Goal: Complete application form

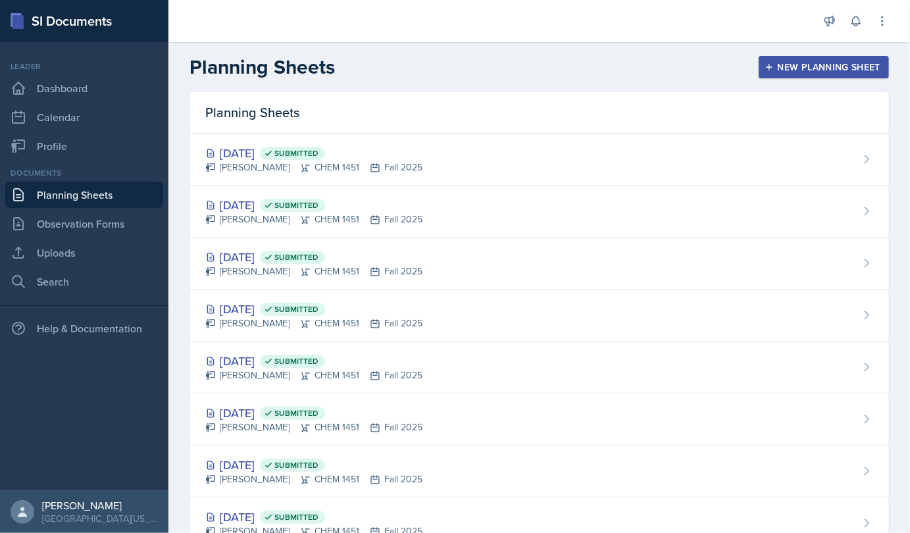
click at [798, 64] on div "New Planning Sheet" at bounding box center [823, 67] width 113 height 11
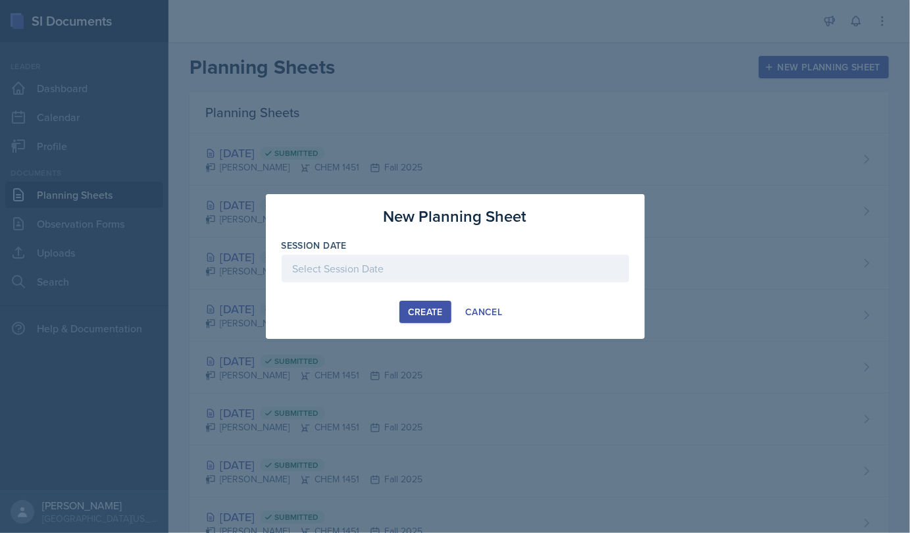
click at [534, 257] on div at bounding box center [455, 269] width 347 height 28
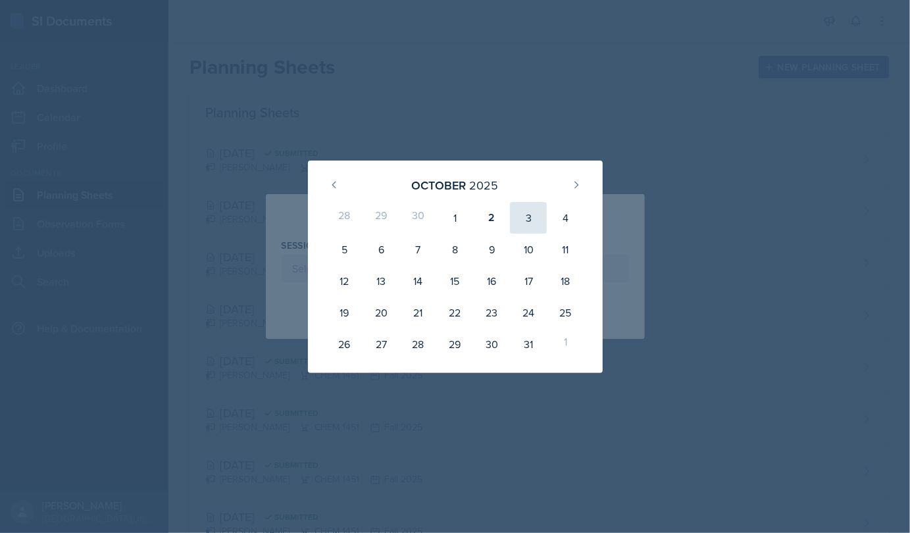
click at [523, 232] on div "3" at bounding box center [528, 218] width 37 height 32
type input "October 3rd, 2025"
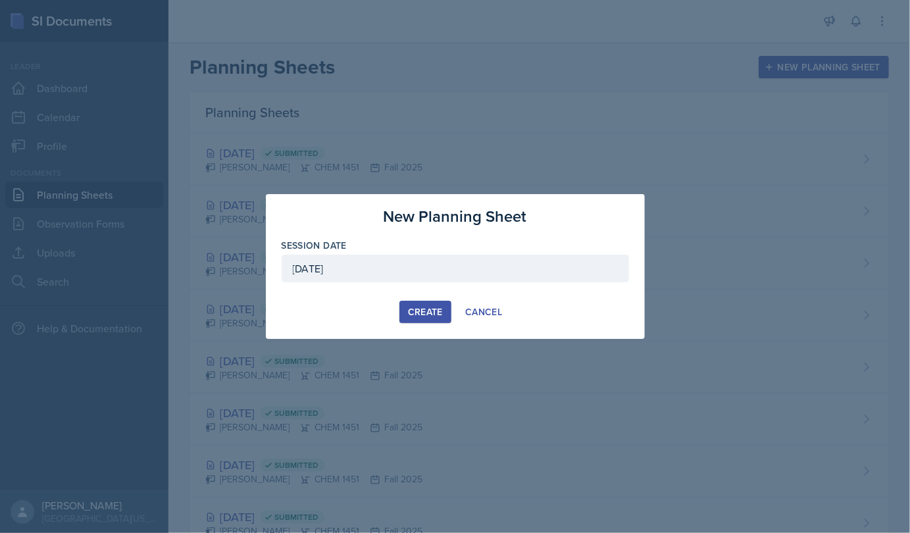
click at [419, 309] on div "Create" at bounding box center [425, 312] width 35 height 11
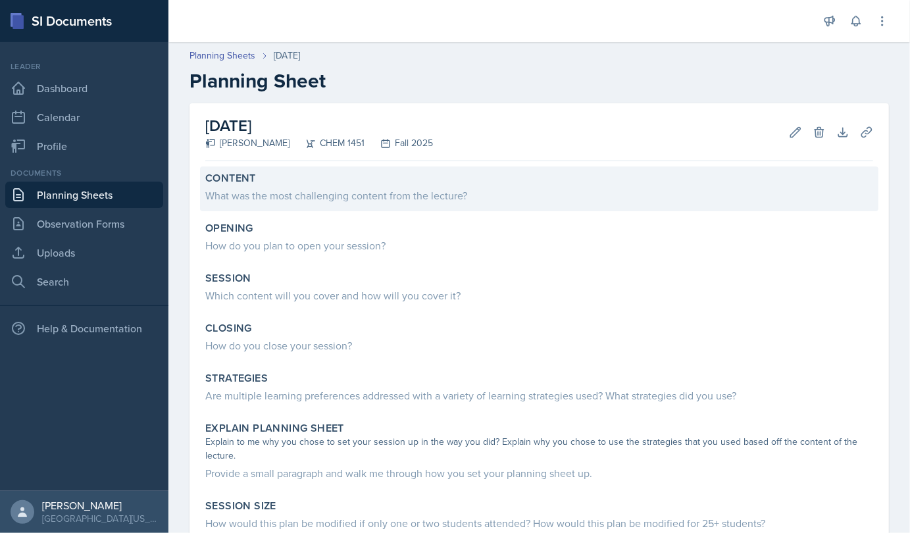
click at [286, 199] on div "What was the most challenging content from the lecture?" at bounding box center [539, 196] width 668 height 16
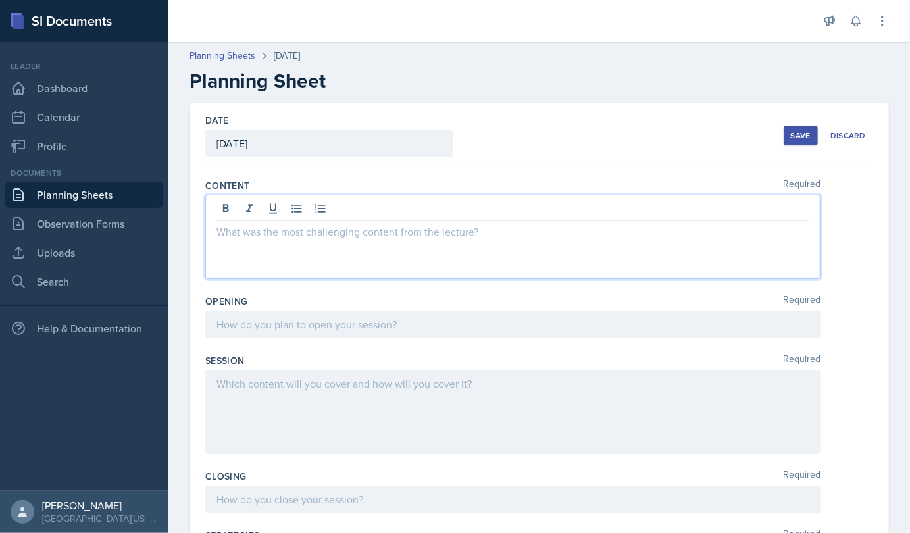
click at [259, 211] on div at bounding box center [512, 237] width 615 height 84
click at [422, 233] on p "Understanding basic conversion factors," at bounding box center [512, 232] width 593 height 16
click at [330, 261] on p "mL to L: divide by 1000" at bounding box center [512, 263] width 593 height 16
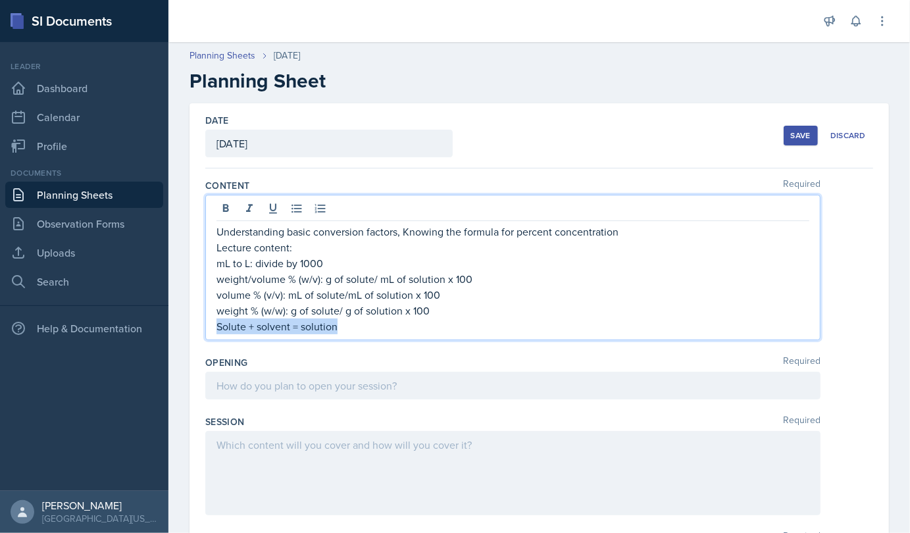
drag, startPoint x: 216, startPoint y: 326, endPoint x: 339, endPoint y: 336, distance: 123.4
click at [339, 336] on div "Understanding basic conversion factors, Knowing the formula for percent concent…" at bounding box center [512, 267] width 615 height 145
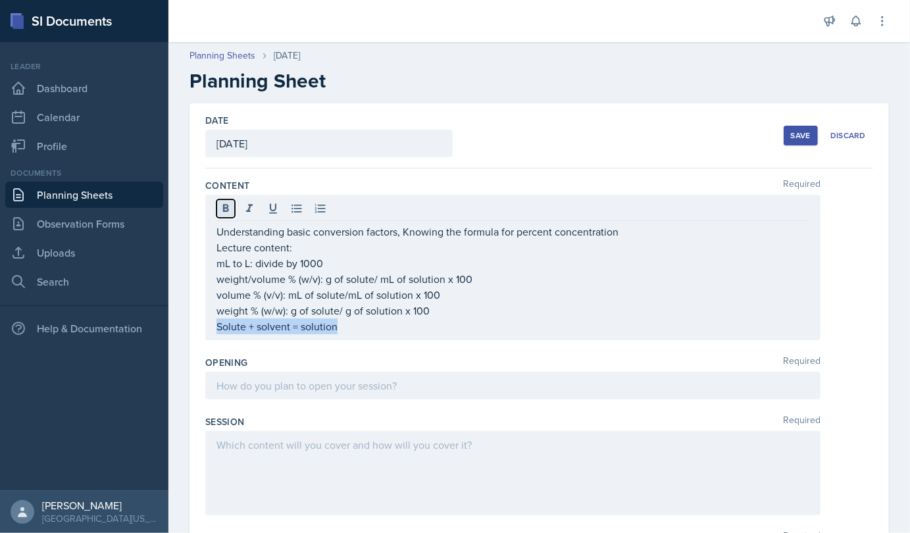
click at [227, 211] on icon at bounding box center [225, 208] width 13 height 13
drag, startPoint x: 213, startPoint y: 245, endPoint x: 357, endPoint y: 329, distance: 166.6
click at [357, 329] on div "Understanding basic conversion factors, Knowing the formula for percent concent…" at bounding box center [512, 268] width 615 height 146
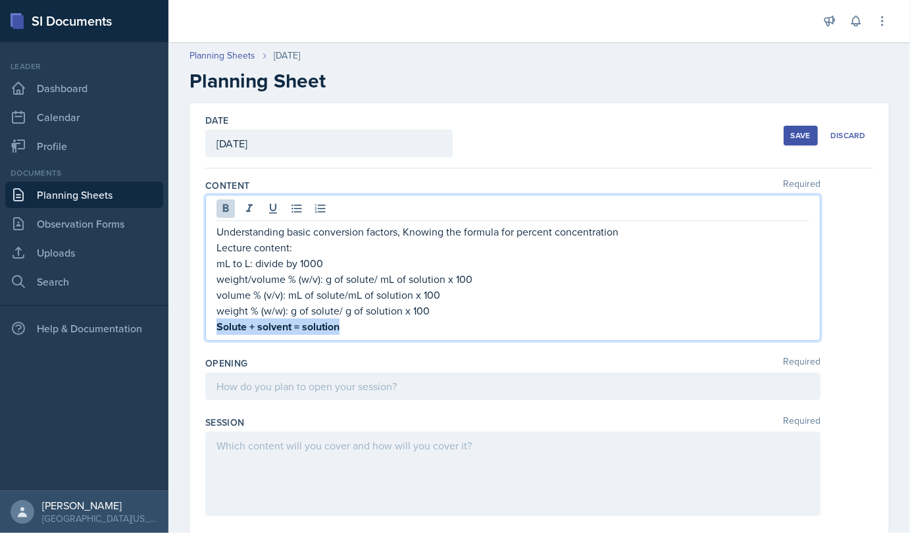
click at [357, 329] on p "Solute + solvent = solution" at bounding box center [512, 326] width 593 height 16
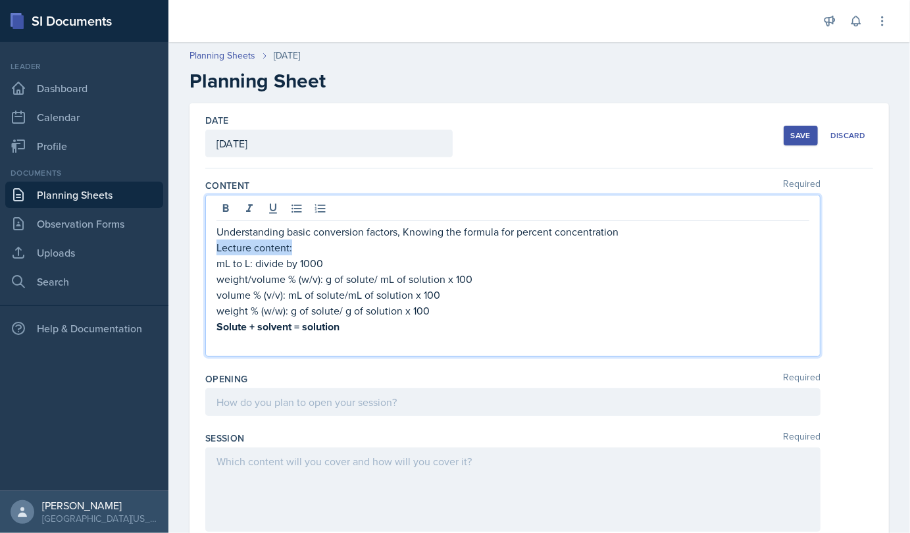
drag, startPoint x: 218, startPoint y: 244, endPoint x: 297, endPoint y: 251, distance: 79.9
click at [297, 251] on p "Lecture content:" at bounding box center [512, 247] width 593 height 16
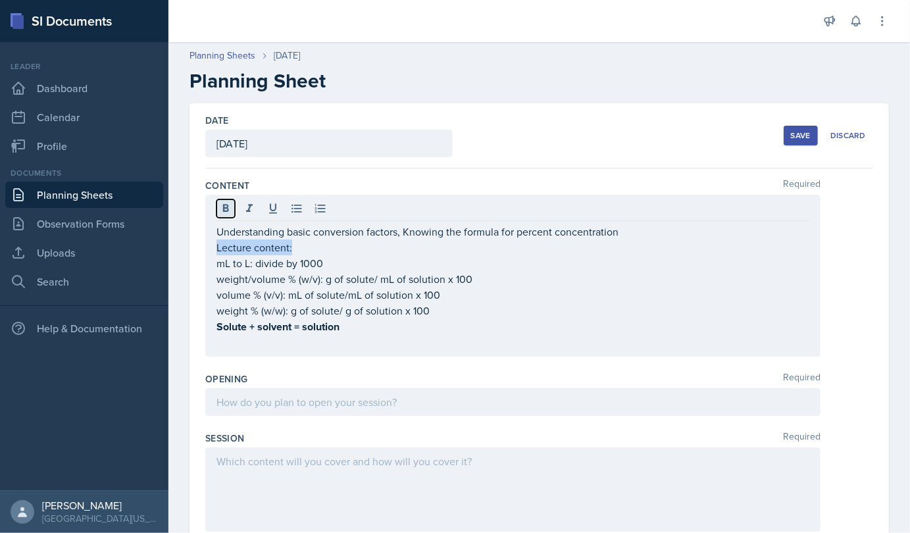
click at [230, 210] on icon at bounding box center [225, 208] width 13 height 13
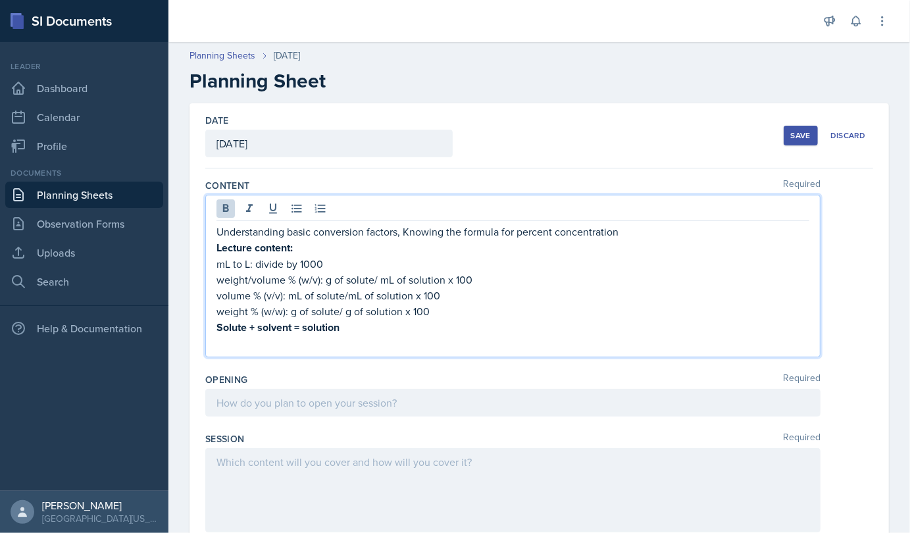
click at [645, 239] on p "Lecture content:" at bounding box center [512, 247] width 593 height 16
click at [638, 235] on p "Understanding basic conversion factors, Knowing the formula for percent concent…" at bounding box center [512, 232] width 593 height 16
click at [218, 347] on p at bounding box center [512, 344] width 593 height 16
drag, startPoint x: 216, startPoint y: 346, endPoint x: 356, endPoint y: 349, distance: 139.5
click at [356, 349] on p "Molarity= moles/ L of soltion" at bounding box center [512, 344] width 593 height 16
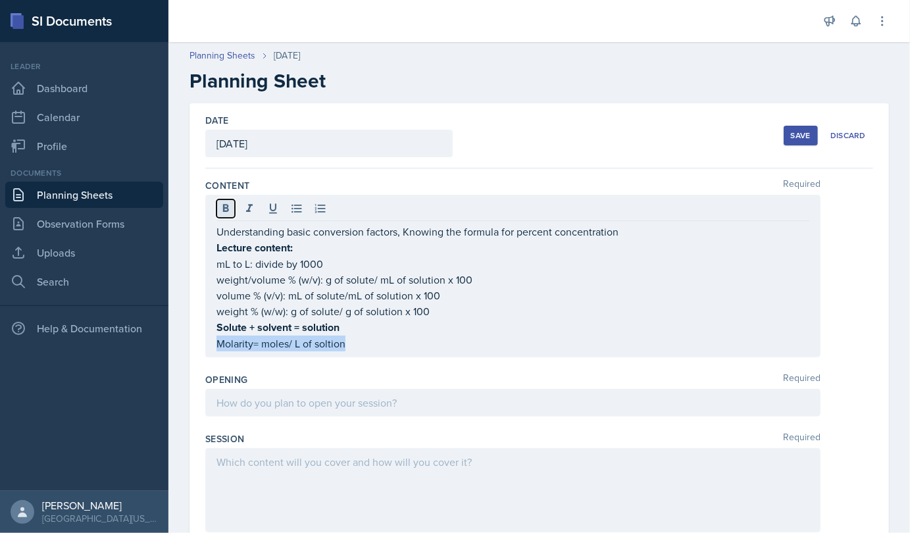
click at [224, 214] on button at bounding box center [225, 208] width 18 height 18
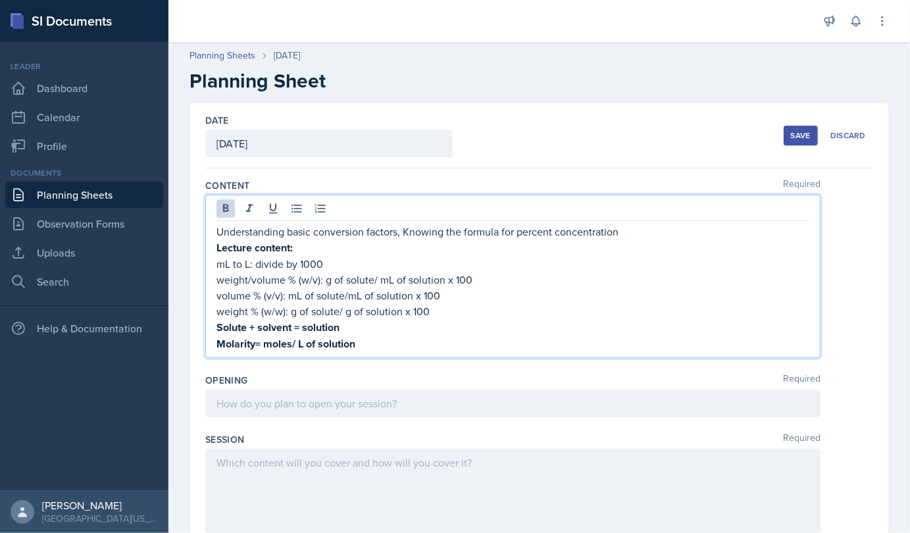
click at [356, 345] on p "Molarity= moles/ L of solution" at bounding box center [512, 344] width 593 height 16
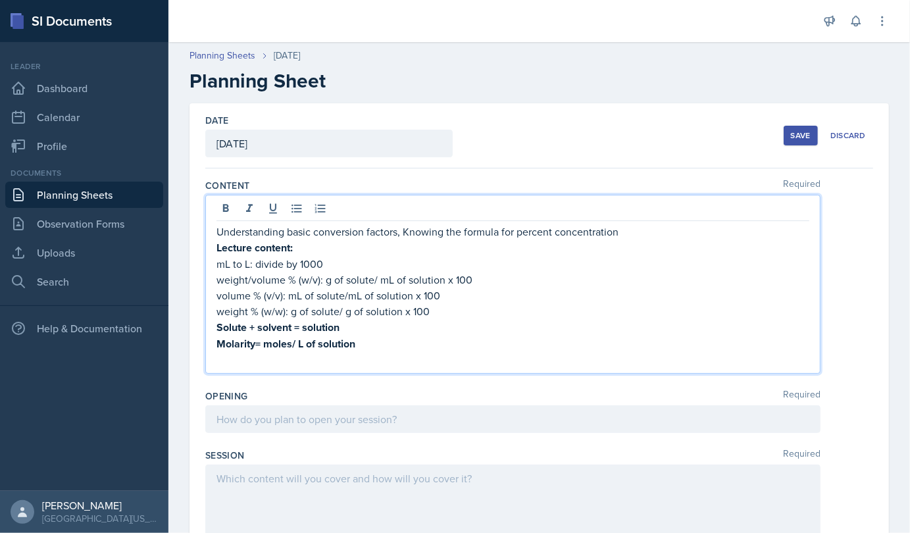
click at [639, 237] on p "Understanding basic conversion factors, Knowing the formula for percent concent…" at bounding box center [512, 232] width 593 height 16
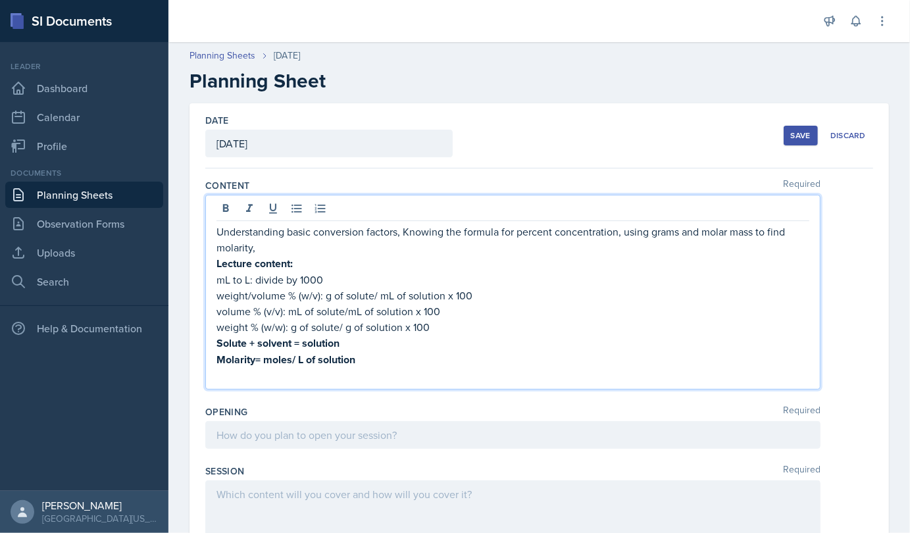
click at [332, 272] on p "mL to L: divide by 1000" at bounding box center [512, 280] width 593 height 16
click at [224, 378] on p at bounding box center [512, 376] width 593 height 16
click at [364, 370] on p at bounding box center [512, 376] width 593 height 16
click at [363, 362] on p "Molarity= moles/ L of solution" at bounding box center [512, 359] width 593 height 16
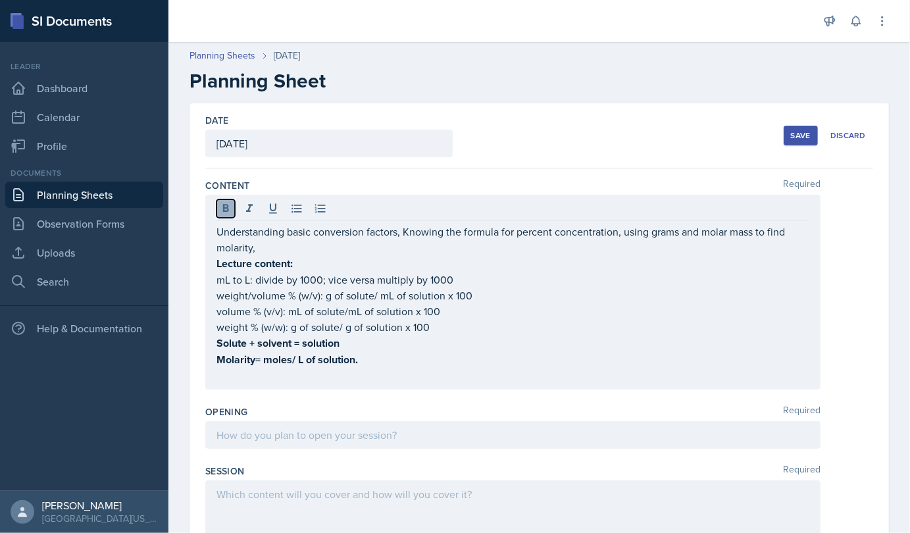
click at [226, 207] on icon at bounding box center [226, 208] width 6 height 8
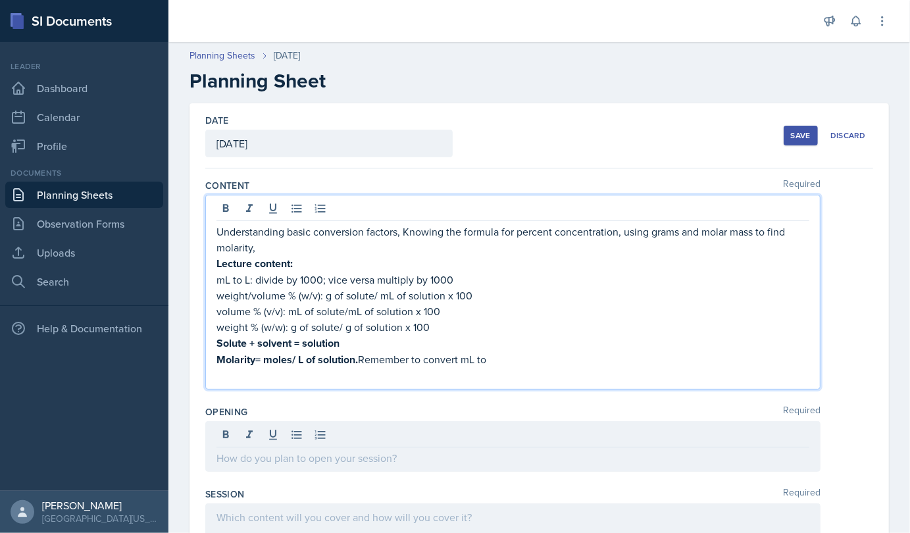
click at [516, 368] on p at bounding box center [512, 376] width 593 height 16
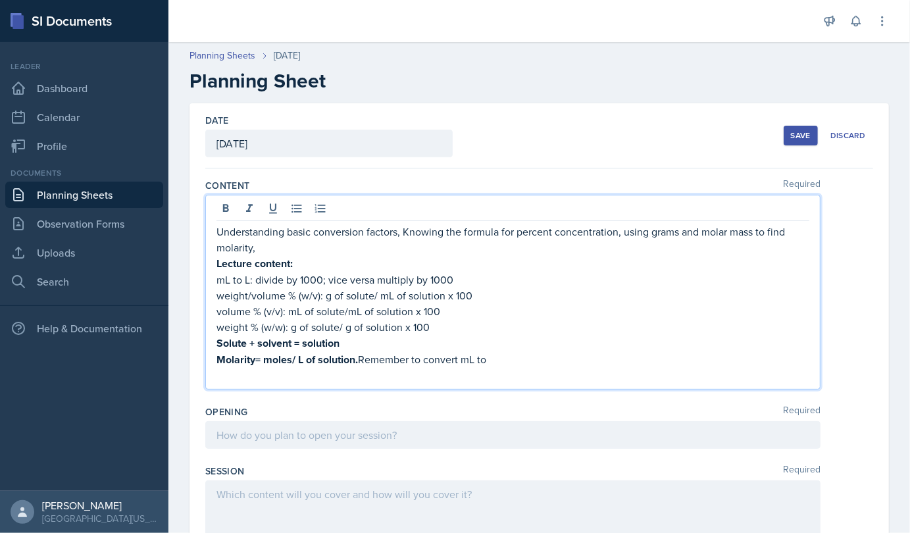
click at [511, 361] on p "Molarity= moles/ L of solution. Remember to convert mL to" at bounding box center [512, 359] width 593 height 16
click at [216, 375] on p at bounding box center [512, 376] width 593 height 16
click at [266, 249] on p "Understanding basic conversion factors, Knowing the formula for percent concent…" at bounding box center [512, 240] width 593 height 32
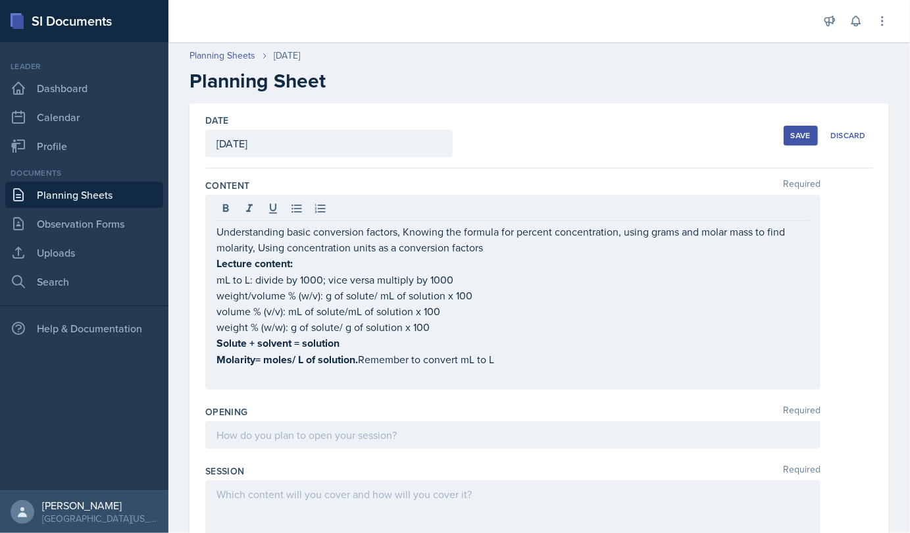
click at [232, 384] on div "Understanding basic conversion factors, Knowing the formula for percent concent…" at bounding box center [512, 292] width 615 height 195
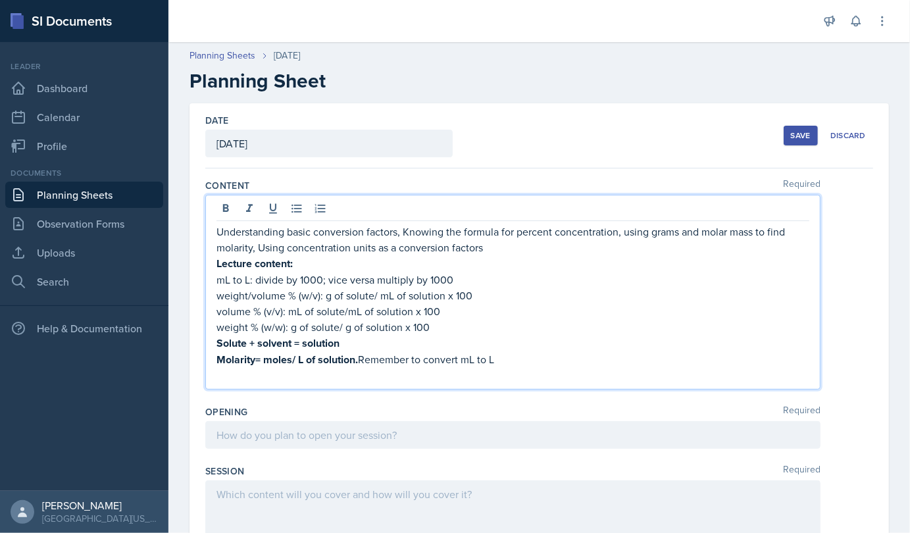
click at [228, 378] on p at bounding box center [512, 376] width 593 height 16
click at [242, 375] on p at bounding box center [512, 376] width 593 height 16
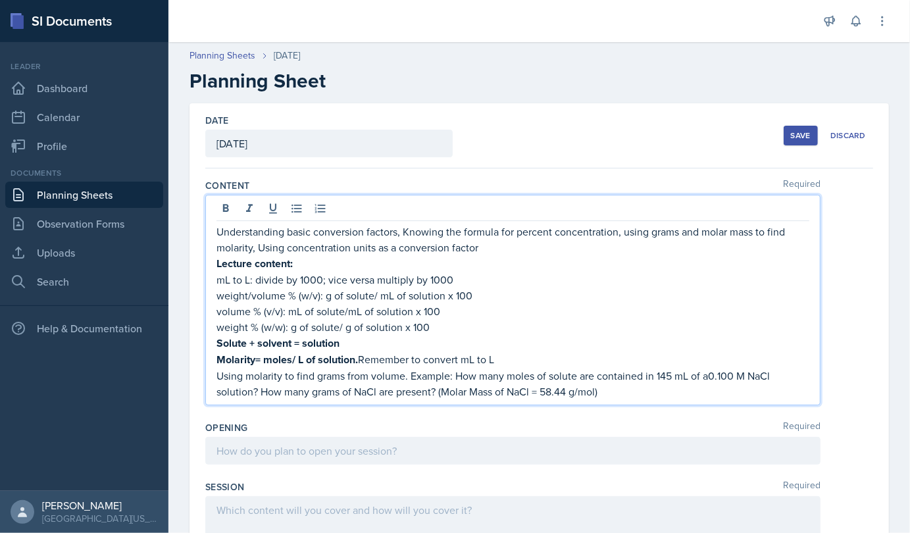
click at [607, 386] on p "Using molarity to find grams from volume. Example: How many moles of solute are…" at bounding box center [512, 384] width 593 height 32
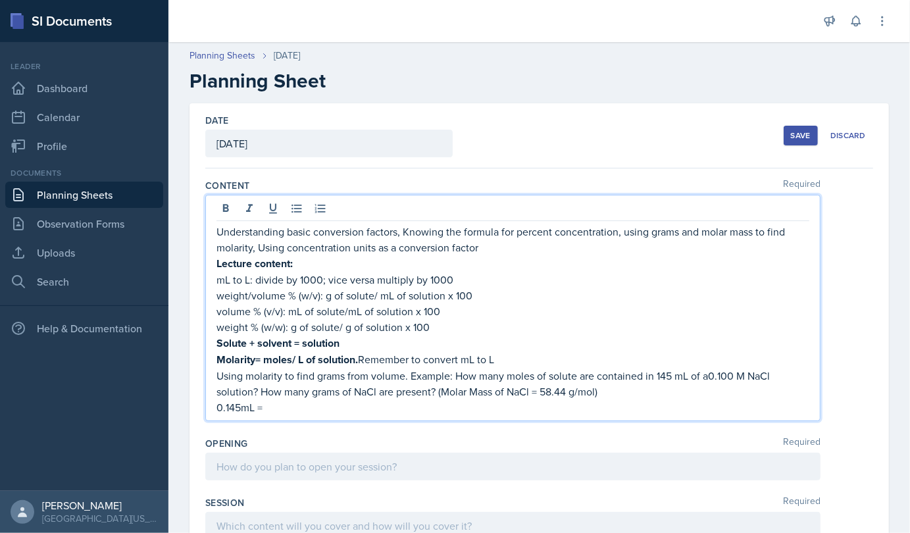
click at [224, 402] on p "0.145mL =" at bounding box center [512, 407] width 593 height 16
click at [263, 408] on p "145mL =" at bounding box center [512, 407] width 593 height 16
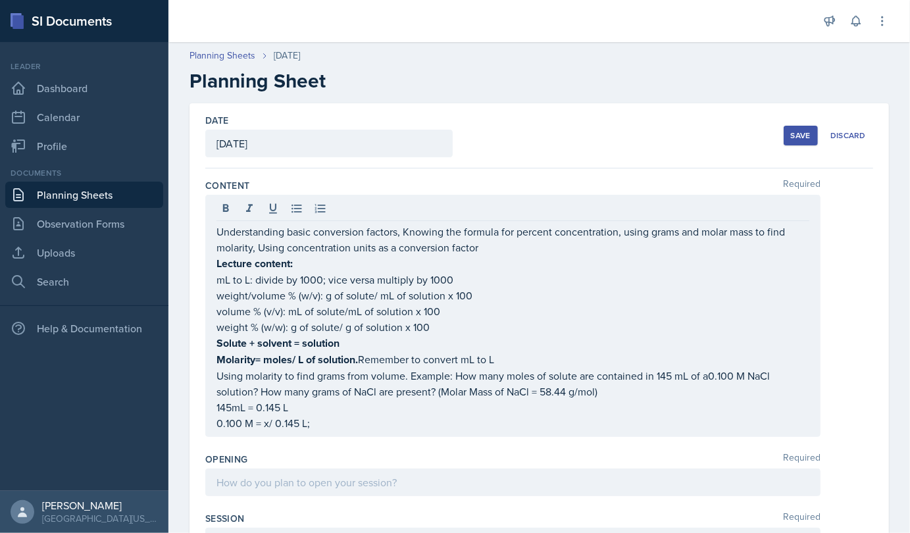
click at [342, 431] on div "Understanding basic conversion factors, Knowing the formula for percent concent…" at bounding box center [512, 316] width 615 height 242
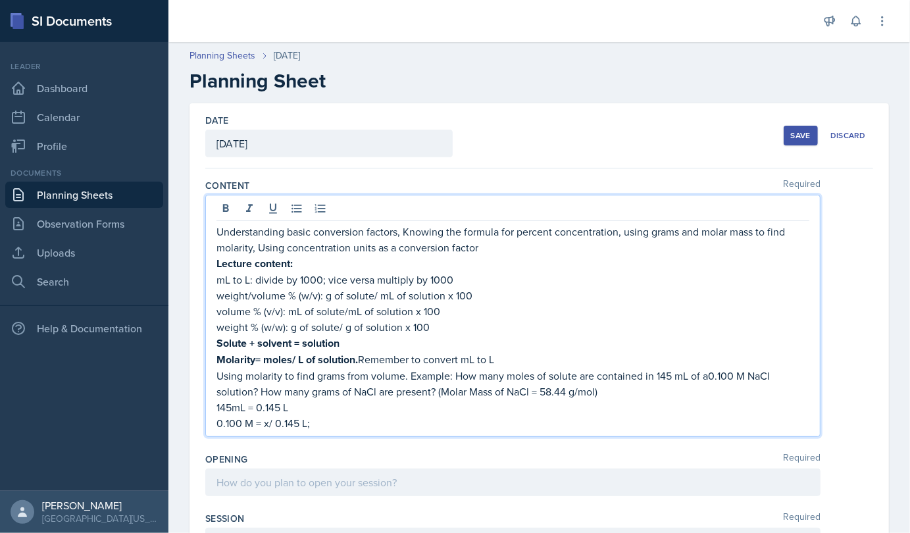
click at [330, 424] on p "0.100 M = x/ 0.145 L;" at bounding box center [512, 423] width 593 height 16
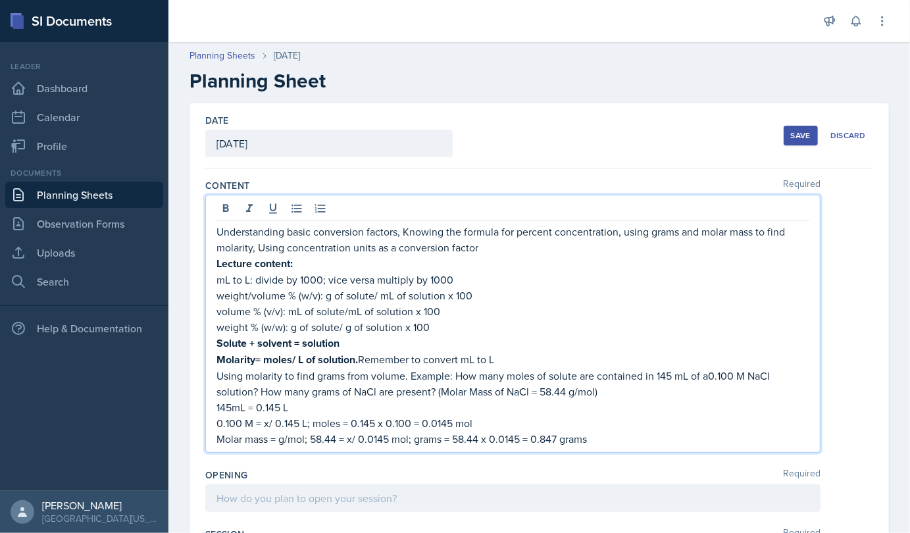
click at [480, 245] on p "Understanding basic conversion factors, Knowing the formula for percent concent…" at bounding box center [512, 240] width 593 height 32
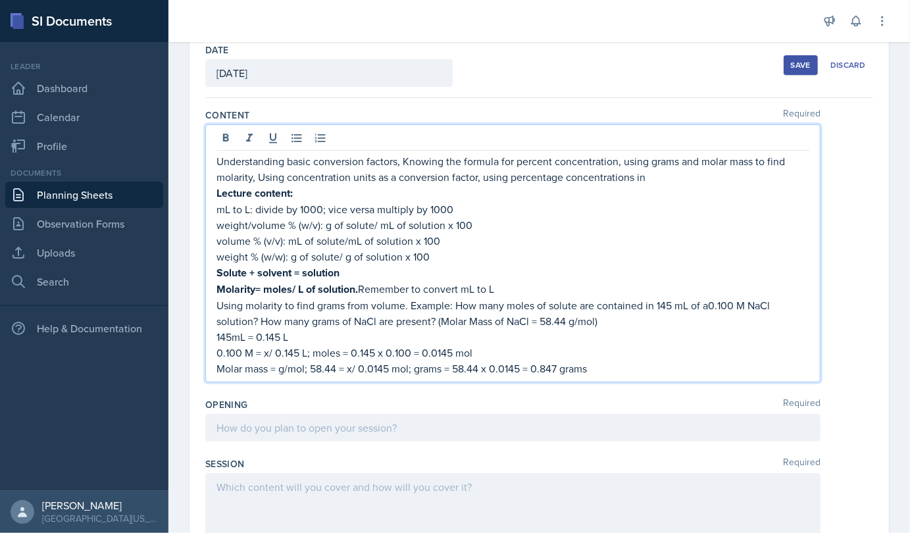
scroll to position [70, 0]
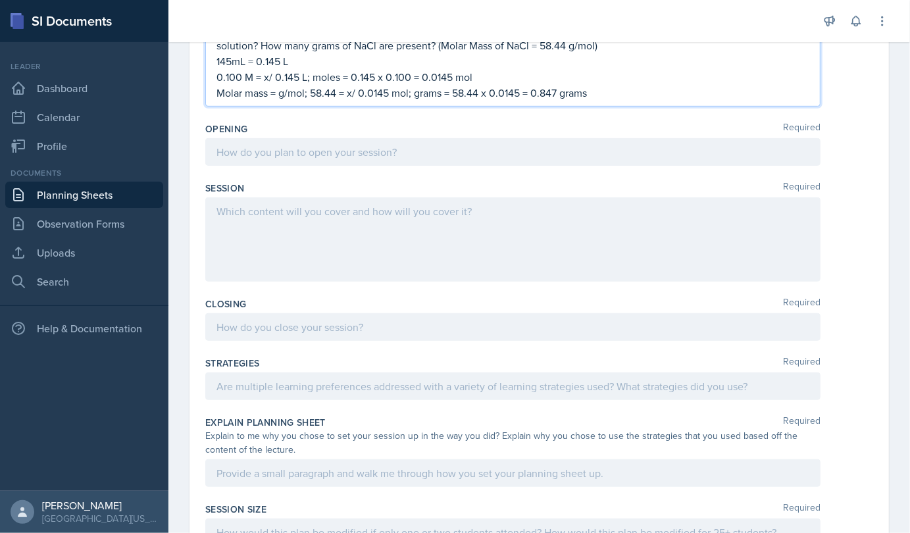
click at [451, 141] on div at bounding box center [512, 152] width 615 height 28
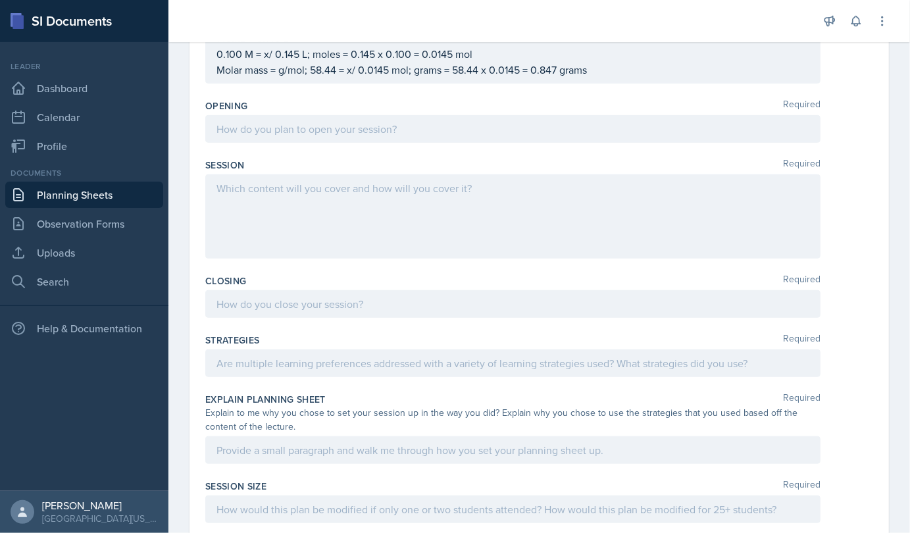
scroll to position [346, 0]
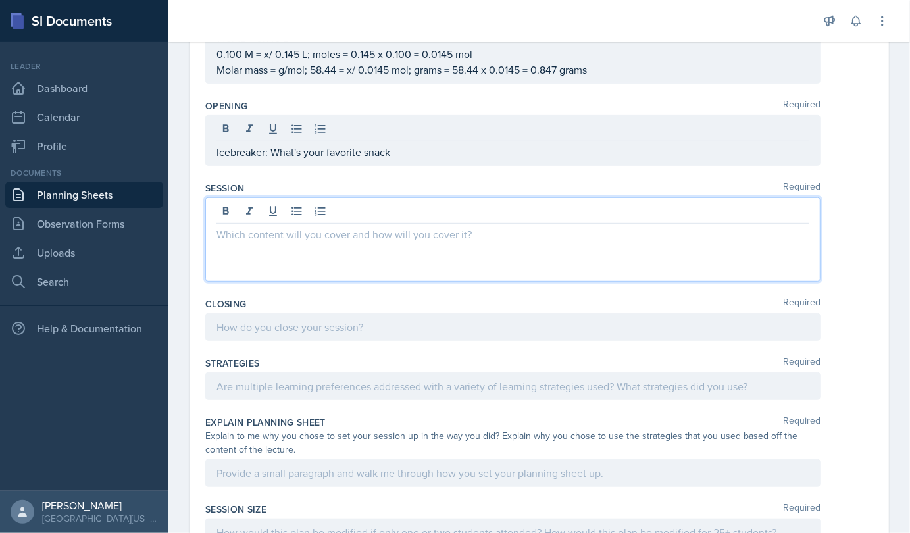
click at [391, 211] on div at bounding box center [512, 239] width 615 height 84
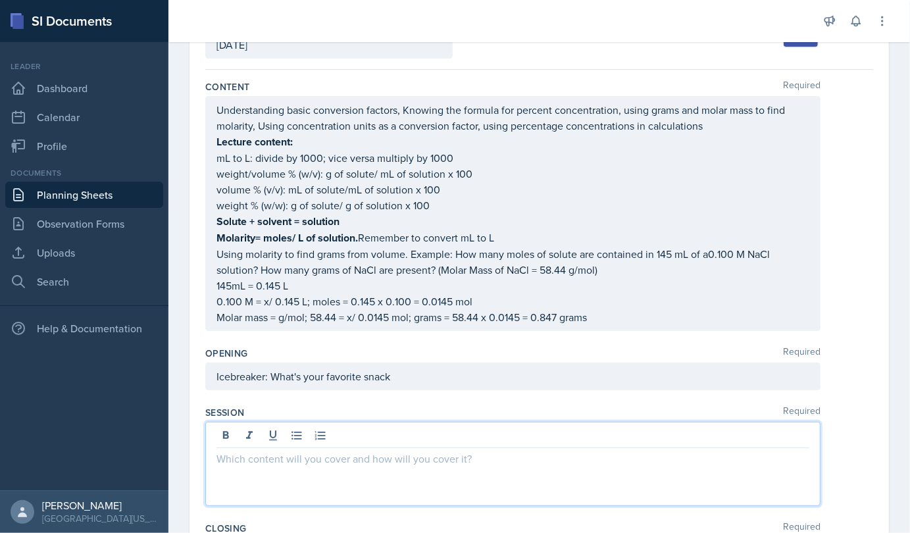
scroll to position [98, 0]
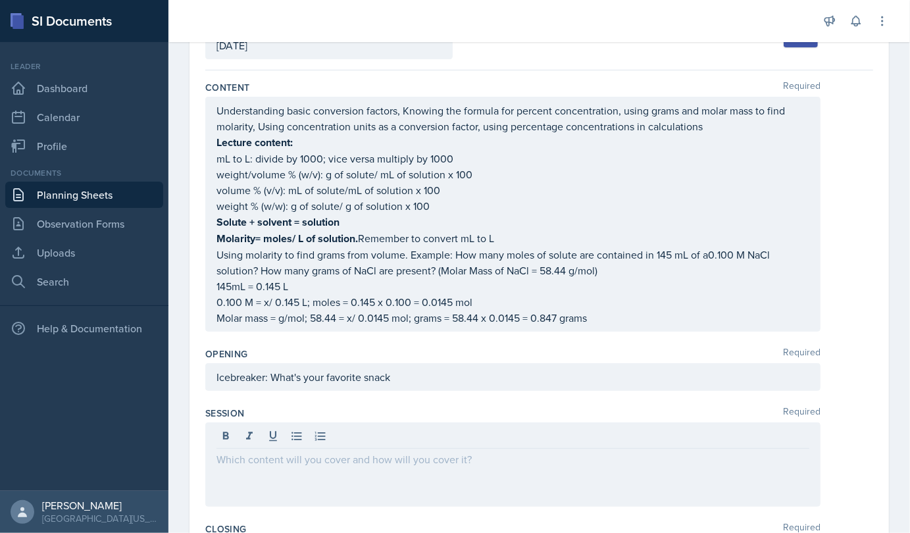
click at [215, 109] on div "Understanding basic conversion factors, Knowing the formula for percent concent…" at bounding box center [512, 214] width 615 height 235
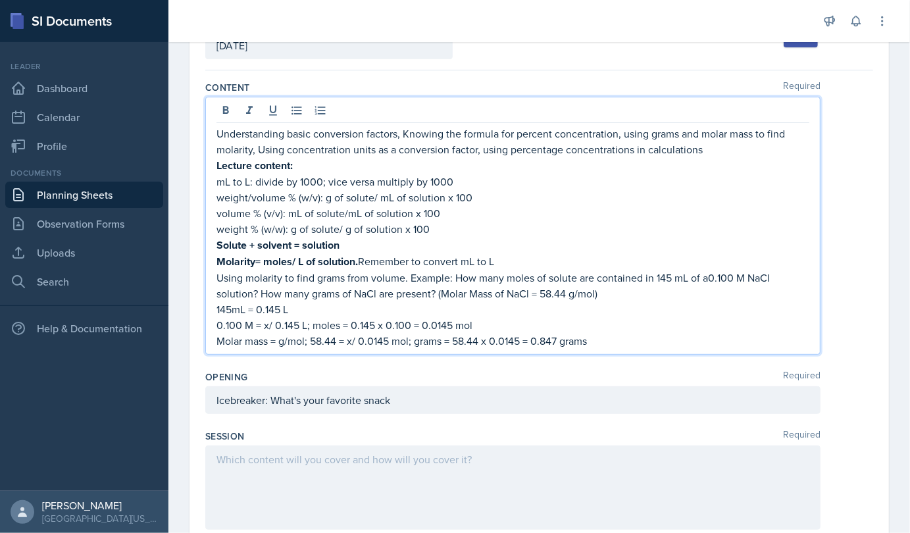
scroll to position [121, 0]
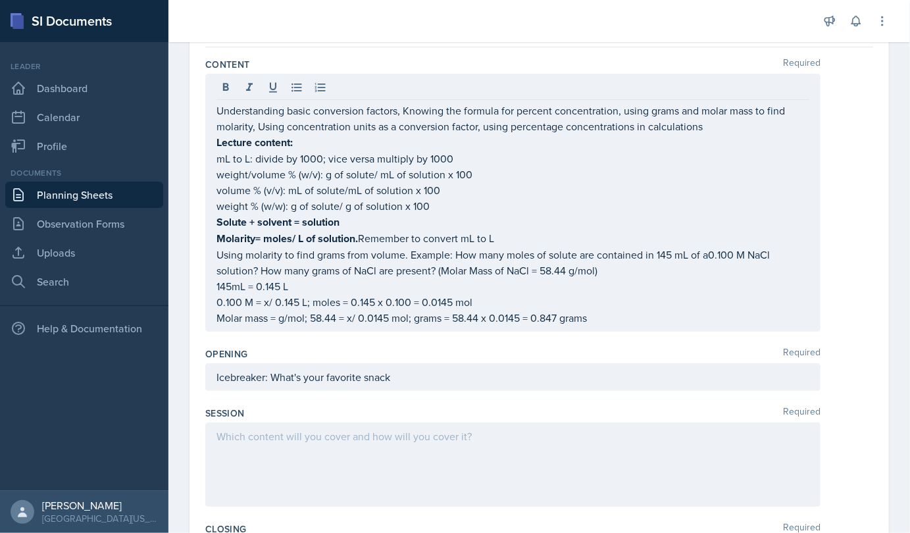
drag, startPoint x: 215, startPoint y: 109, endPoint x: 695, endPoint y: 130, distance: 480.7
click at [695, 130] on div "Understanding basic conversion factors, Knowing the formula for percent concent…" at bounding box center [512, 203] width 615 height 258
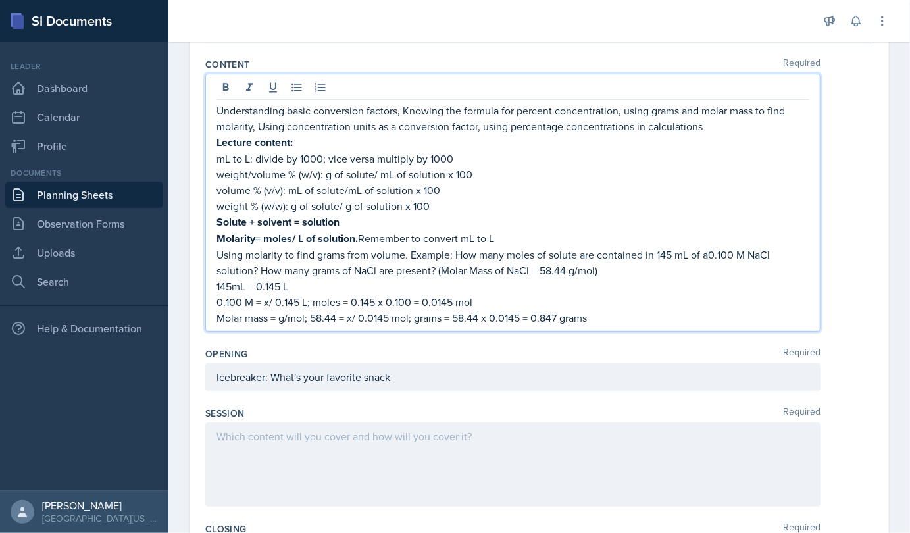
click at [695, 130] on p "Understanding basic conversion factors, Knowing the formula for percent concent…" at bounding box center [512, 119] width 593 height 32
click at [706, 128] on p "Understanding basic conversion factors, Knowing the formula for percent concent…" at bounding box center [512, 119] width 593 height 32
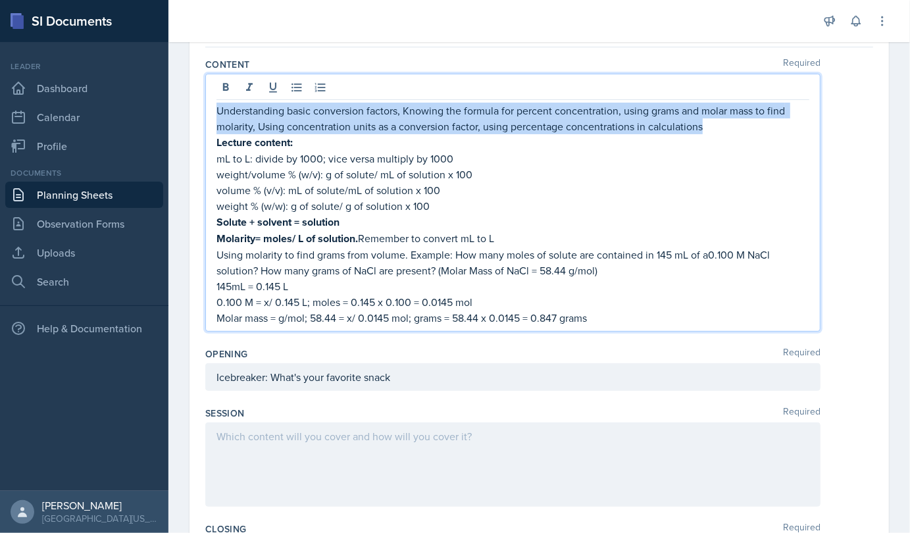
drag, startPoint x: 706, startPoint y: 128, endPoint x: 220, endPoint y: 105, distance: 486.1
click at [220, 105] on p "Understanding basic conversion factors, Knowing the formula for percent concent…" at bounding box center [512, 119] width 593 height 32
copy p "Understanding basic conversion factors, Knowing the formula for percent concent…"
click at [320, 132] on p "Understanding basic conversion factors, Knowing the formula for percent concent…" at bounding box center [512, 119] width 593 height 32
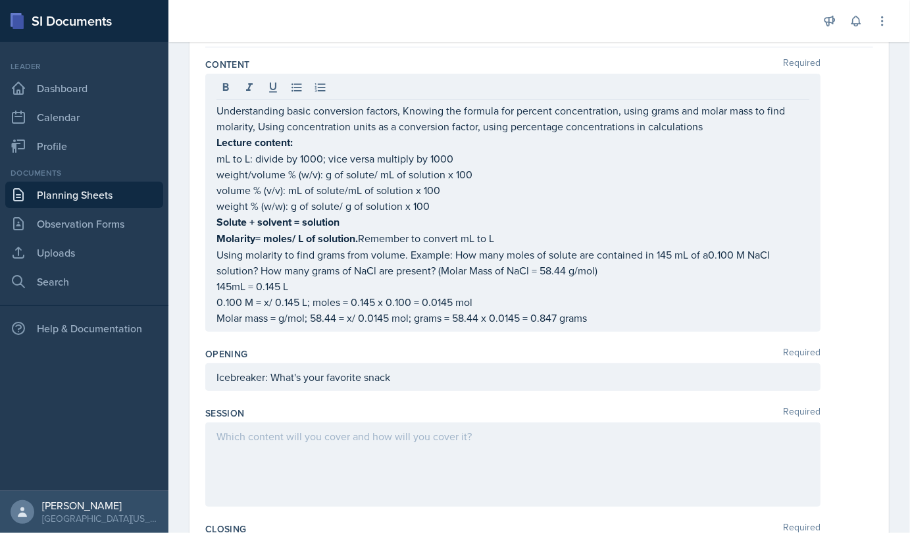
drag, startPoint x: 214, startPoint y: 109, endPoint x: 331, endPoint y: 96, distance: 117.8
click at [331, 96] on div "Understanding basic conversion factors, Knowing the formula for percent concent…" at bounding box center [512, 203] width 615 height 258
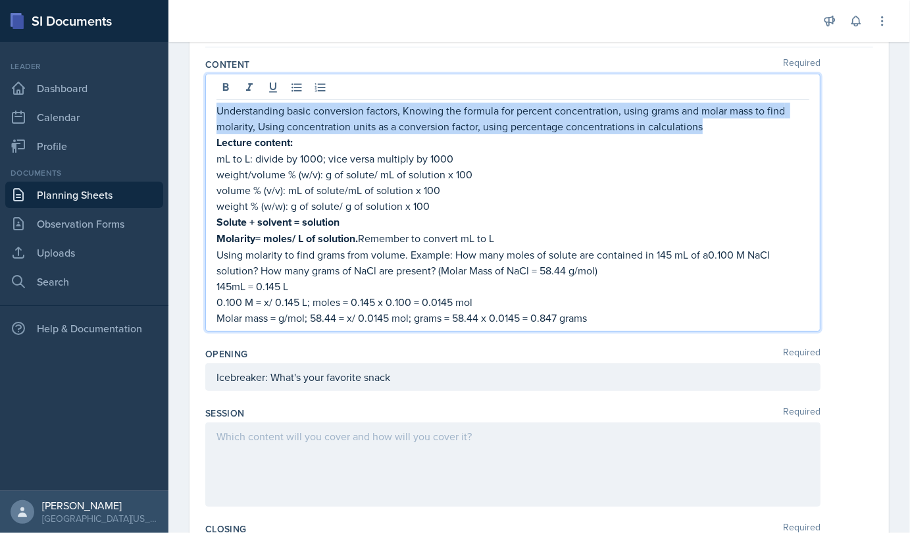
drag, startPoint x: 218, startPoint y: 111, endPoint x: 703, endPoint y: 122, distance: 485.7
click at [703, 122] on p "Understanding basic conversion factors, Knowing the formula for percent concent…" at bounding box center [512, 119] width 593 height 32
copy p "Understanding basic conversion factors, Knowing the formula for percent concent…"
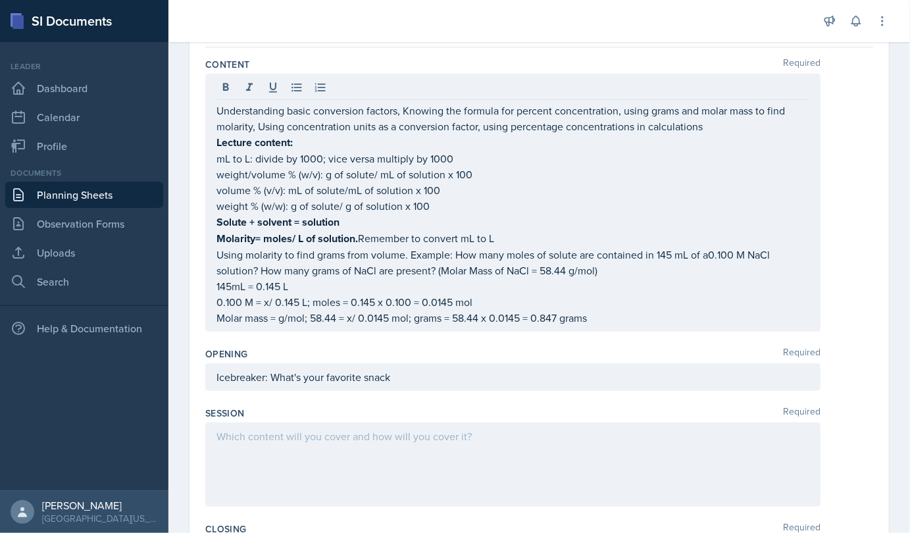
click at [291, 443] on div at bounding box center [512, 464] width 615 height 84
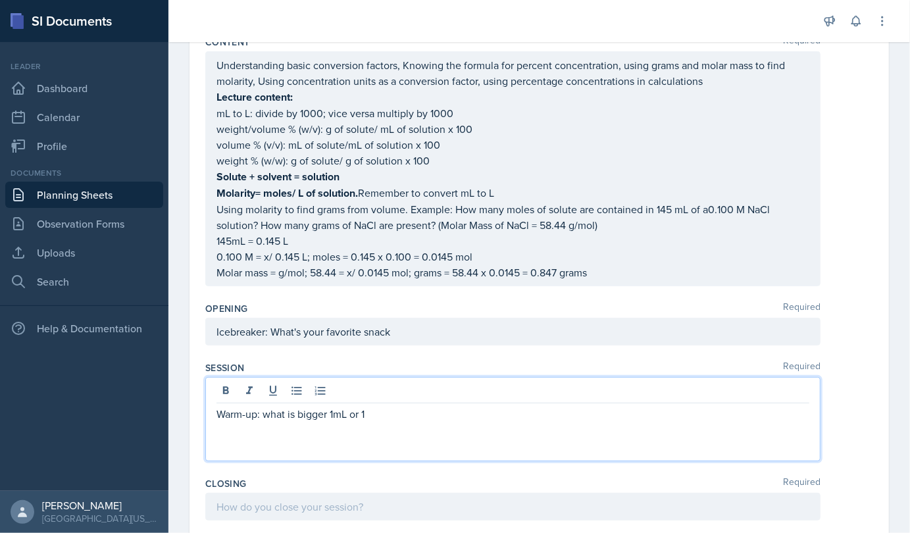
click at [385, 406] on p "Warm-up: what is bigger 1mL or 1" at bounding box center [512, 414] width 593 height 16
click at [431, 410] on p "Warm-up: what is bigger 1mL or 1L" at bounding box center [512, 414] width 593 height 16
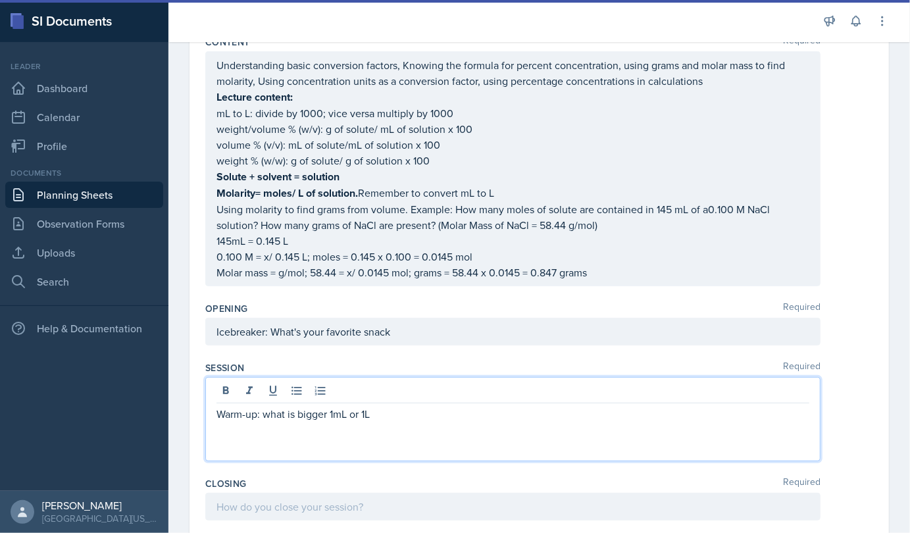
click at [431, 410] on p "Warm-up: what is bigger 1mL or 1L" at bounding box center [512, 414] width 593 height 16
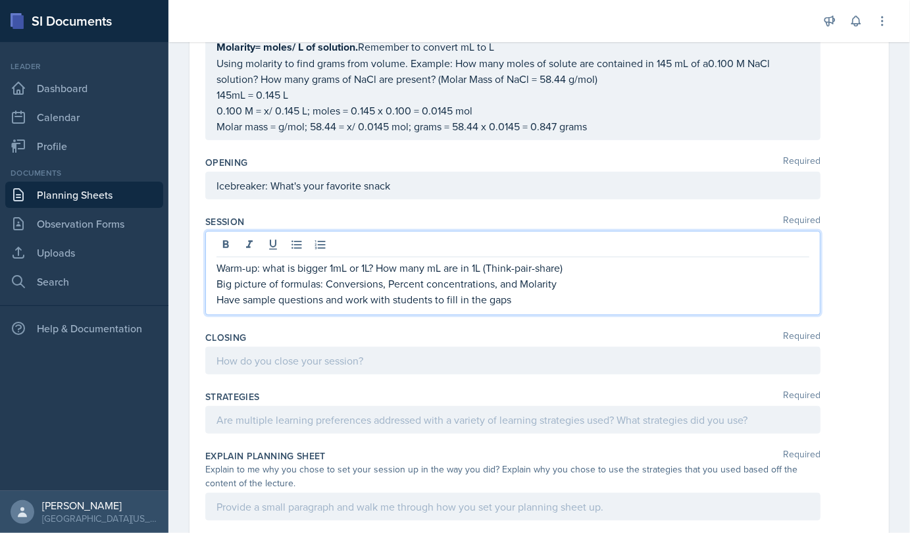
scroll to position [292, 0]
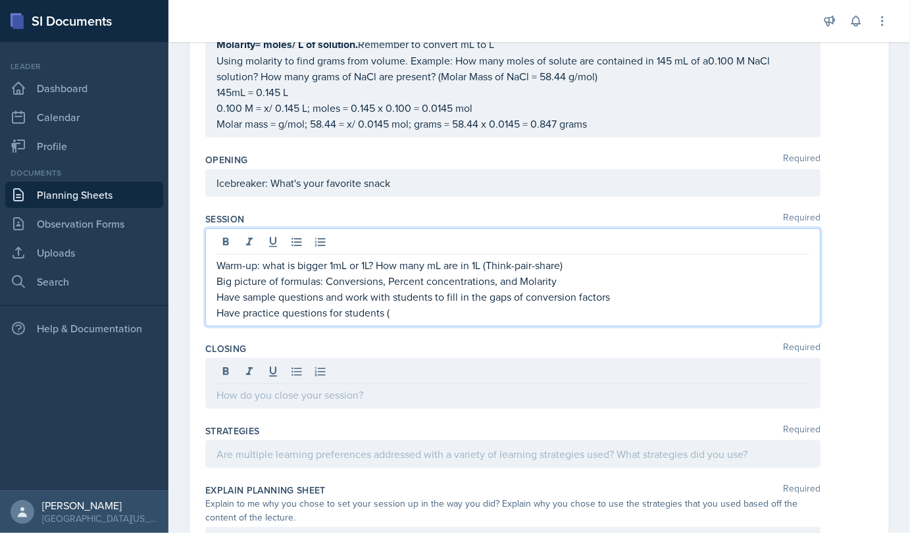
click at [418, 315] on p "Have practice questions for students (" at bounding box center [512, 313] width 593 height 16
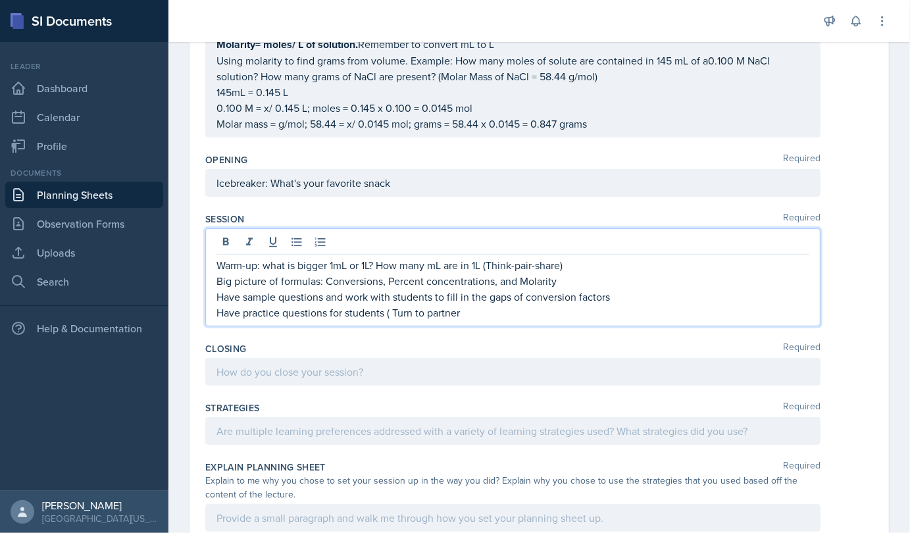
click at [426, 314] on p "Have practice questions for students ( Turn to partner" at bounding box center [512, 313] width 593 height 16
click at [469, 312] on p "Have practice questions for students ( Turn to a partner" at bounding box center [512, 313] width 593 height 16
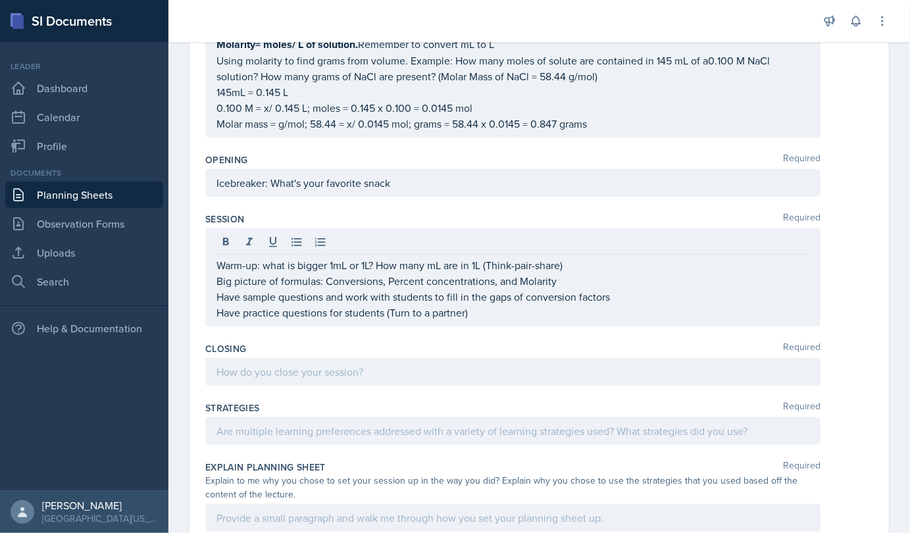
drag, startPoint x: 491, startPoint y: 324, endPoint x: 480, endPoint y: 314, distance: 15.0
click at [480, 314] on div "Session Required Warm-up: what is bigger 1mL or 1L? How many mL are in 1L (Thin…" at bounding box center [539, 272] width 668 height 130
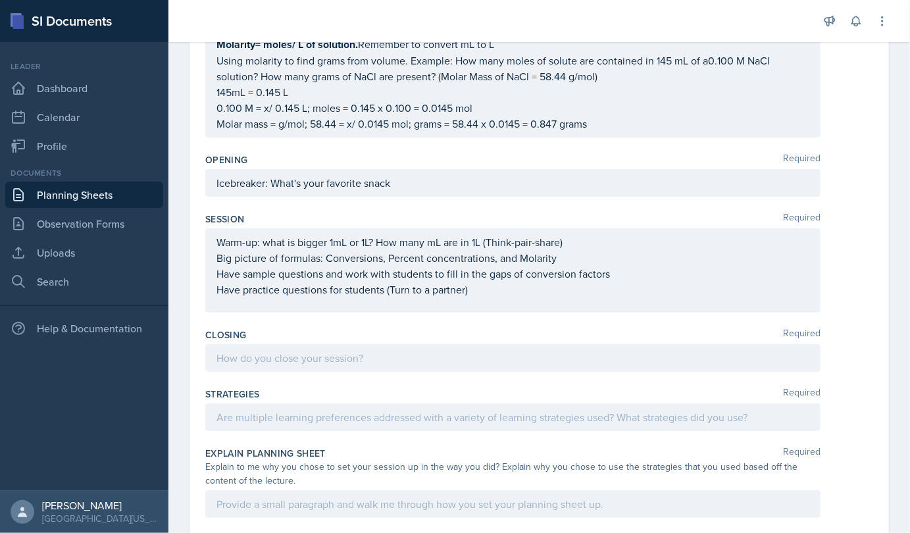
click at [480, 314] on div "Session Required Warm-up: what is bigger 1mL or 1L? How many mL are in 1L (Thin…" at bounding box center [539, 265] width 668 height 116
click at [477, 299] on div "Warm-up: what is bigger 1mL or 1L? How many mL are in 1L (Think-pair-share) Big…" at bounding box center [512, 270] width 615 height 84
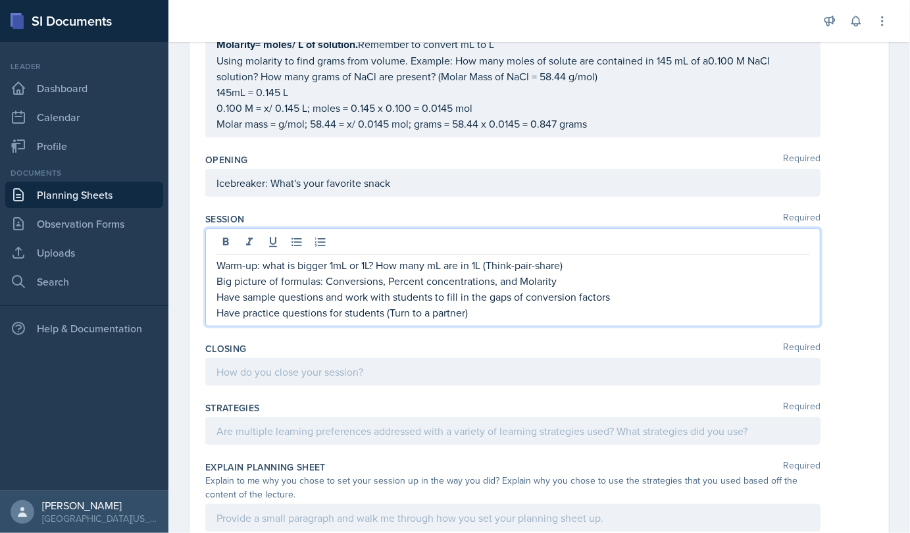
scroll to position [314, 0]
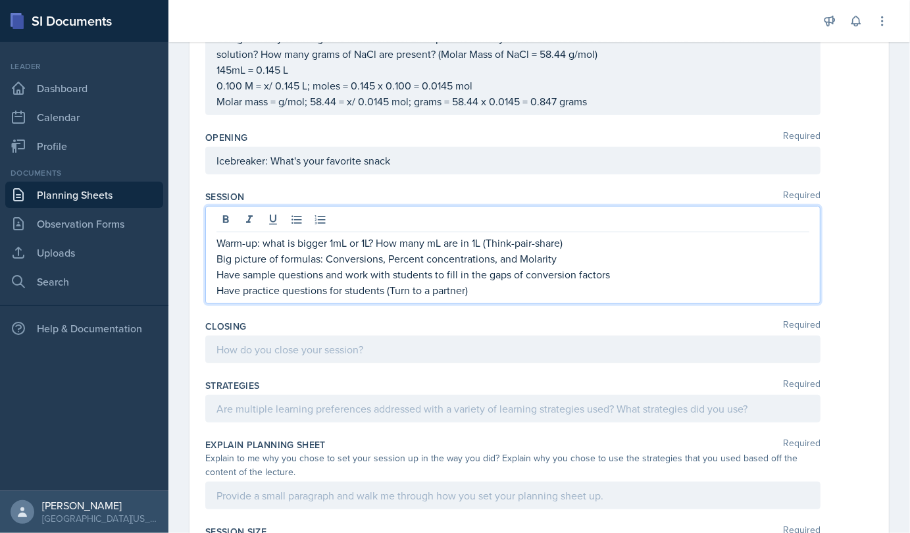
click at [477, 295] on div "Warm-up: what is bigger 1mL or 1L? How many mL are in 1L (Think-pair-share) Big…" at bounding box center [512, 255] width 615 height 98
click at [472, 286] on p "Have practice questions for students (Turn to a partner)" at bounding box center [512, 290] width 593 height 16
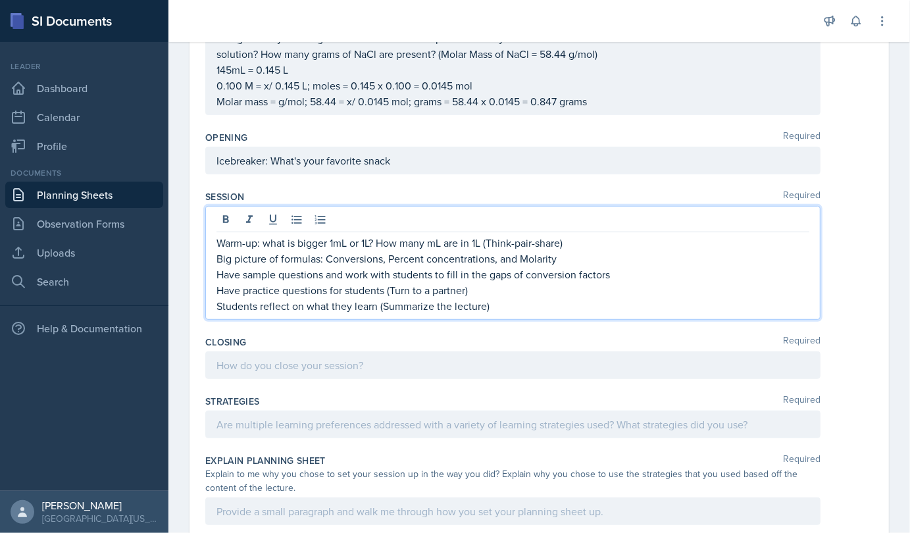
click at [495, 309] on p "Students reflect on what they learn (Summarize the lecture)" at bounding box center [512, 306] width 593 height 16
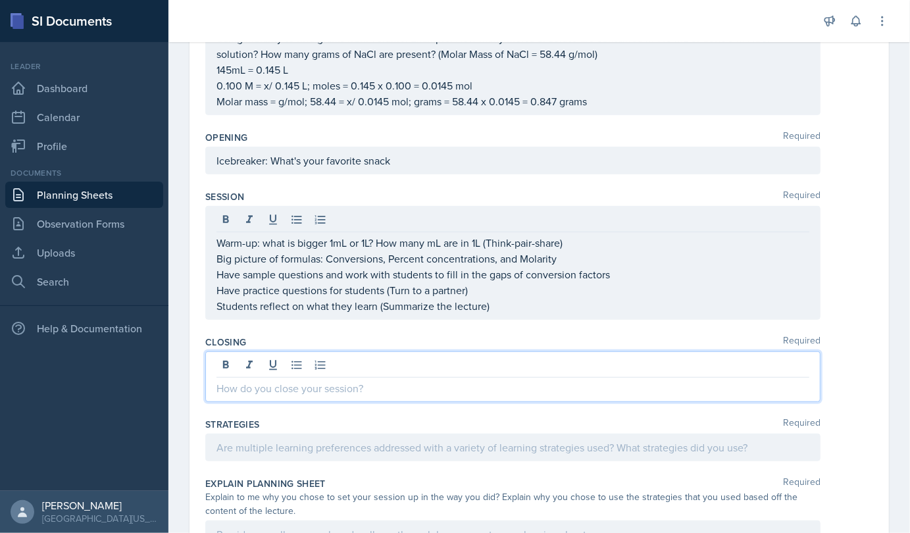
click at [423, 365] on div at bounding box center [512, 376] width 615 height 51
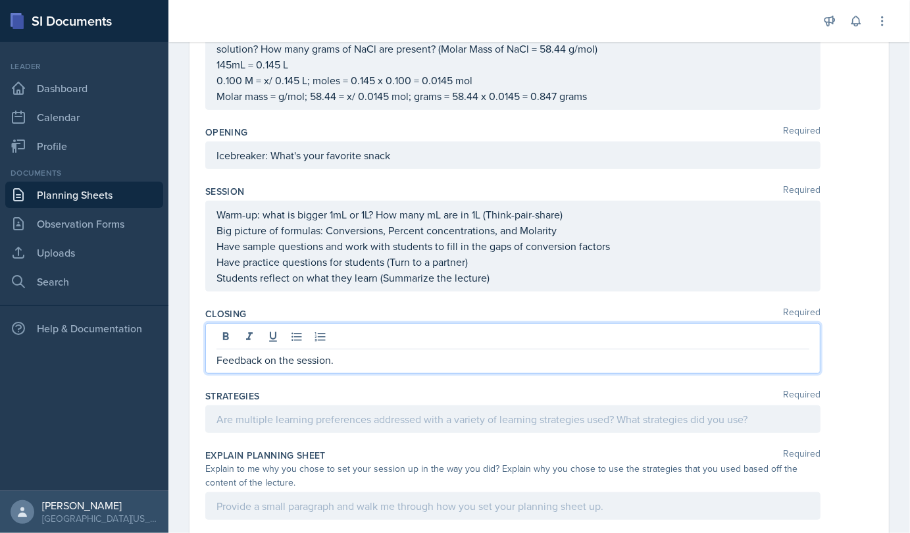
scroll to position [321, 0]
click at [221, 358] on p "Feedback on the session." at bounding box center [512, 359] width 593 height 16
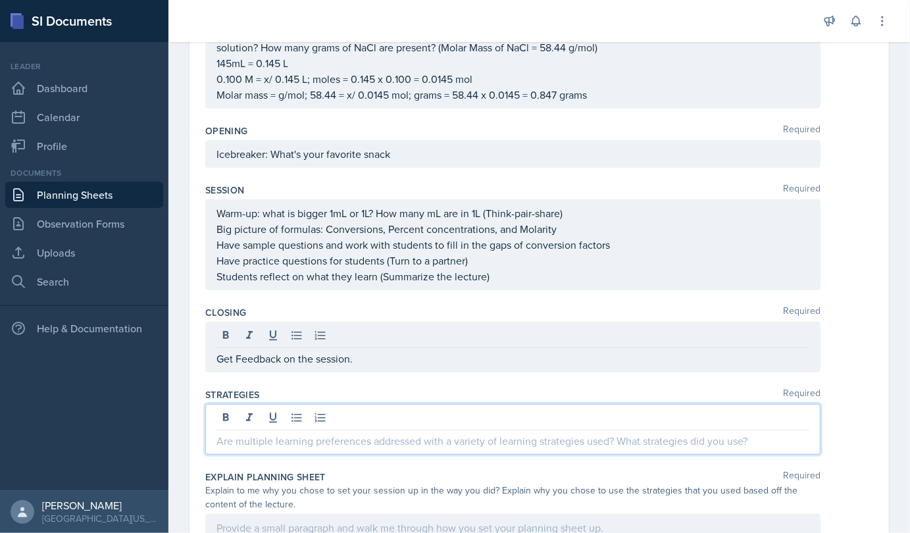
click at [263, 413] on div at bounding box center [512, 429] width 615 height 51
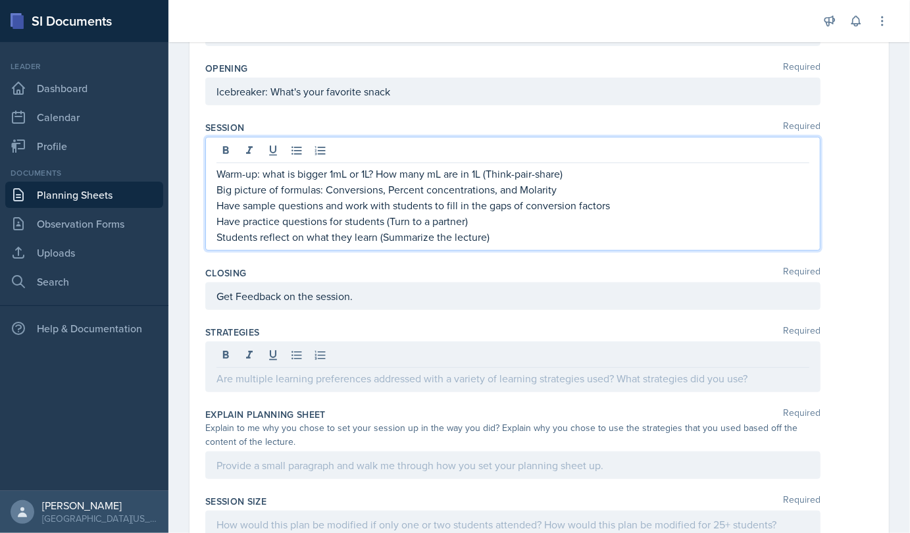
scroll to position [407, 0]
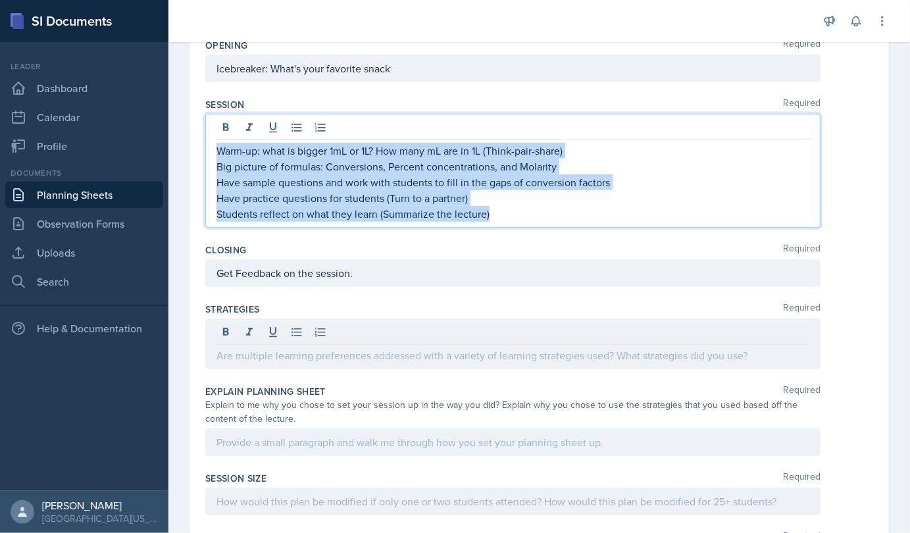
drag, startPoint x: 218, startPoint y: 149, endPoint x: 499, endPoint y: 205, distance: 286.4
click at [499, 205] on div "Warm-up: what is bigger 1mL or 1L? How many mL are in 1L (Think-pair-share) Big…" at bounding box center [512, 182] width 593 height 79
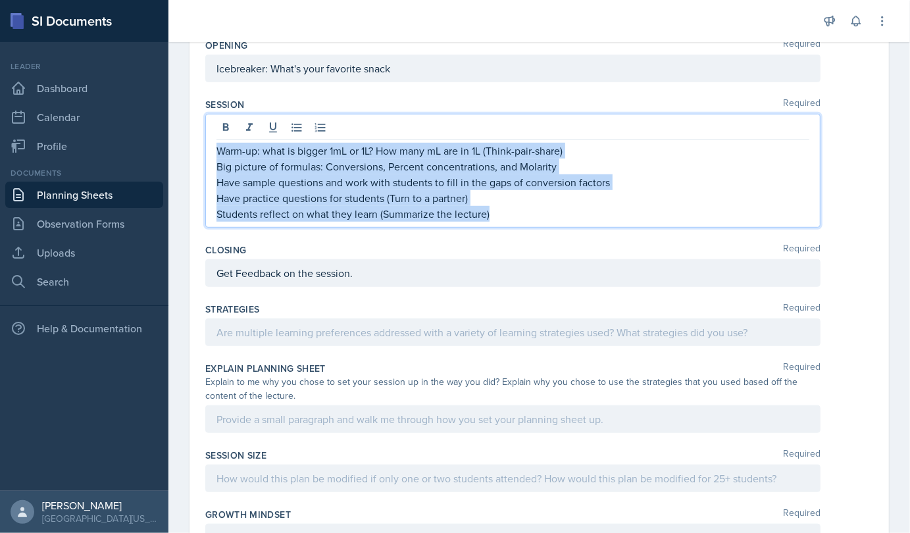
copy div "Warm-up: what is bigger 1mL or 1L? How many mL are in 1L (Think-pair-share) Big…"
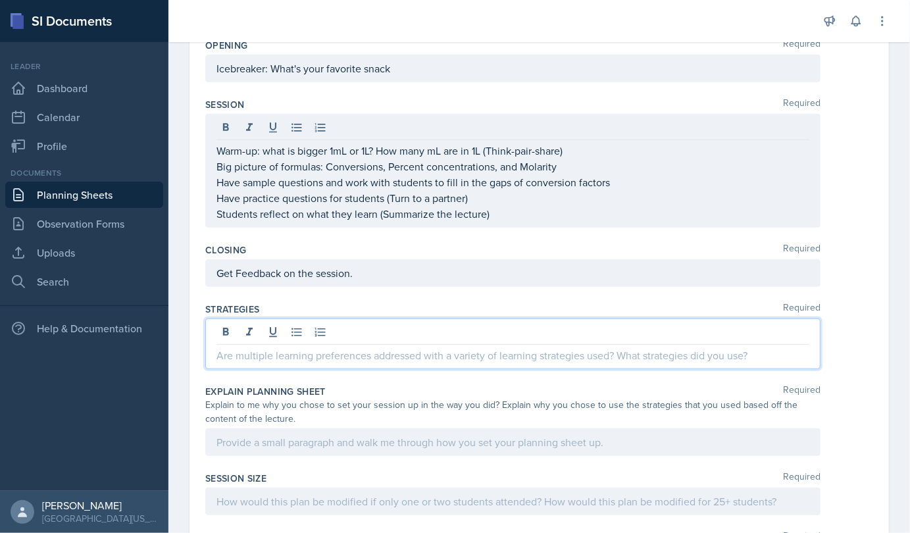
click at [278, 330] on div at bounding box center [512, 343] width 615 height 51
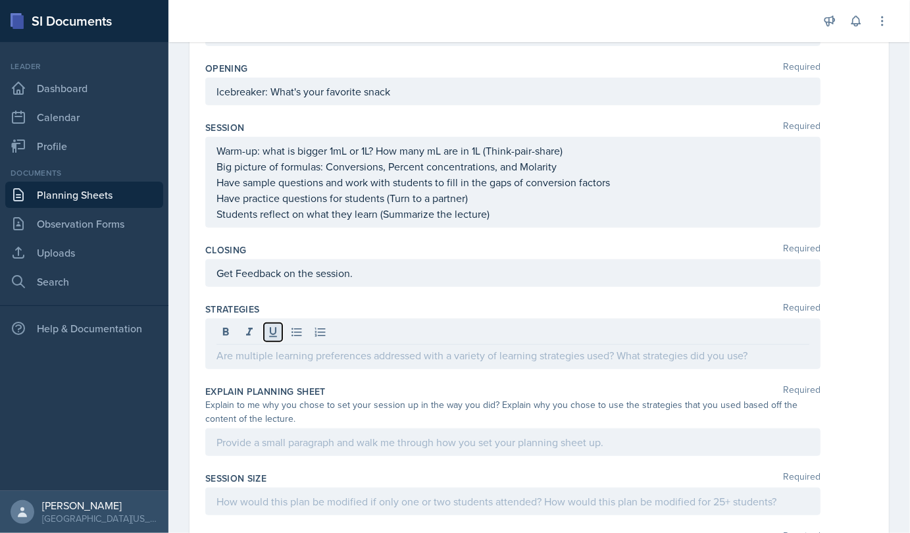
click at [278, 330] on icon at bounding box center [272, 332] width 13 height 13
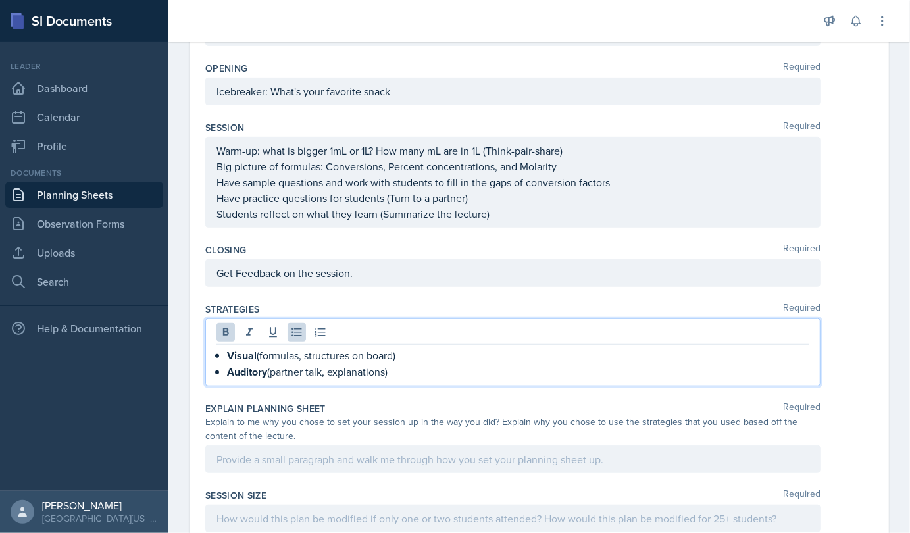
click at [224, 369] on div "Visual (formulas, structures on board) Auditory (partner talk, explanations)" at bounding box center [512, 363] width 593 height 33
click at [227, 351] on strong "Visual" at bounding box center [242, 355] width 30 height 15
click at [222, 375] on div "Visual (formulas, structures on board) Auditory (partner talk, explanations)" at bounding box center [512, 363] width 593 height 33
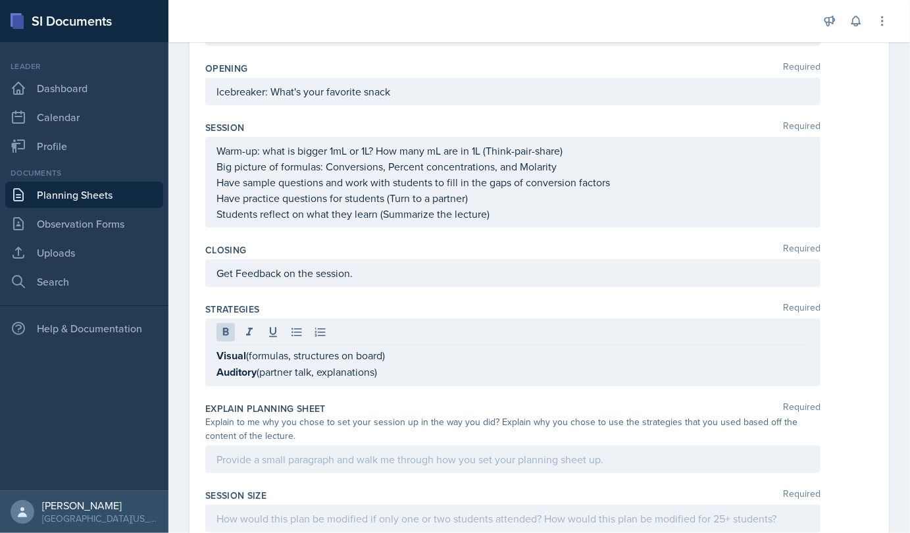
click at [213, 354] on div "Visual (formulas, structures on board) Auditory (partner talk, explanations)" at bounding box center [512, 352] width 615 height 68
click at [215, 348] on div "Visual (formulas, structures on board) Auditory (partner talk, explanations)" at bounding box center [512, 352] width 615 height 68
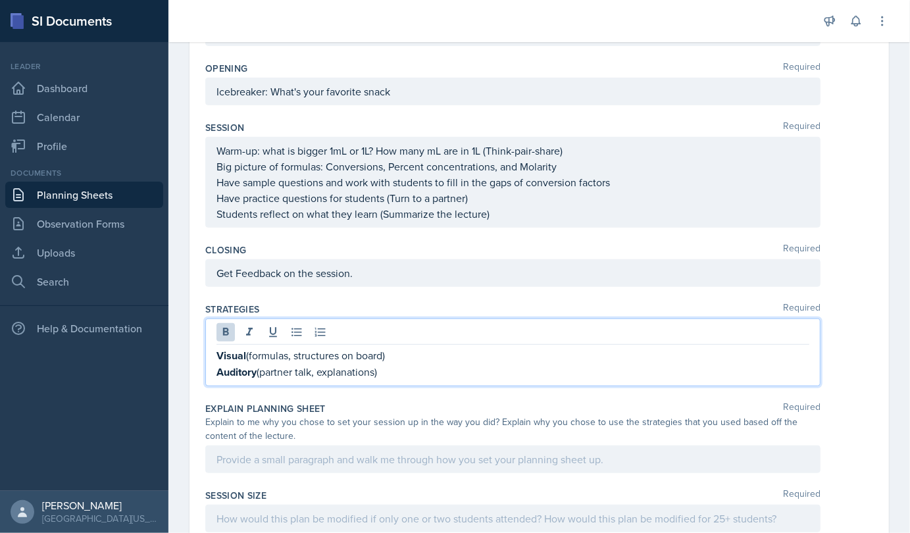
click at [216, 348] on strong "Visual" at bounding box center [231, 355] width 30 height 15
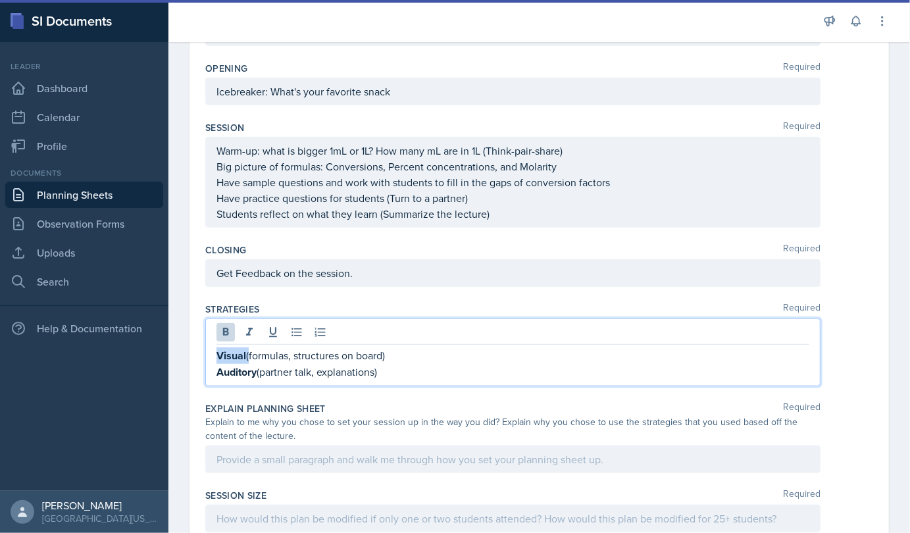
click at [216, 348] on strong "Visual" at bounding box center [231, 355] width 30 height 15
drag, startPoint x: 216, startPoint y: 347, endPoint x: 382, endPoint y: 357, distance: 166.7
click at [382, 357] on p "Visual (formulas, structures on board)" at bounding box center [512, 355] width 593 height 16
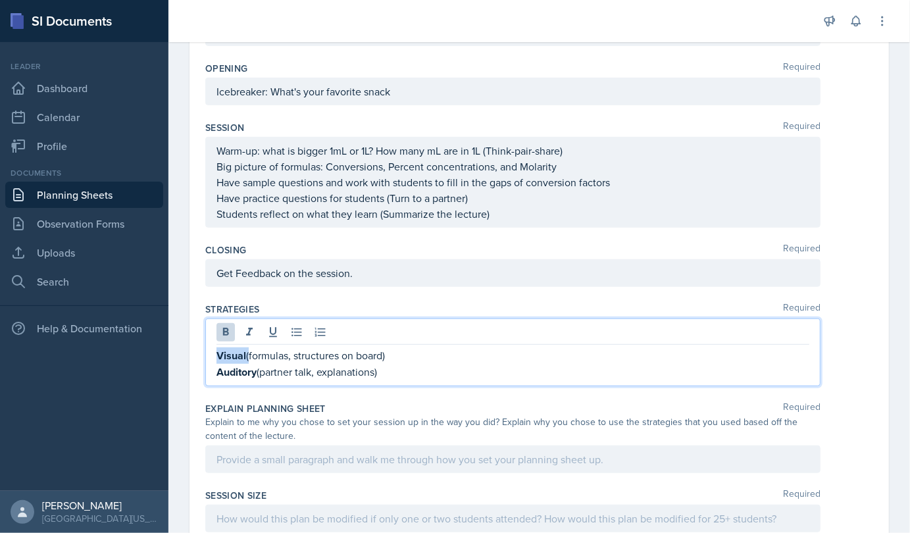
drag, startPoint x: 387, startPoint y: 374, endPoint x: 198, endPoint y: 357, distance: 189.5
click at [198, 357] on div "Date October 3rd, 2025 October 2025 28 29 30 1 2 3 4 5 6 7 8 9 10 11 12 13 14 1…" at bounding box center [538, 225] width 699 height 1011
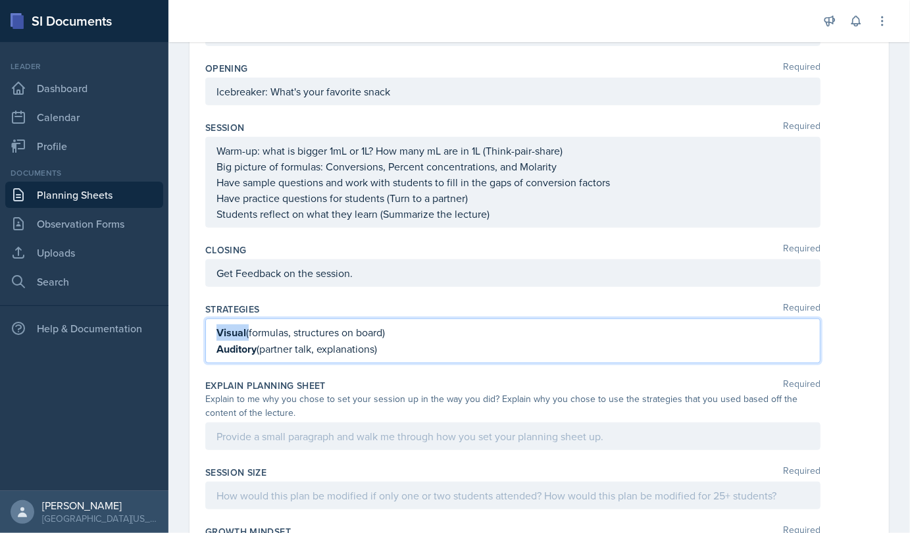
scroll to position [361, 0]
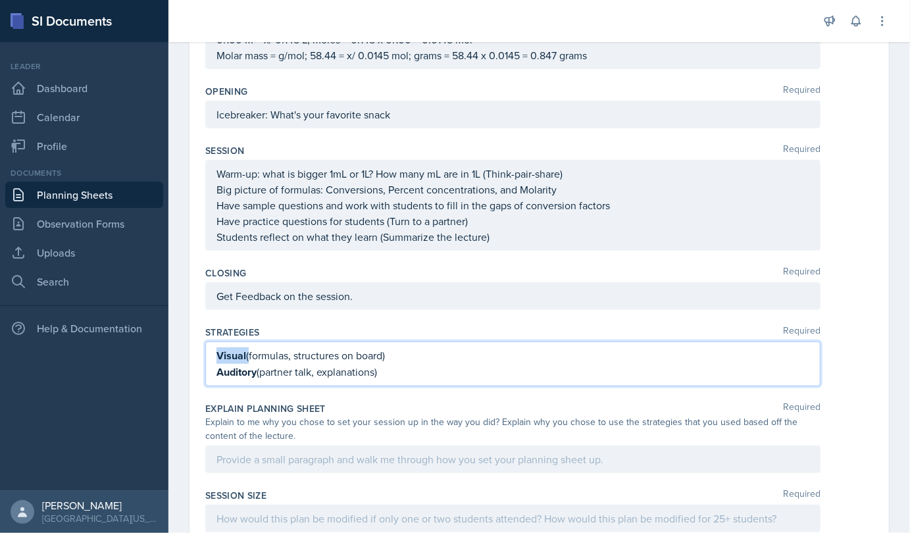
click at [499, 347] on p "Visual (formulas, structures on board)" at bounding box center [512, 355] width 593 height 16
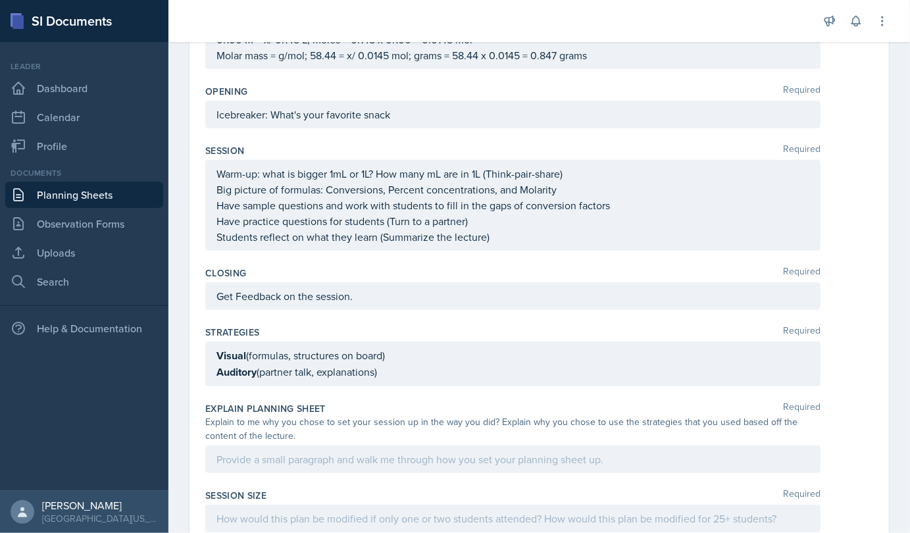
click at [405, 376] on div "Visual (formulas, structures on board) Auditory (partner talk, explanations)" at bounding box center [512, 363] width 615 height 45
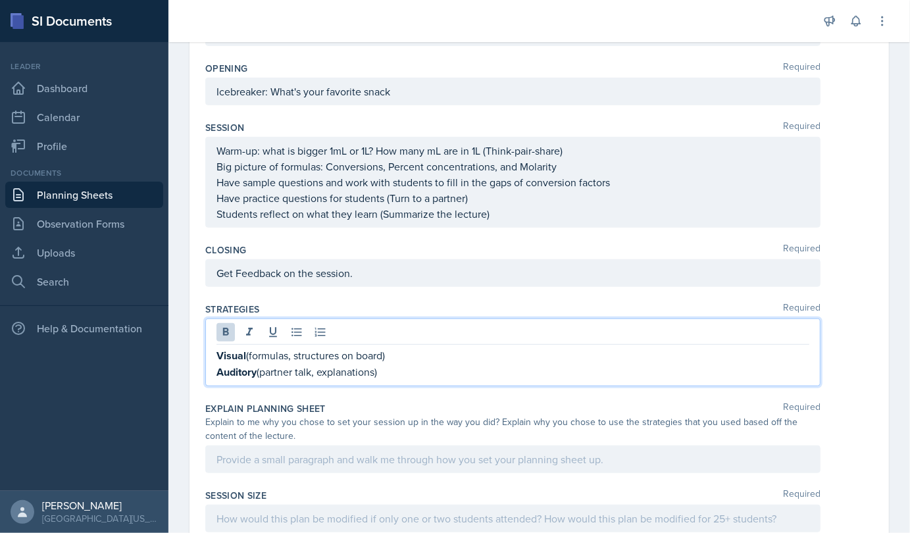
drag, startPoint x: 216, startPoint y: 352, endPoint x: 386, endPoint y: 375, distance: 171.3
click at [386, 375] on div "Visual (formulas, structures on board) Auditory (partner talk, explanations)" at bounding box center [512, 363] width 593 height 33
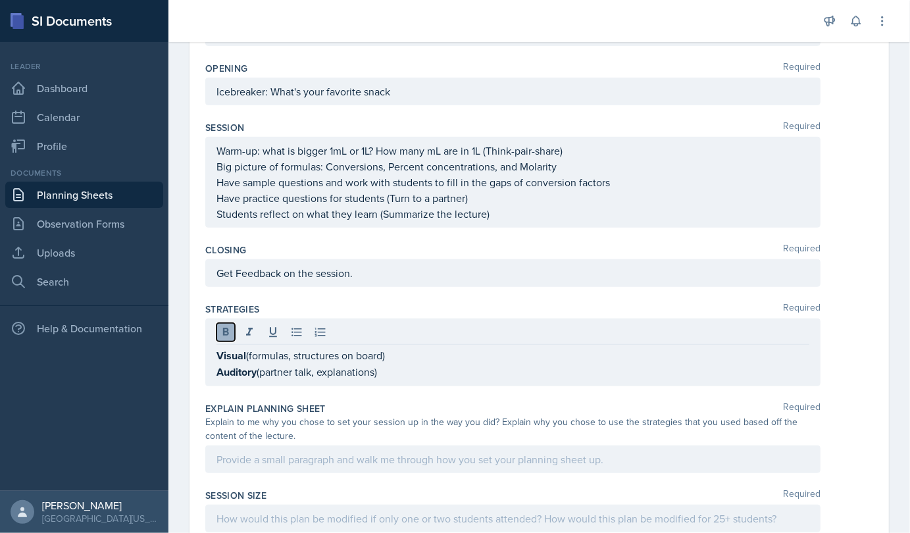
click at [223, 330] on icon at bounding box center [226, 332] width 6 height 8
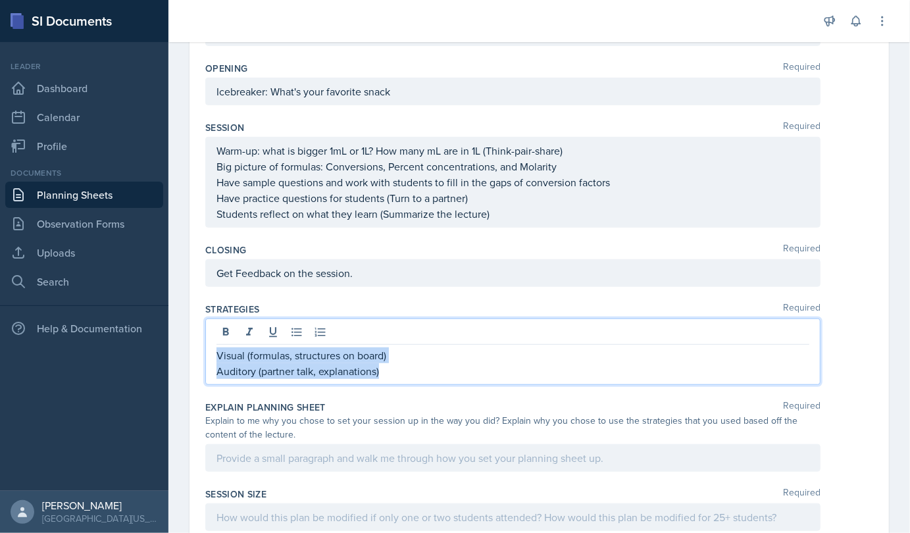
click at [382, 371] on p "Auditory (partner talk, explanations)" at bounding box center [512, 371] width 593 height 16
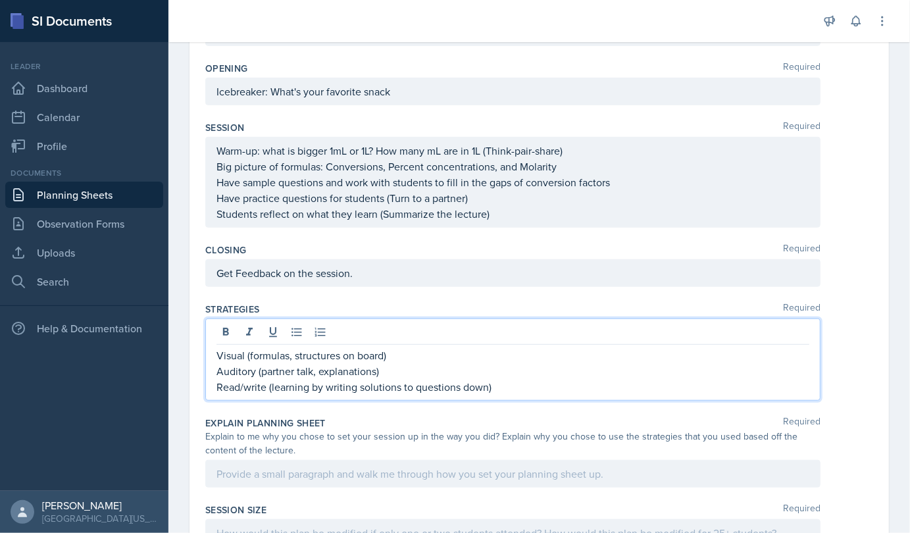
click at [501, 382] on p "Read/write (learning by writing solutions to questions down)" at bounding box center [512, 387] width 593 height 16
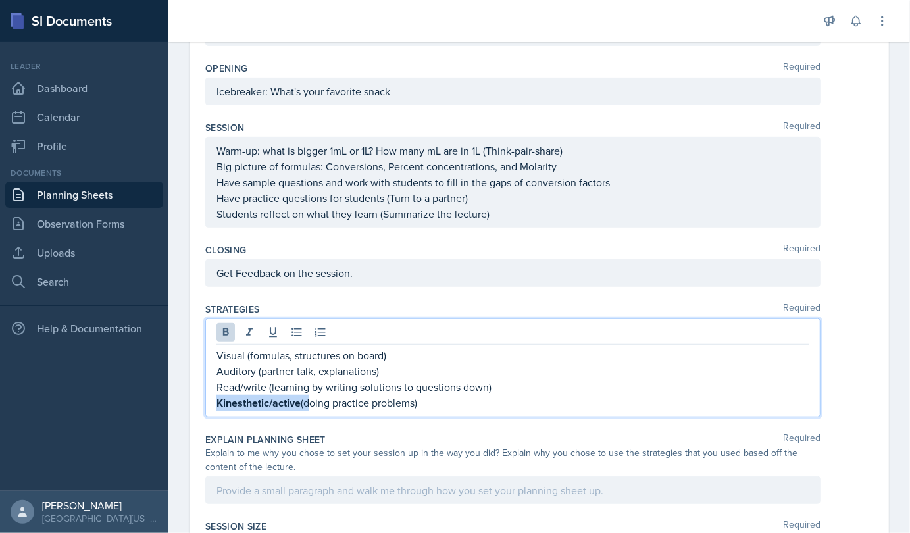
drag, startPoint x: 216, startPoint y: 399, endPoint x: 307, endPoint y: 401, distance: 90.8
click at [307, 401] on p "Kinesthetic/active (doing practice problems)" at bounding box center [512, 403] width 593 height 16
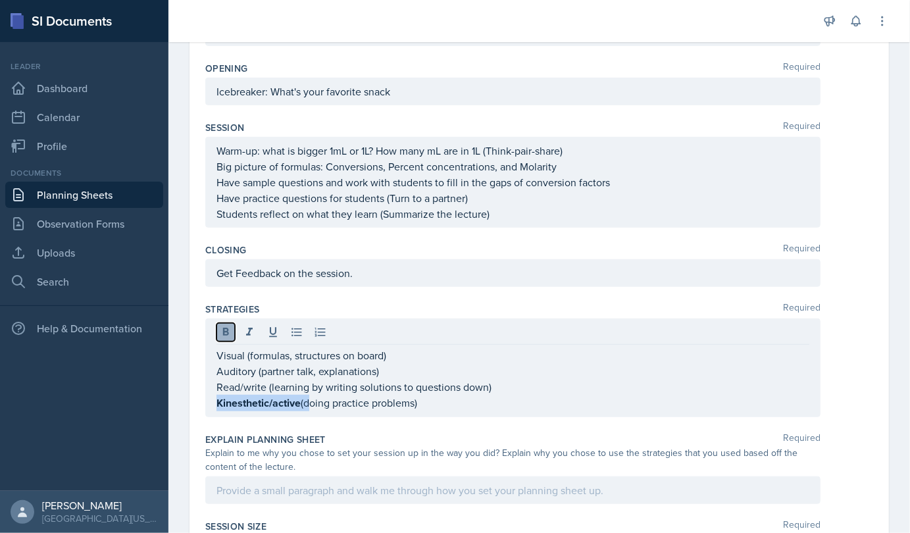
click at [219, 326] on icon at bounding box center [225, 332] width 13 height 13
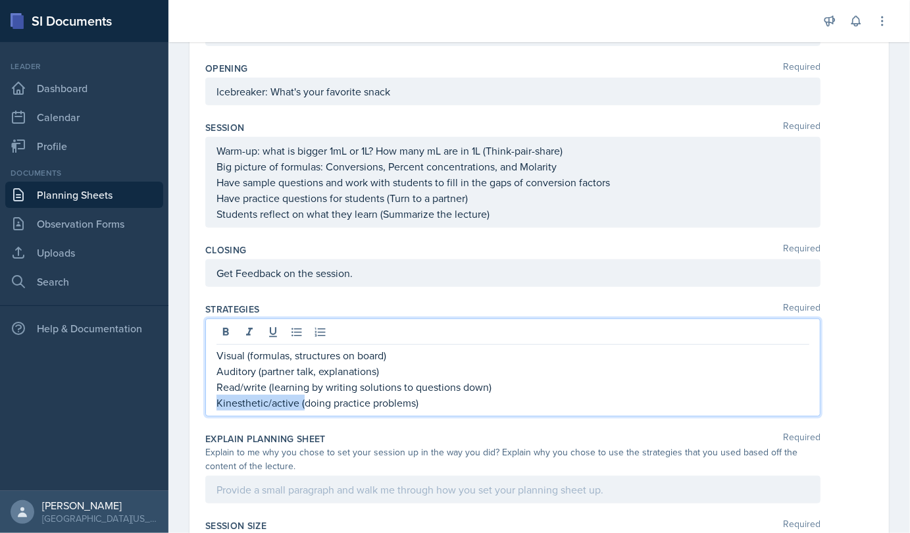
click at [297, 403] on p "Kinesthetic/active (doing practice problems)" at bounding box center [512, 403] width 593 height 16
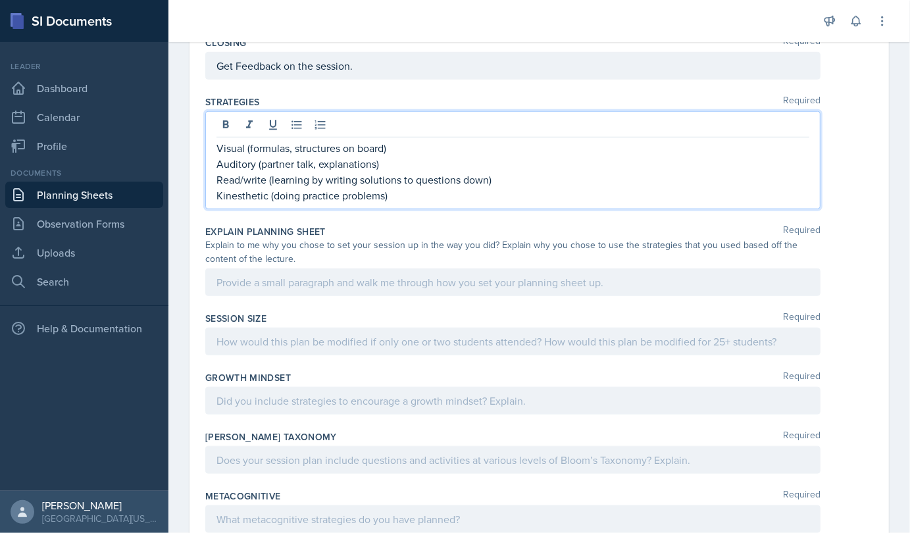
scroll to position [591, 0]
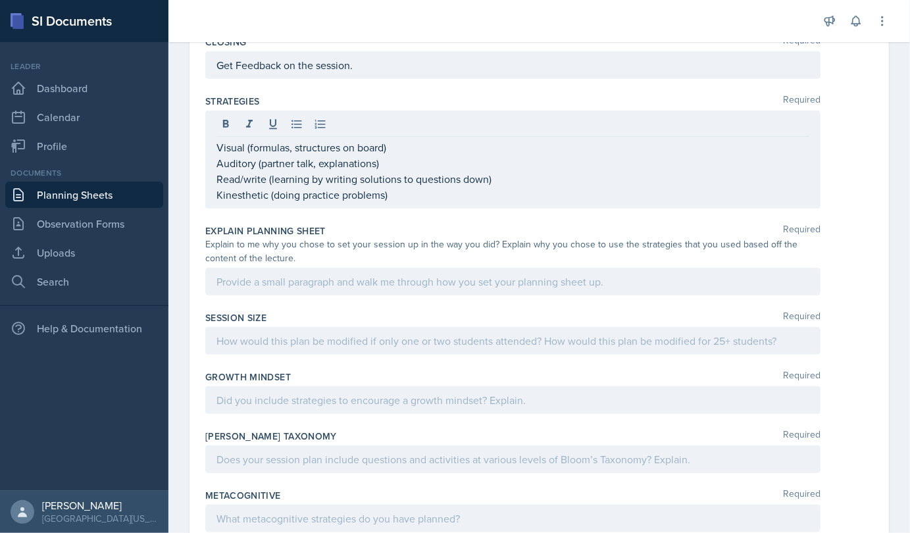
drag, startPoint x: 339, startPoint y: 293, endPoint x: 325, endPoint y: 281, distance: 18.6
click at [325, 281] on div "Explain Planning Sheet Required Explain to me why you chose to set your session…" at bounding box center [539, 262] width 668 height 87
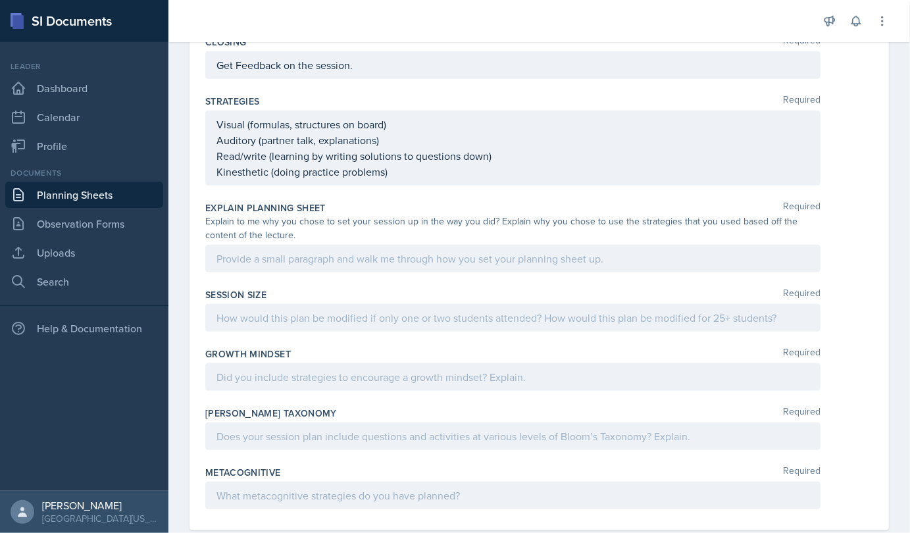
click at [325, 283] on div "Session Size Required" at bounding box center [539, 312] width 668 height 59
click at [320, 263] on div at bounding box center [512, 259] width 615 height 28
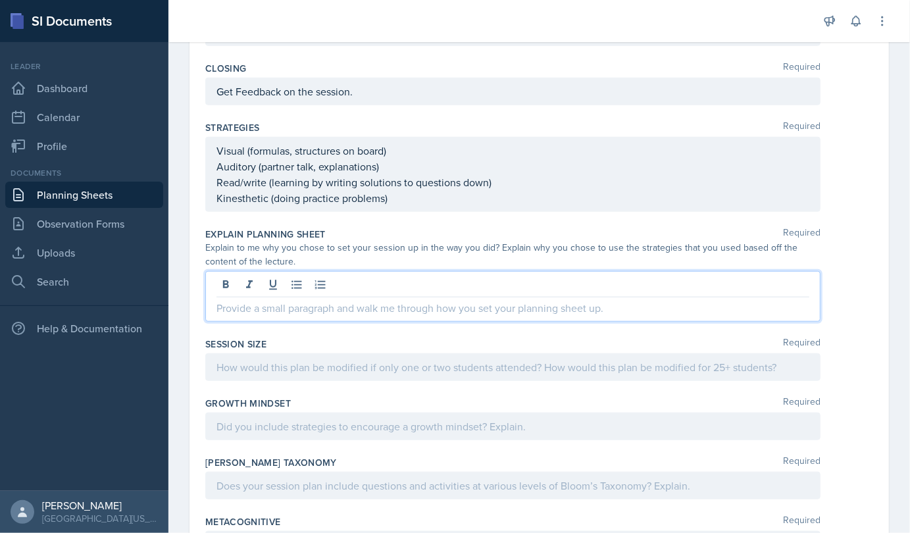
scroll to position [549, 0]
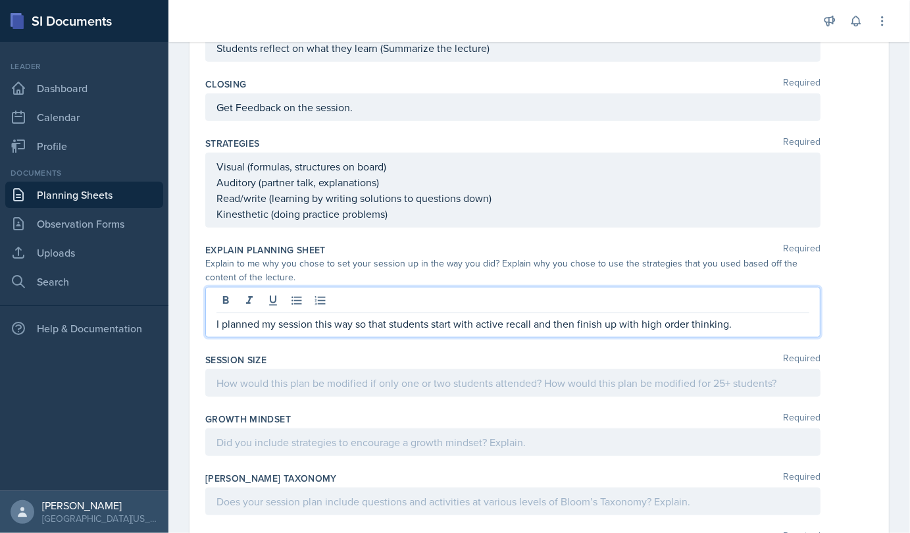
click at [353, 321] on p "I planned my session this way so that students start with active recall and the…" at bounding box center [512, 324] width 593 height 16
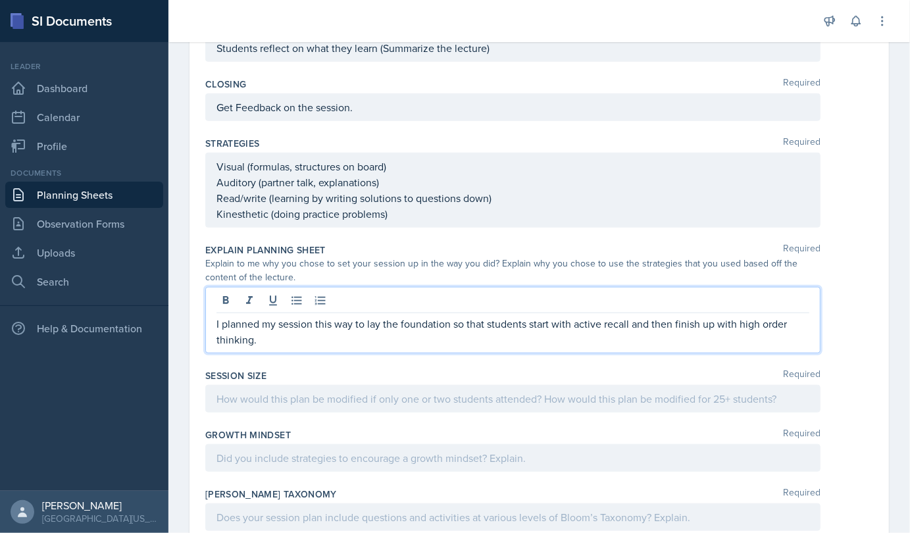
click at [288, 342] on p "I planned my session this way to lay the foundation so that students start with…" at bounding box center [512, 332] width 593 height 32
click at [416, 341] on p "I planned my session this way to lay the foundation so that students start with…" at bounding box center [512, 332] width 593 height 32
click at [488, 336] on p "I planned my session this way to lay the foundation so that students start with…" at bounding box center [512, 332] width 593 height 32
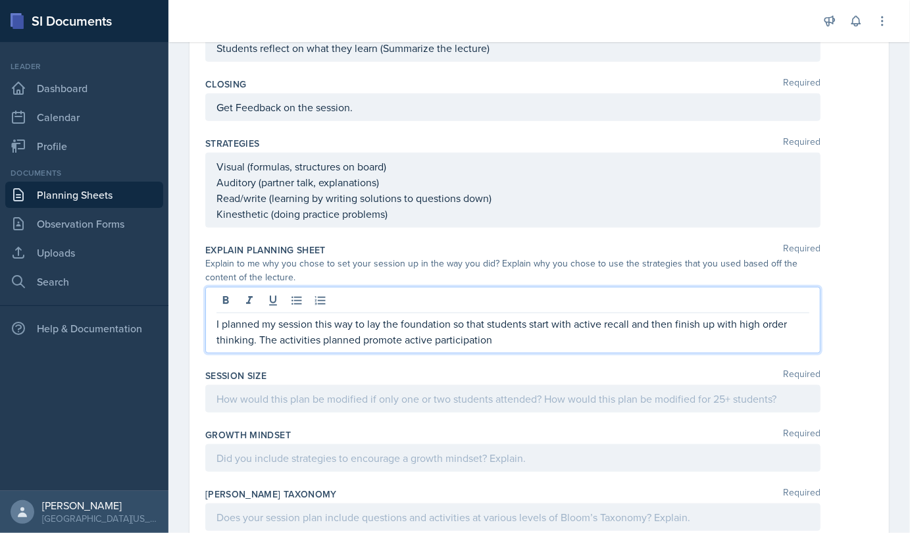
scroll to position [572, 0]
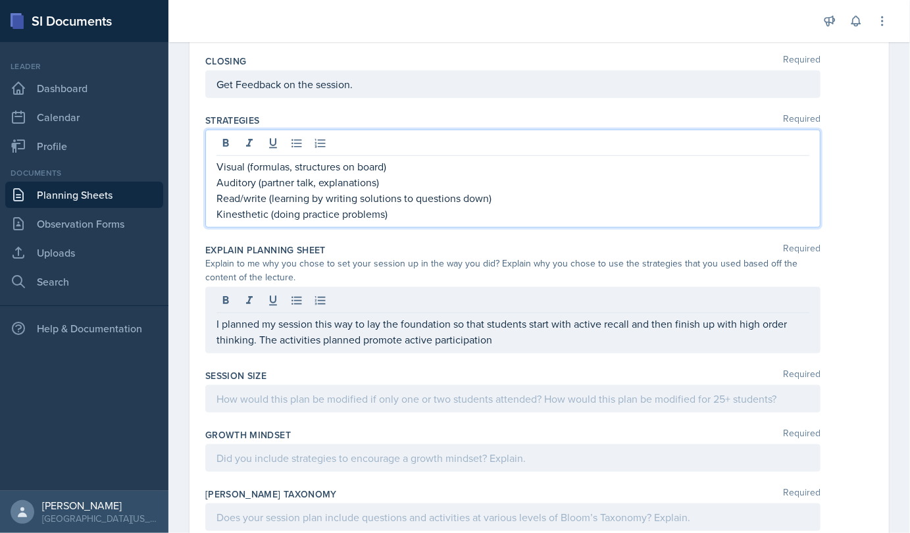
click at [382, 190] on p "Read/write (learning by writing solutions to questions down)" at bounding box center [512, 198] width 593 height 16
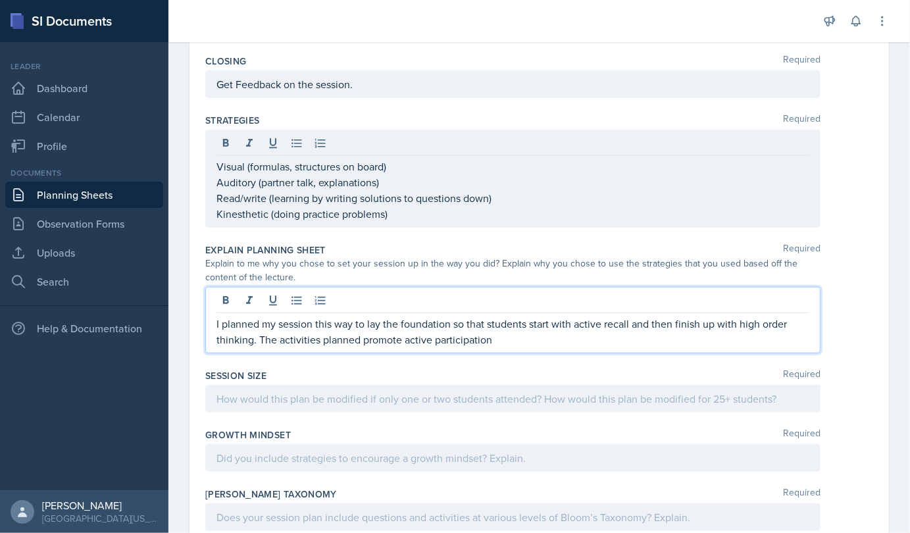
click at [259, 316] on p "I planned my session this way to lay the foundation so that students start with…" at bounding box center [512, 332] width 593 height 32
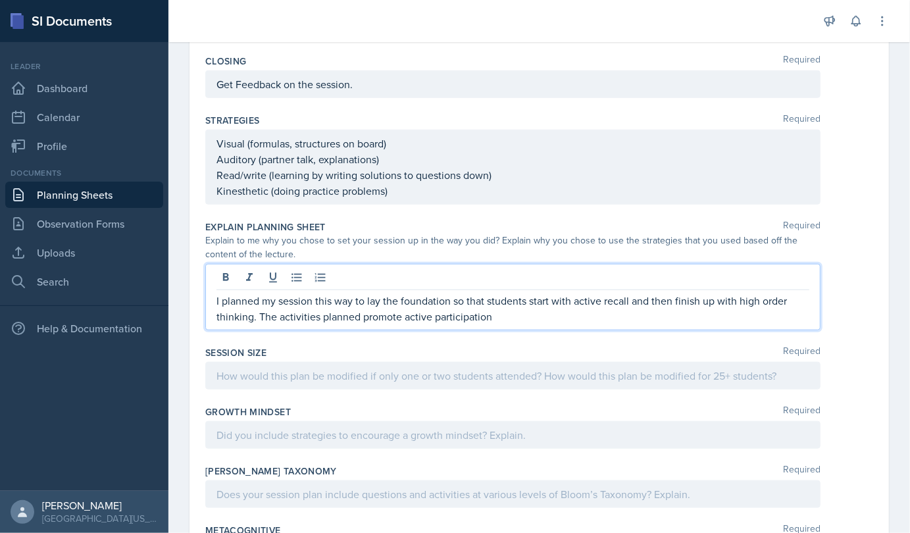
scroll to position [549, 0]
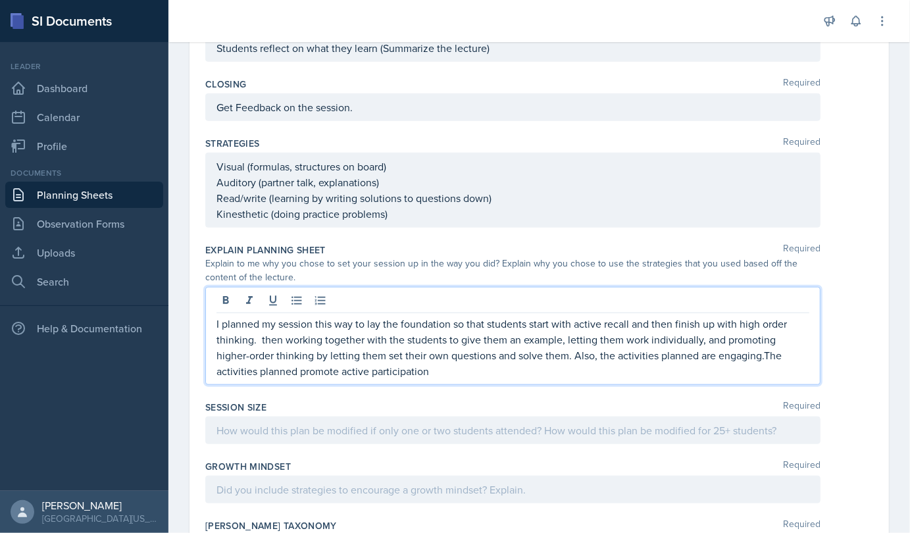
click at [261, 338] on p "I planned my session this way to lay the foundation so that students start with…" at bounding box center [512, 347] width 593 height 63
click at [570, 355] on p "I planned my session this way to lay the foundation so that students start with…" at bounding box center [512, 347] width 593 height 63
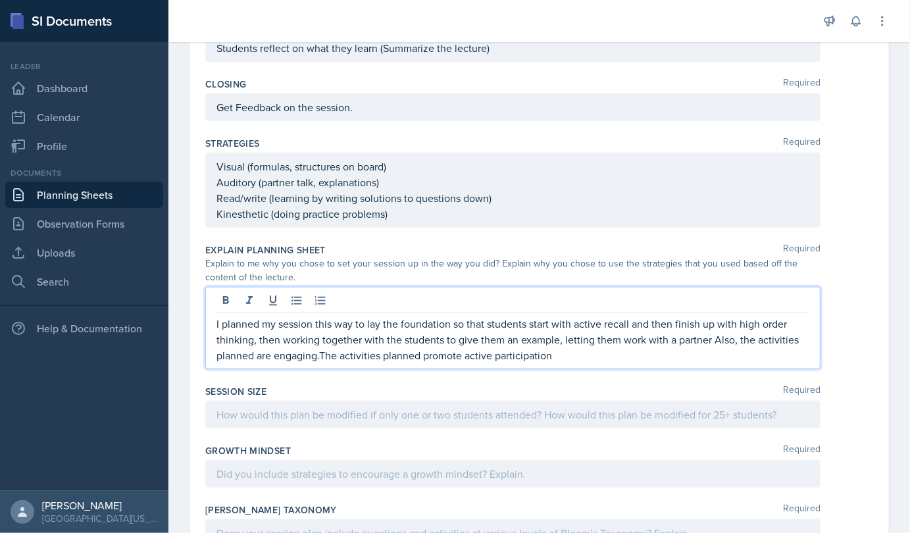
click at [624, 350] on p "I planned my session this way to lay the foundation so that students start with…" at bounding box center [512, 339] width 593 height 47
click at [462, 354] on p "I planned my session this way to lay the foundation so that students start with…" at bounding box center [512, 339] width 593 height 47
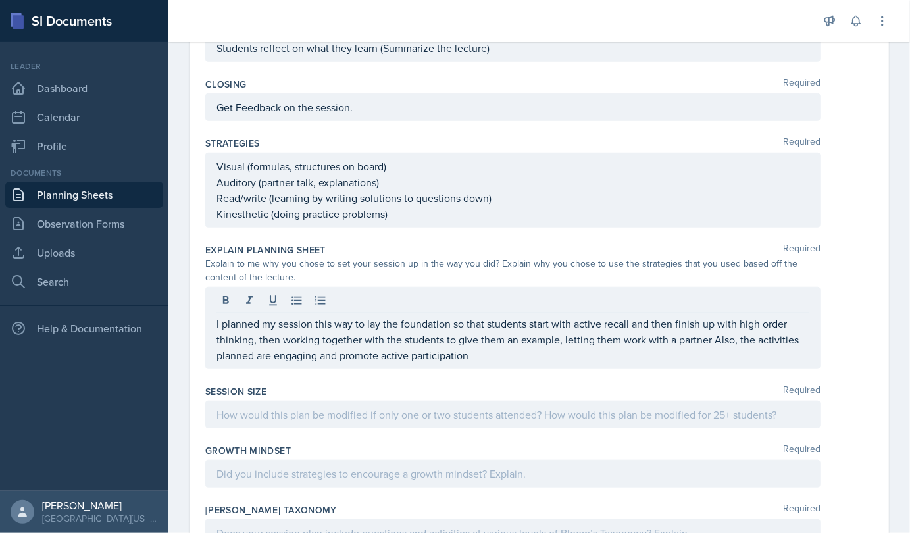
click at [382, 423] on div at bounding box center [512, 415] width 615 height 28
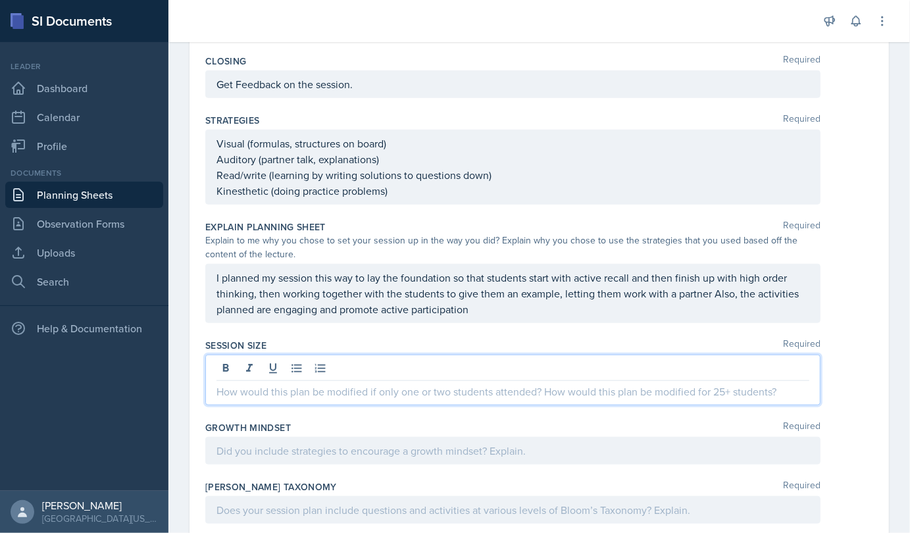
scroll to position [669, 0]
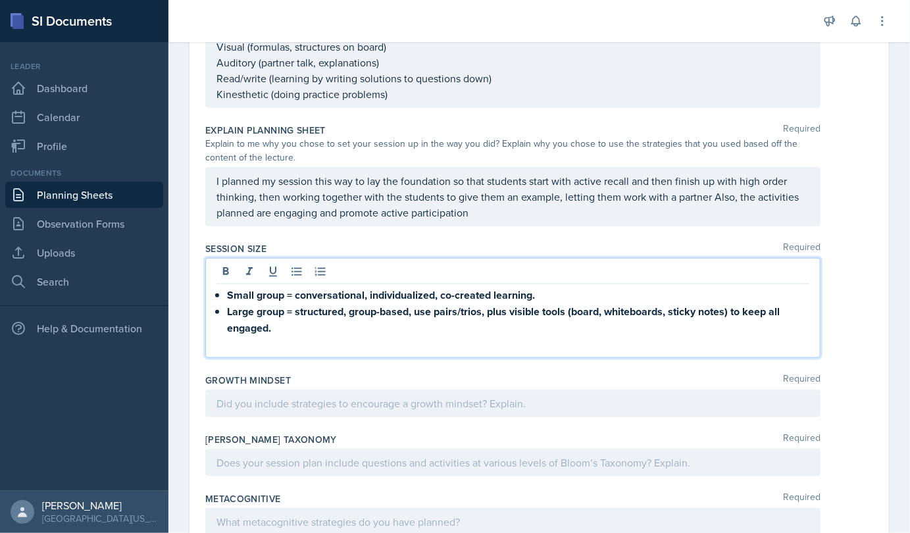
click at [222, 345] on p at bounding box center [512, 344] width 593 height 16
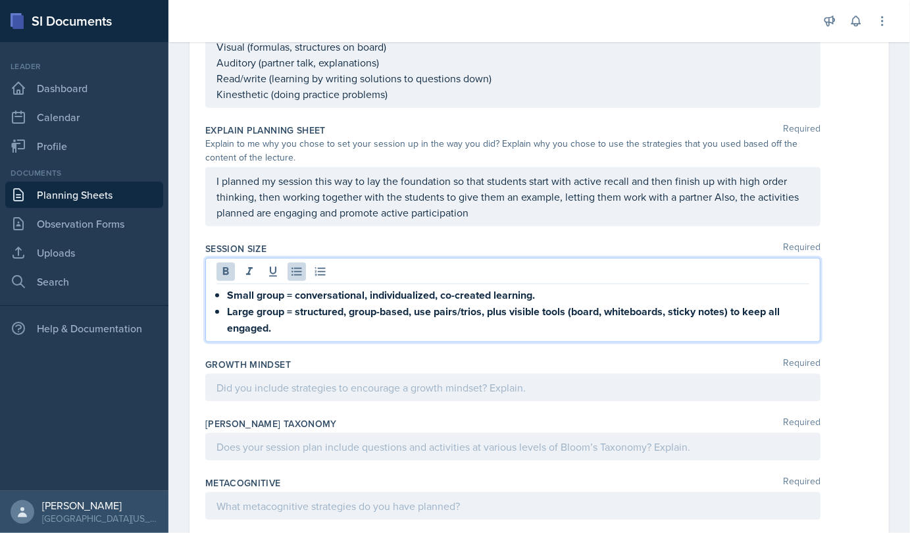
click at [224, 309] on div "Small group = conversational, individualized, co-created learning. Large group …" at bounding box center [512, 311] width 593 height 49
click at [227, 292] on strong "Small group = conversational, individualized, co-created learning." at bounding box center [381, 295] width 308 height 15
click at [227, 311] on strong "Large group = structured, group-based, use pairs/trios, plus visible tools (boa…" at bounding box center [504, 320] width 555 height 32
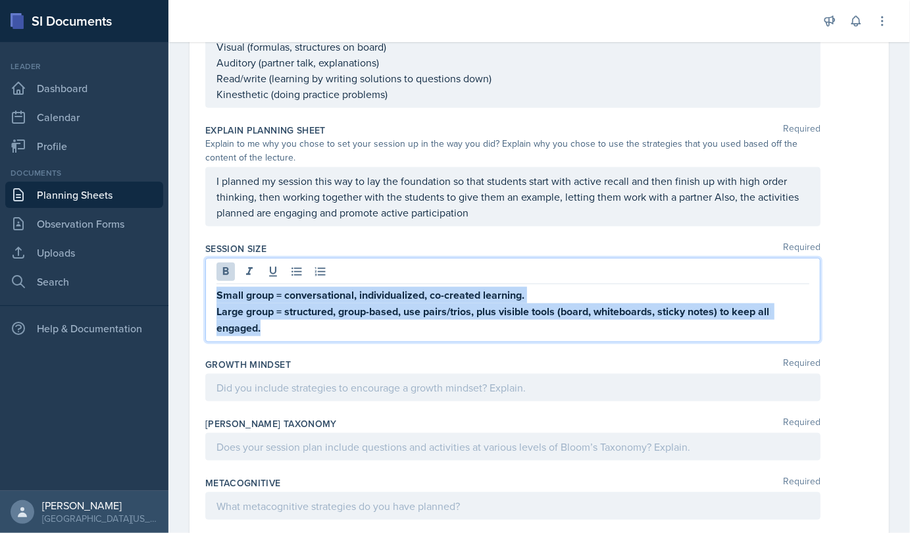
drag, startPoint x: 219, startPoint y: 288, endPoint x: 287, endPoint y: 328, distance: 78.4
click at [287, 328] on div "Small group = conversational, individualized, co-created learning. Large group …" at bounding box center [512, 311] width 593 height 49
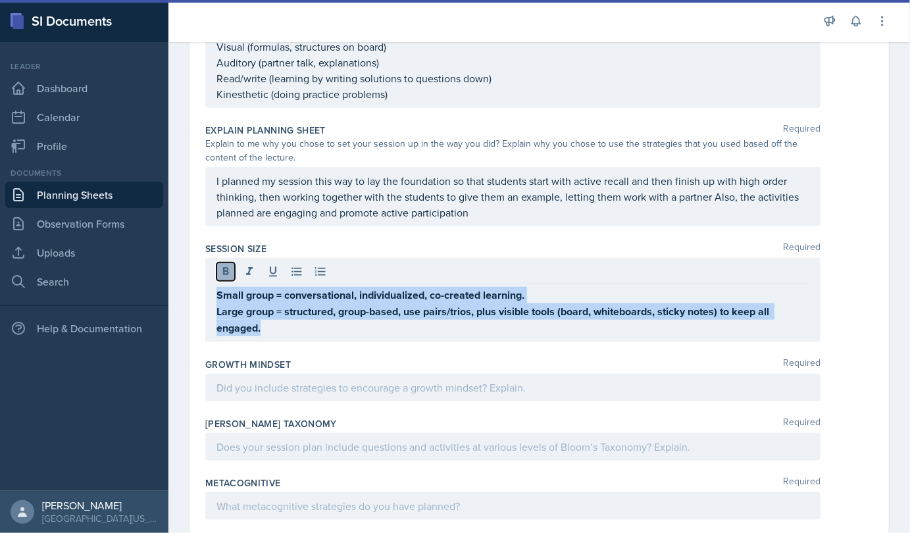
click at [222, 272] on icon at bounding box center [225, 271] width 13 height 13
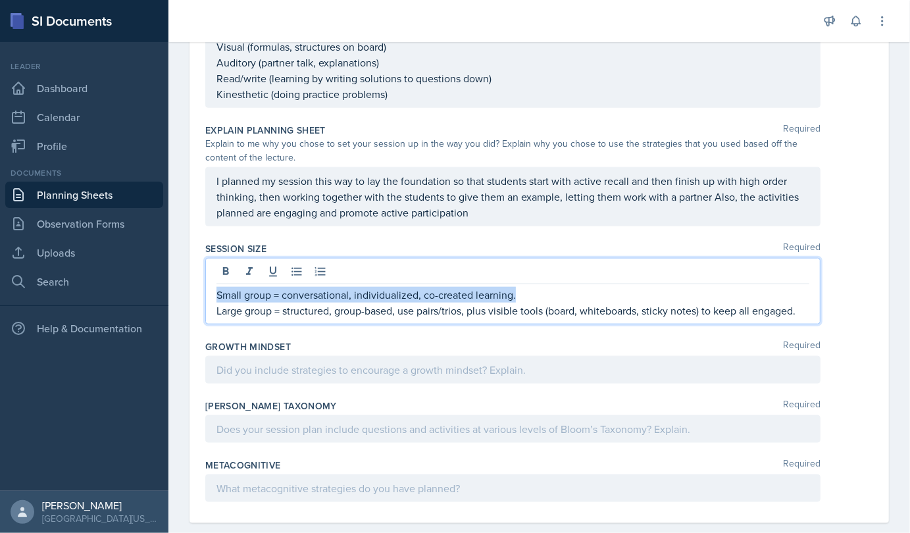
click at [280, 303] on p "Large group = structured, group-based, use pairs/trios, plus visible tools (boa…" at bounding box center [512, 311] width 593 height 16
click at [278, 289] on p "Small group = conversational, individualized, co-created learning." at bounding box center [512, 295] width 593 height 16
click at [214, 287] on div "Small group = conversational, individualized, co-created learning. Large group …" at bounding box center [512, 291] width 615 height 66
click at [219, 293] on p "Small group = conversational, individualized, co-created learning." at bounding box center [512, 295] width 593 height 16
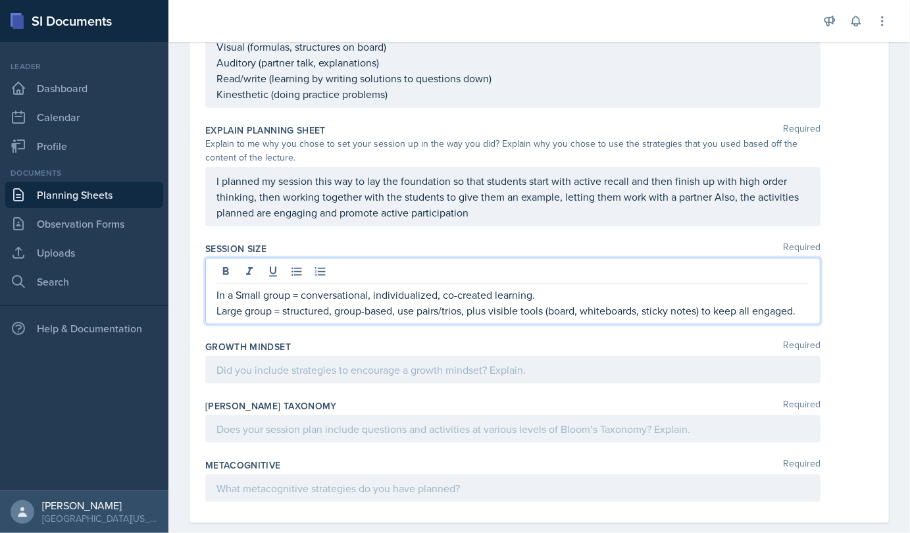
click at [243, 293] on p "In a Small group = conversational, individualized, co-created learning." at bounding box center [512, 295] width 593 height 16
click at [298, 292] on p "In a small group = conversational, individualized, co-created learning." at bounding box center [512, 295] width 593 height 16
click at [655, 294] on p "In a small group discussions would be more conversational, individualized, co-c…" at bounding box center [512, 295] width 593 height 16
click at [301, 295] on p "In a small group discussions would be more conversational, individualized" at bounding box center [512, 295] width 593 height 16
click at [282, 304] on p "Large group = structured, group-based, use pairs/trios, plus visible tools (boa…" at bounding box center [512, 311] width 593 height 16
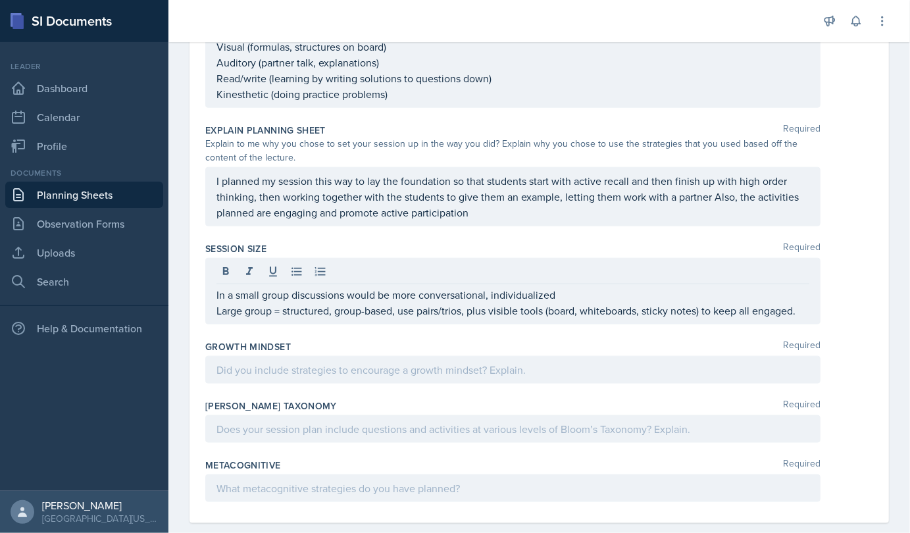
click at [215, 313] on div "In a small group discussions would be more conversational, individualized Large…" at bounding box center [512, 291] width 615 height 66
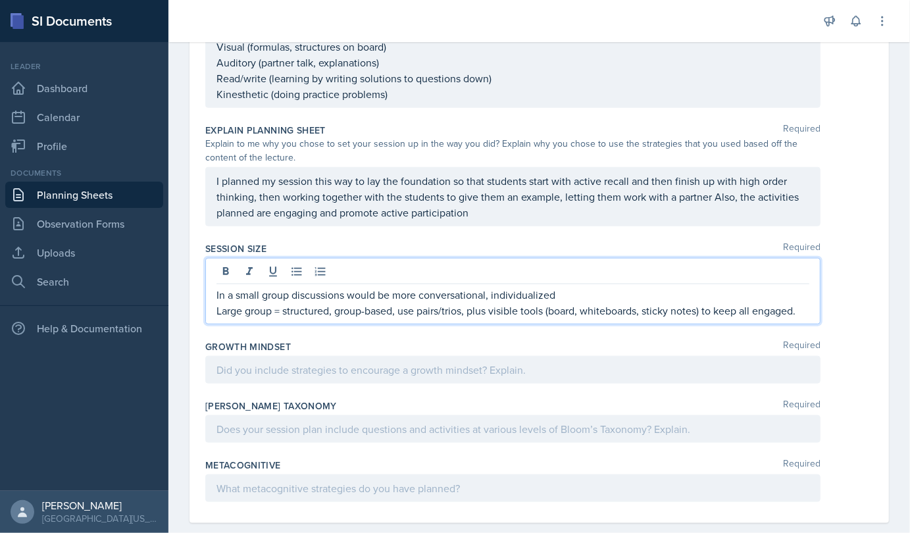
click at [218, 305] on p "Large group = structured, group-based, use pairs/trios, plus visible tools (boa…" at bounding box center [512, 311] width 593 height 16
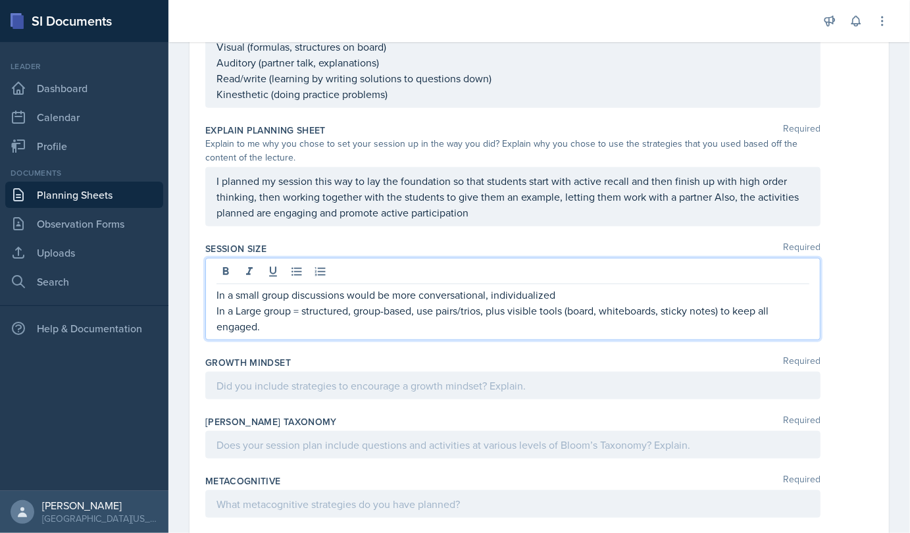
click at [240, 309] on p "In a Large group = structured, group-based, use pairs/trios, plus visible tools…" at bounding box center [512, 319] width 593 height 32
click at [307, 310] on p "In a large group = structured, group-based, use pairs/trios, plus visible tools…" at bounding box center [512, 319] width 593 height 32
click at [299, 306] on p "In a large group = structured, group-based, use pairs/trios, plus visible tools…" at bounding box center [512, 319] width 593 height 32
click at [276, 322] on p "In a large group discussions would be more structured, group-based, use pairs/t…" at bounding box center [512, 319] width 593 height 32
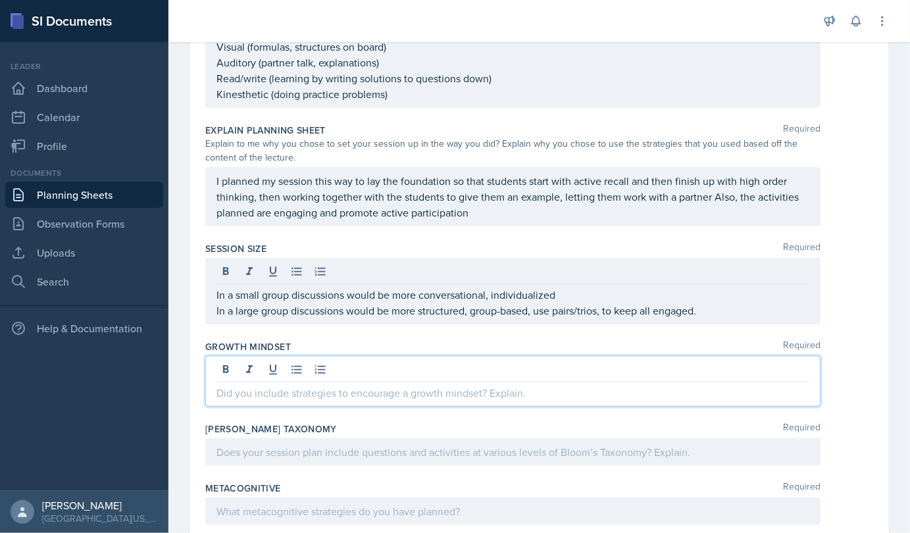
click at [298, 366] on div at bounding box center [512, 381] width 615 height 51
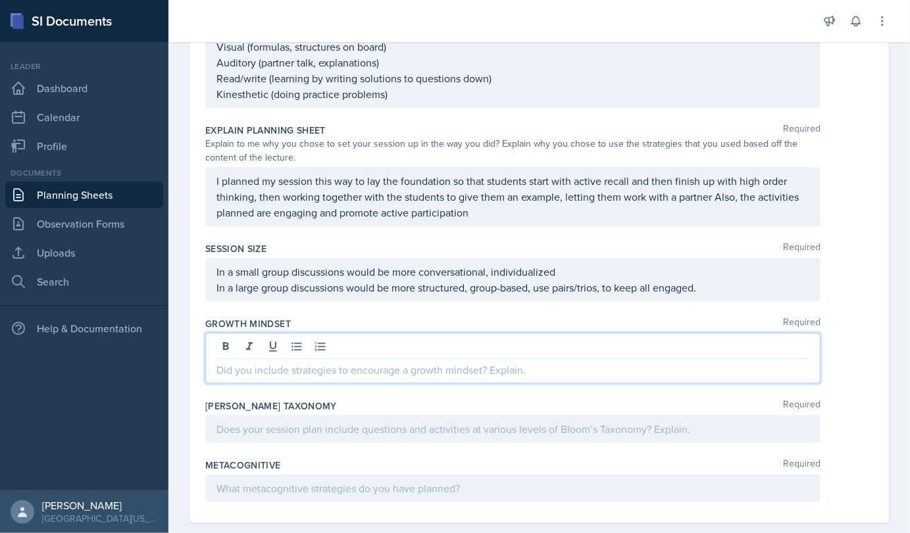
scroll to position [646, 0]
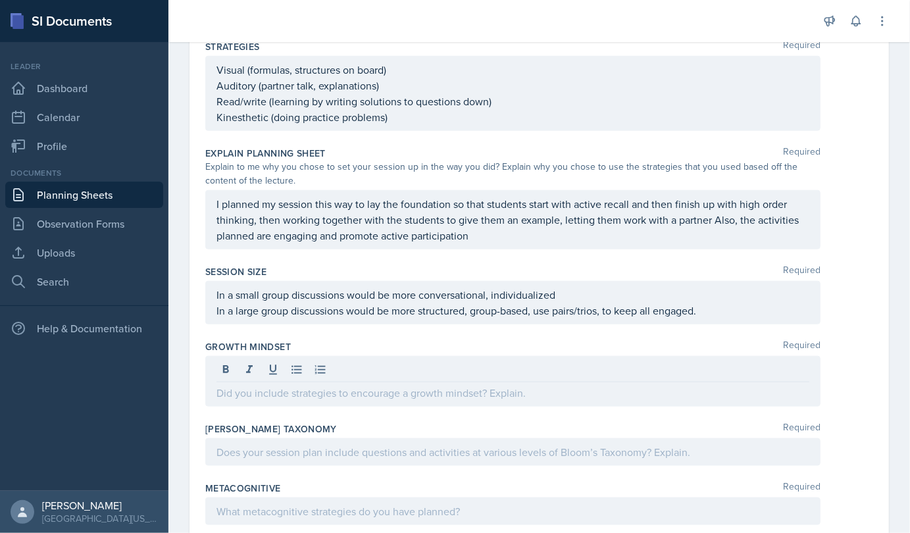
click at [351, 399] on div at bounding box center [512, 381] width 615 height 51
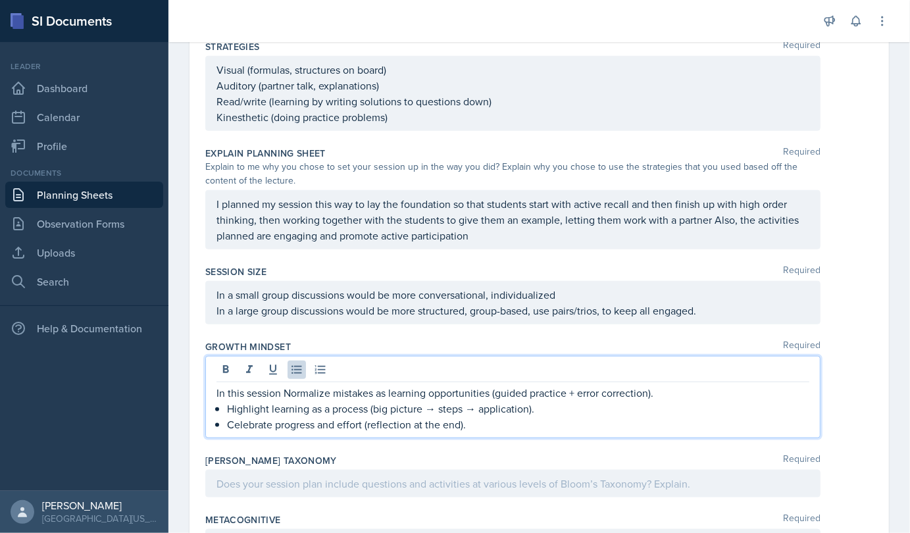
click at [227, 403] on p "Highlight learning as a process (big picture → steps → application)." at bounding box center [518, 409] width 582 height 16
click at [224, 418] on div "In this session Normalize mistakes as learning opportunities (guided practice +…" at bounding box center [512, 408] width 593 height 47
click at [289, 386] on p "In this session Normalize mistakes as learning opportunities (guided practice +…" at bounding box center [512, 393] width 593 height 16
click at [279, 389] on p "In this session normalize mistakes as learning opportunities (guided practice +…" at bounding box center [512, 393] width 593 height 16
click at [561, 391] on p "In this session the strategies normalize mistakes as learning opportunities (gu…" at bounding box center [512, 393] width 593 height 16
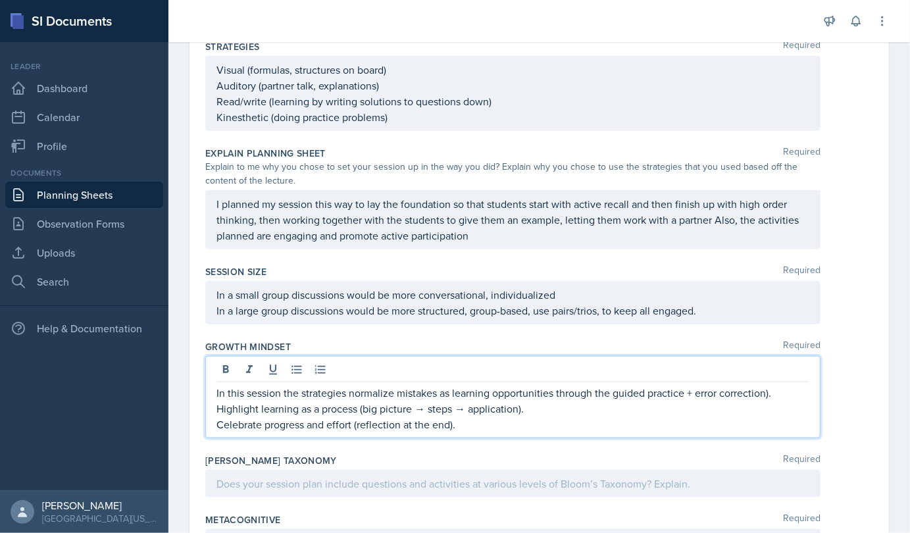
click at [781, 389] on p "In this session the strategies normalize mistakes as learning opportunities thr…" at bounding box center [512, 393] width 593 height 16
click at [219, 404] on p "Highlight learning as a process (big picture → steps → application)." at bounding box center [512, 409] width 593 height 16
click at [695, 386] on p "In this session the strategies normalize mistakes as learning opportunities thr…" at bounding box center [512, 401] width 593 height 32
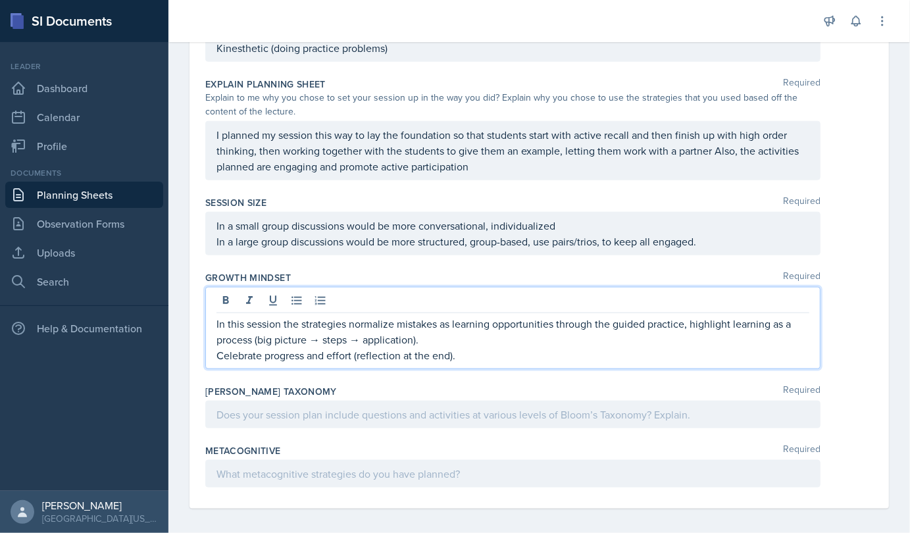
scroll to position [716, 0]
click at [422, 337] on p "In this session the strategies normalize mistakes as learning opportunities thr…" at bounding box center [512, 330] width 593 height 32
click at [257, 336] on p "In this session the strategies normalize mistakes as learning opportunities thr…" at bounding box center [512, 330] width 593 height 32
click at [476, 335] on p "In this session the strategies normalize mistakes as learning opportunities thr…" at bounding box center [512, 330] width 593 height 32
click at [217, 353] on p "Celebrate progress and effort (reflection at the end)." at bounding box center [512, 354] width 593 height 16
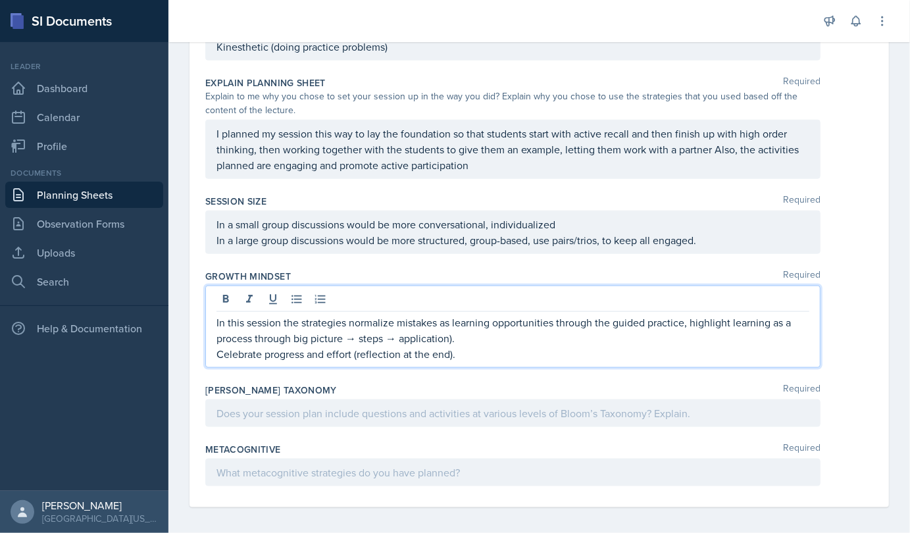
scroll to position [701, 0]
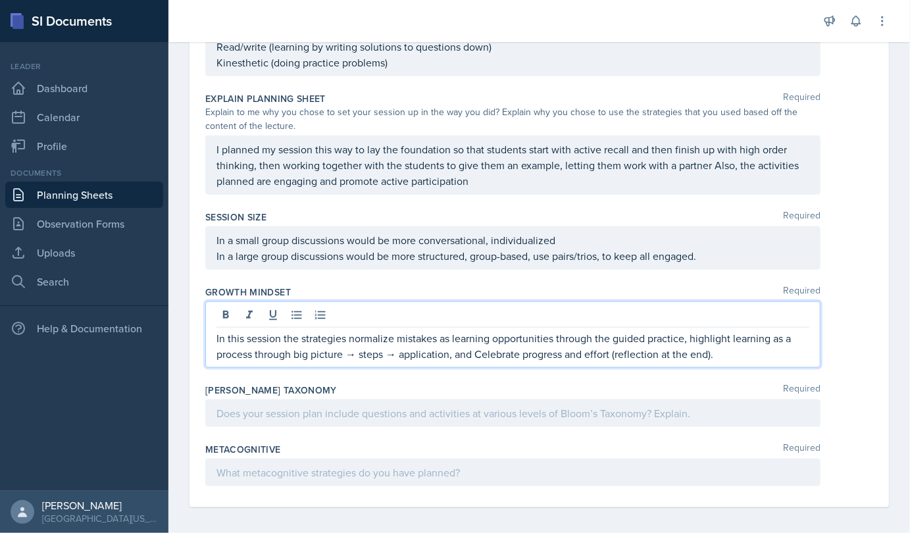
click at [478, 349] on p "In this session the strategies normalize mistakes as learning opportunities thr…" at bounding box center [512, 346] width 593 height 32
click at [610, 349] on p "In this session the strategies normalize mistakes as learning opportunities thr…" at bounding box center [512, 346] width 593 height 32
click at [613, 347] on p "In this session the strategies normalize mistakes as learning opportunities thr…" at bounding box center [512, 346] width 593 height 32
click at [752, 347] on p "In this session the strategies normalize mistakes as learning opportunities thr…" at bounding box center [512, 346] width 593 height 32
click at [356, 352] on p "In this session the strategies normalize mistakes as learning opportunities thr…" at bounding box center [512, 346] width 593 height 32
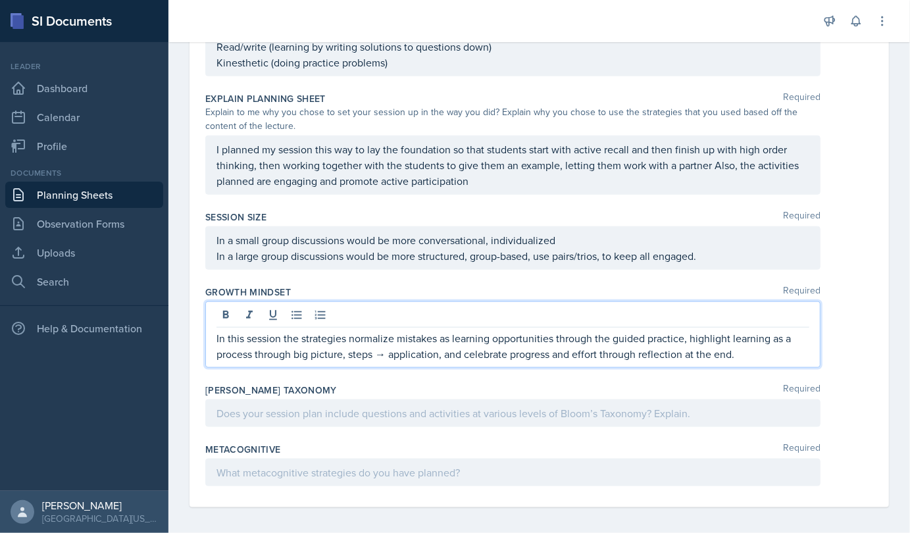
click at [385, 351] on p "In this session the strategies normalize mistakes as learning opportunities thr…" at bounding box center [512, 346] width 593 height 32
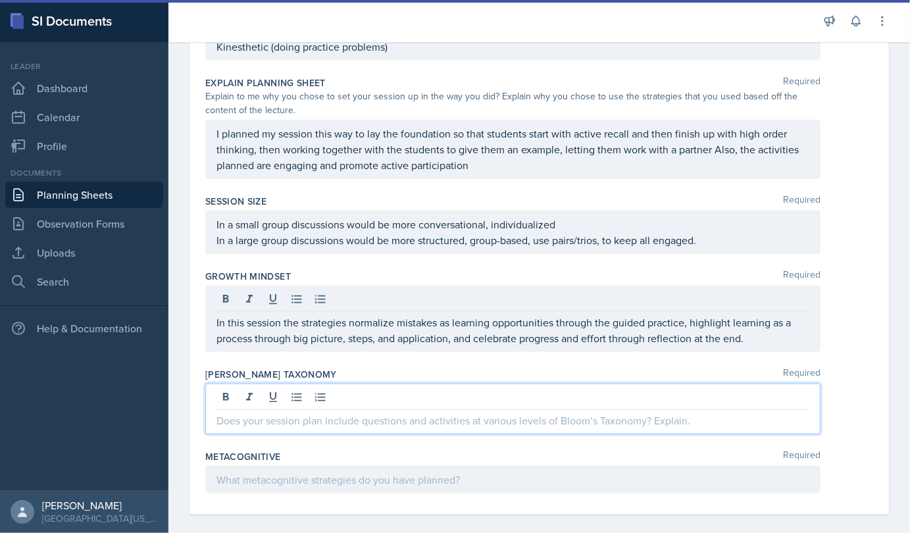
click at [291, 414] on p at bounding box center [512, 421] width 593 height 16
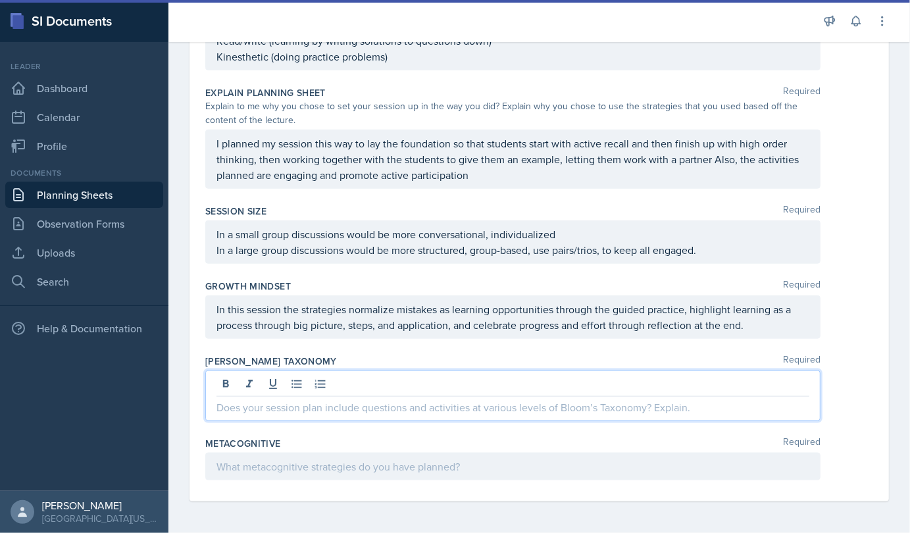
scroll to position [693, 0]
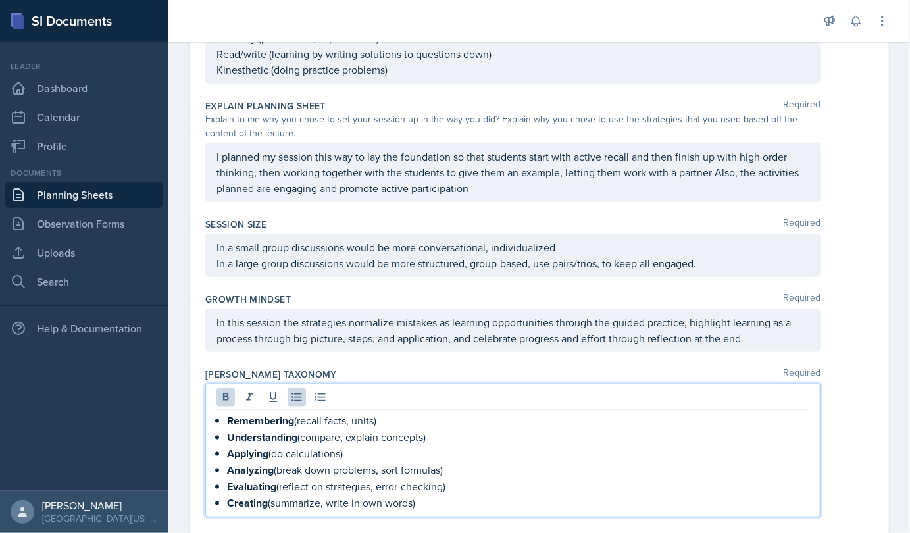
click at [220, 416] on div "Remembering (recall facts, units) Understanding (compare, explain concepts) App…" at bounding box center [512, 462] width 593 height 99
click at [224, 434] on div "Remembering (recall facts, units) Understanding (compare, explain concepts) App…" at bounding box center [512, 462] width 593 height 99
click at [226, 447] on div "Remembering (recall facts, units) Understanding (compare, explain concepts) App…" at bounding box center [512, 462] width 593 height 99
click at [223, 466] on div "Remembering (recall facts, units) Understanding (compare, explain concepts) App…" at bounding box center [512, 462] width 593 height 99
click at [224, 478] on div "Remembering (recall facts, units) Understanding (compare, explain concepts) App…" at bounding box center [512, 462] width 593 height 99
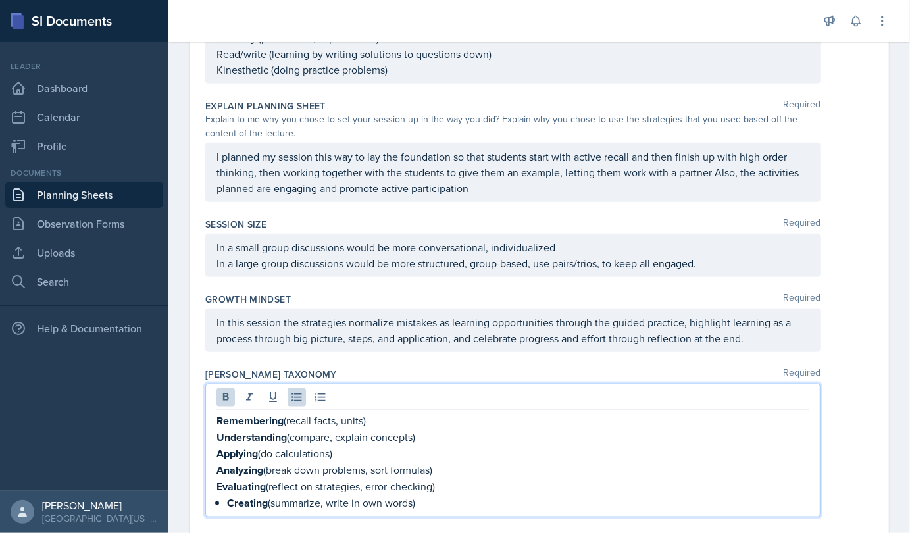
click at [222, 500] on div "Remembering (recall facts, units) Understanding (compare, explain concepts) App…" at bounding box center [512, 462] width 593 height 99
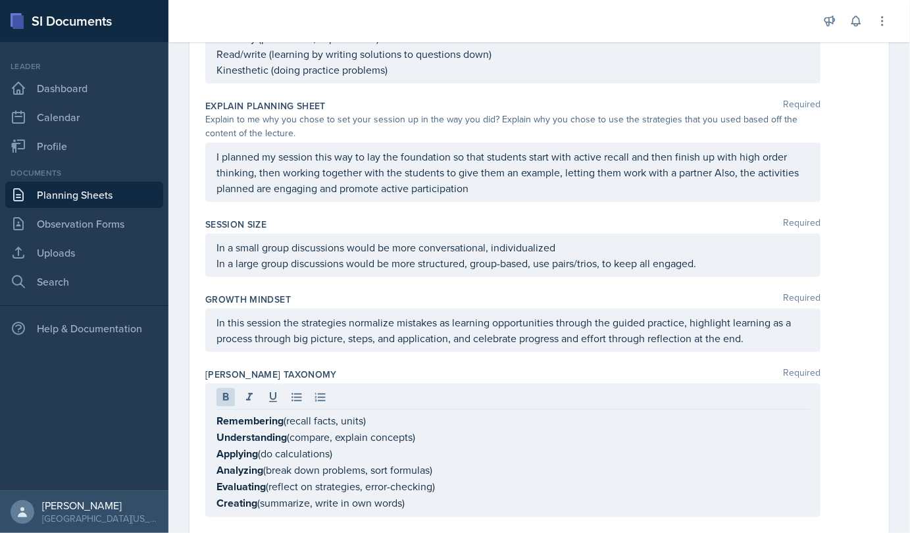
drag, startPoint x: 213, startPoint y: 412, endPoint x: 218, endPoint y: 417, distance: 7.0
click at [218, 417] on div "Remembering (recall facts, units) Understanding (compare, explain concepts) App…" at bounding box center [512, 451] width 615 height 134
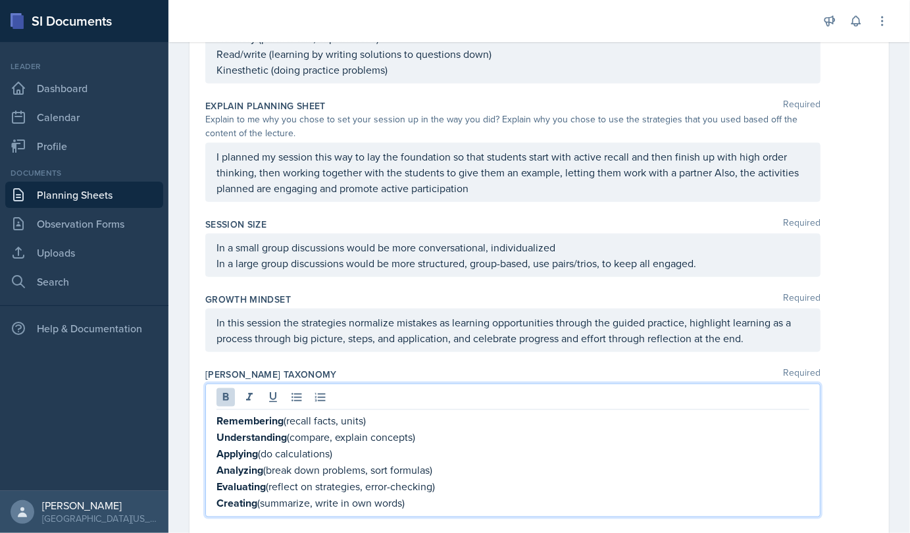
drag, startPoint x: 218, startPoint y: 417, endPoint x: 430, endPoint y: 501, distance: 228.6
click at [430, 501] on div "Remembering (recall facts, units) Understanding (compare, explain concepts) App…" at bounding box center [512, 462] width 593 height 99
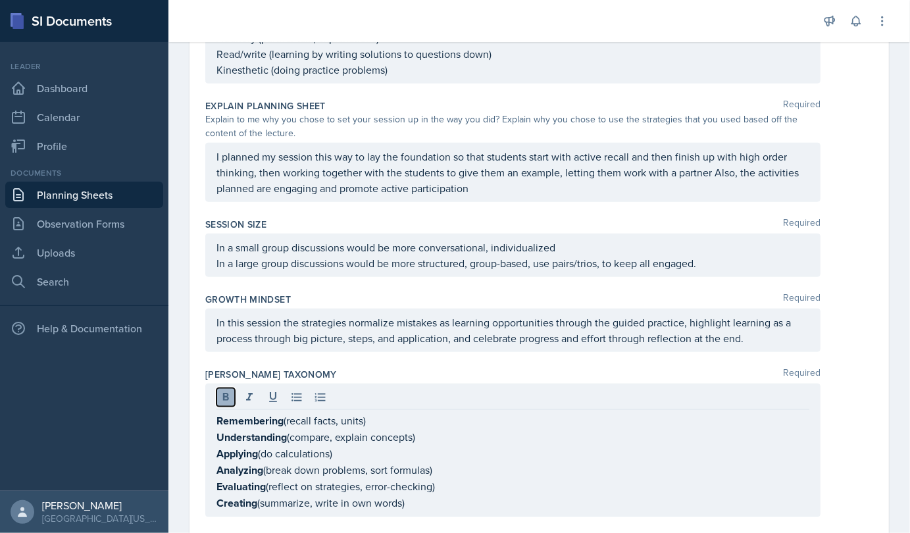
click at [227, 394] on icon at bounding box center [226, 397] width 6 height 8
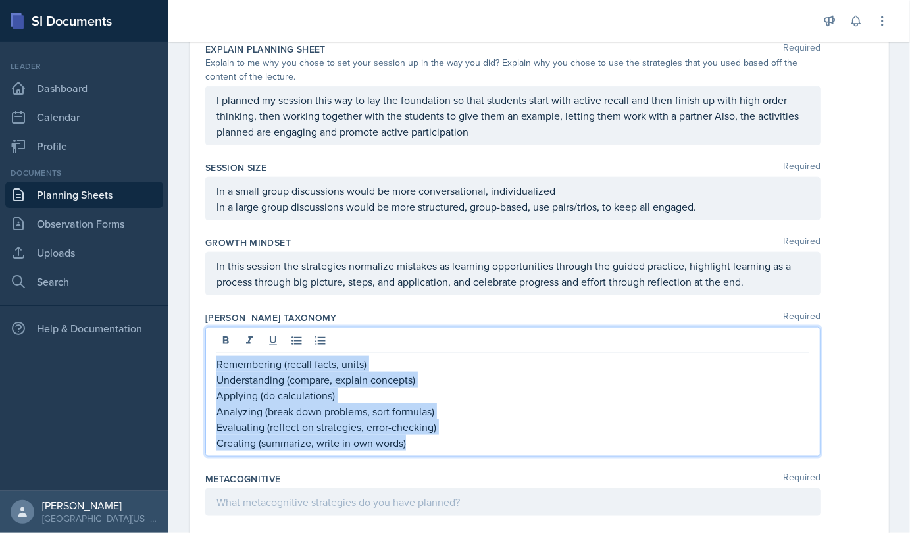
scroll to position [751, 0]
click at [428, 370] on p "Understanding (compare, explain concepts)" at bounding box center [512, 378] width 593 height 16
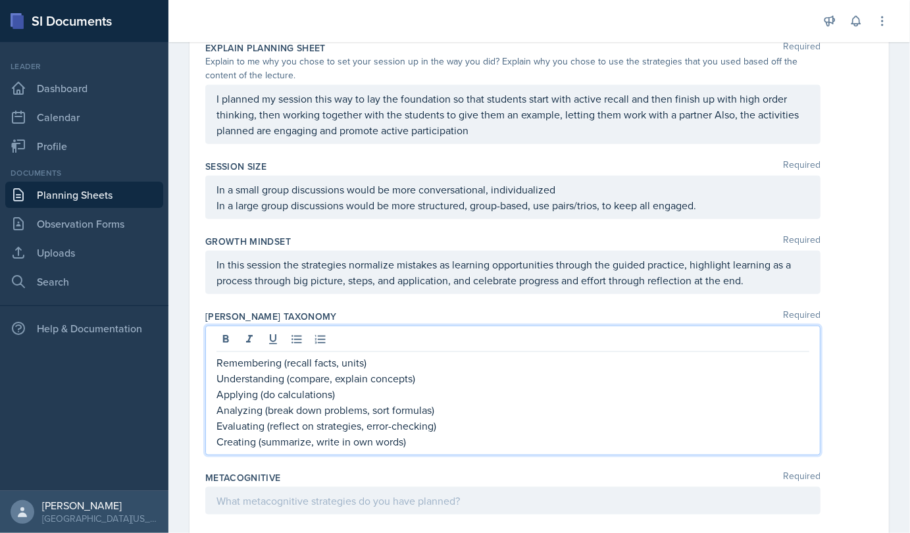
scroll to position [780, 0]
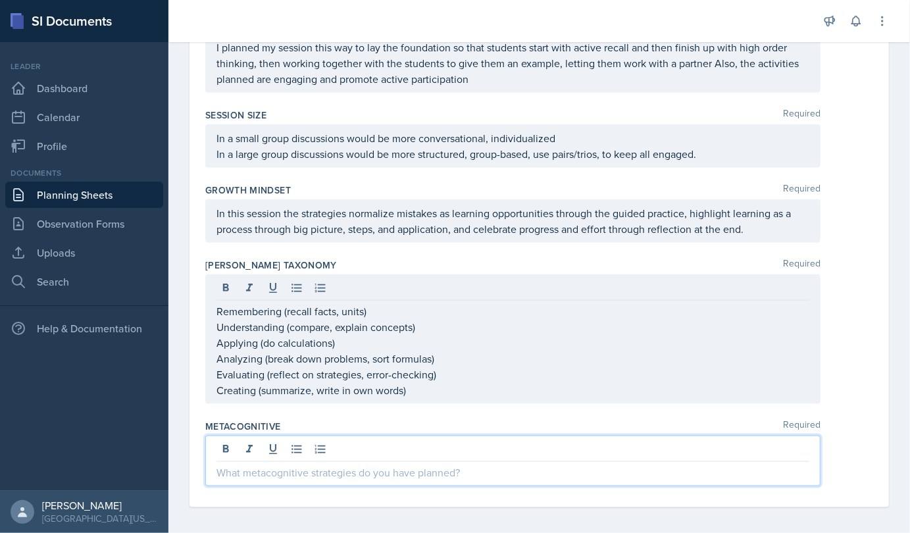
click at [374, 472] on p at bounding box center [512, 472] width 593 height 16
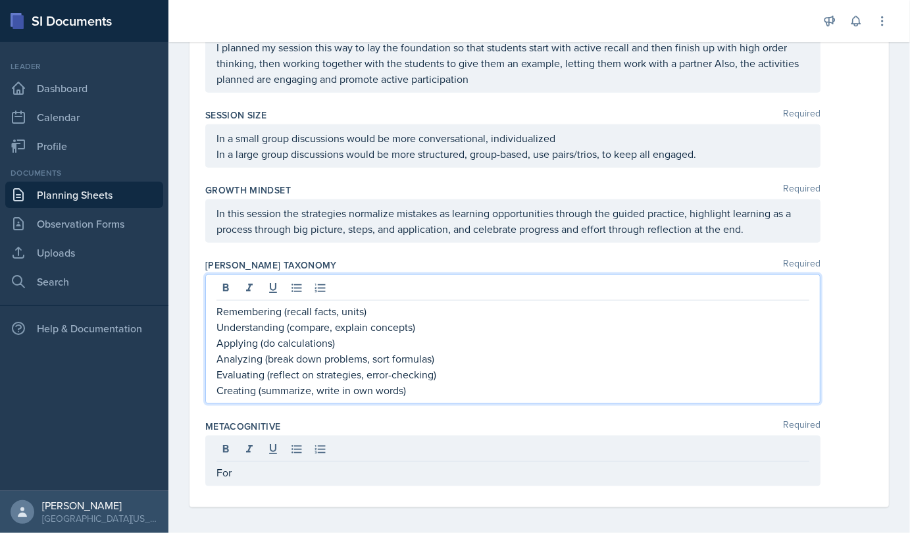
click at [313, 389] on p "Creating (summarize, write in own words)" at bounding box center [512, 390] width 593 height 16
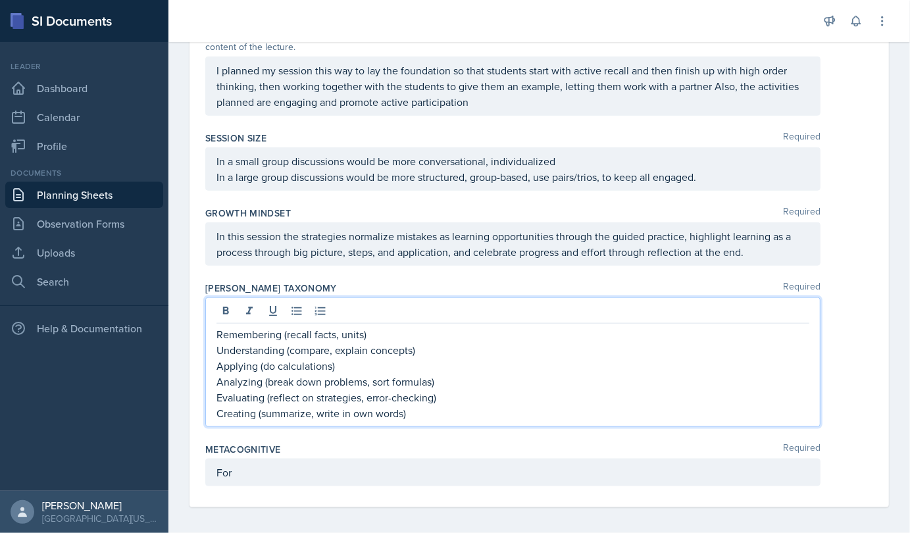
click at [311, 409] on p "Creating (summarize, write in own words)" at bounding box center [512, 413] width 593 height 16
click at [368, 411] on p "Creating (summarize the session, write in own words)" at bounding box center [512, 413] width 593 height 16
click at [303, 389] on p "Evaluating (reflect on strategies, error-checking)" at bounding box center [512, 397] width 593 height 16
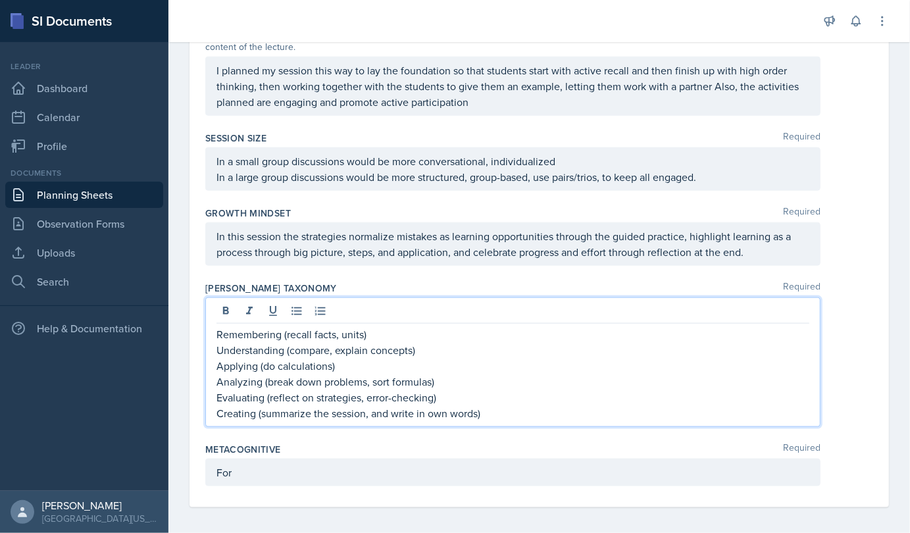
click at [307, 380] on p "Analyzing (break down problems, sort formulas)" at bounding box center [512, 382] width 593 height 16
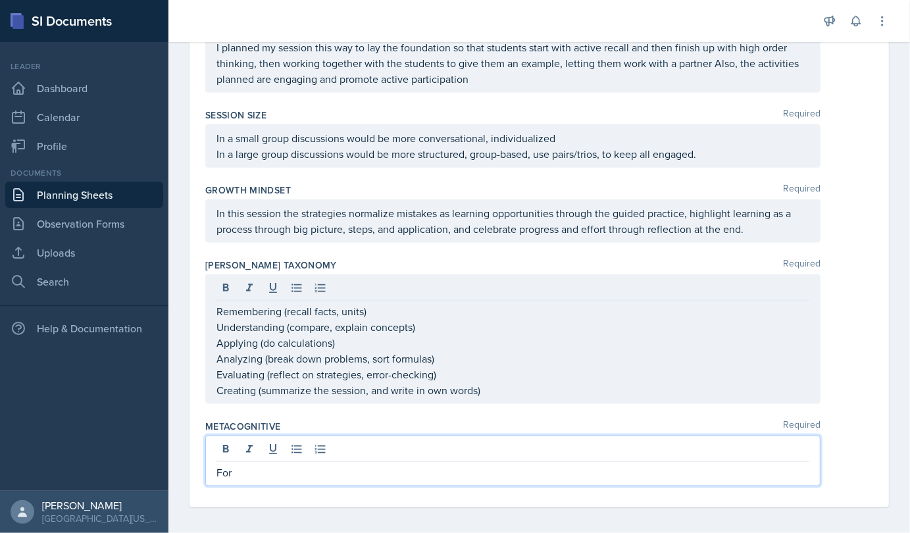
click at [259, 464] on p "For" at bounding box center [512, 472] width 593 height 16
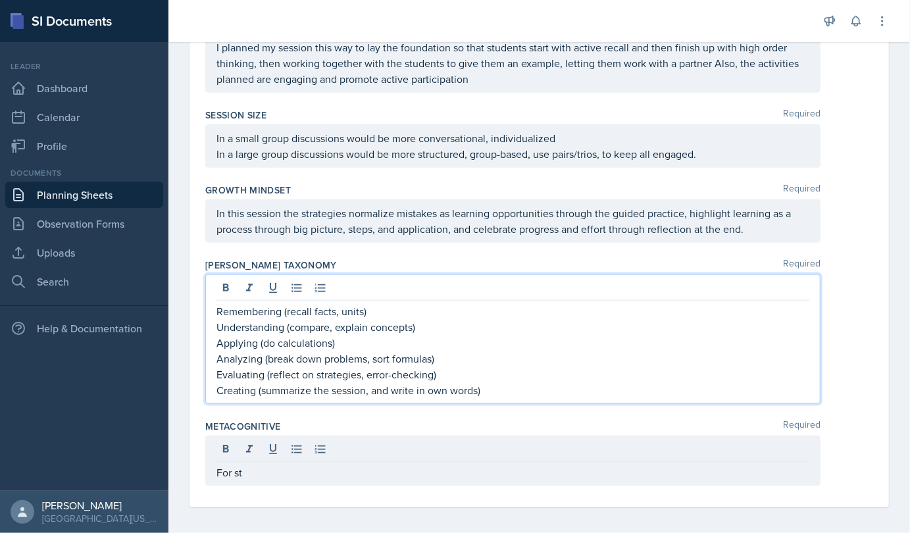
click at [431, 373] on p "Evaluating (reflect on strategies, error-checking)" at bounding box center [512, 374] width 593 height 16
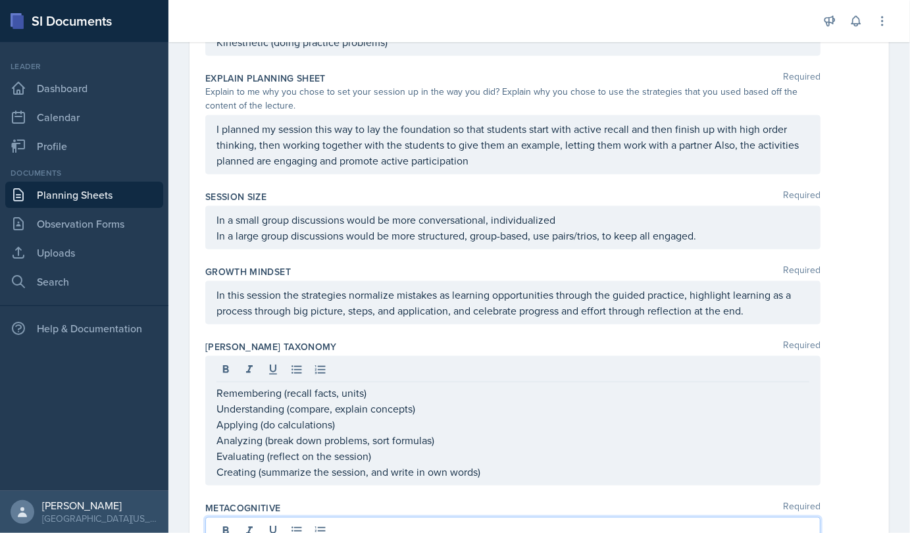
scroll to position [834, 0]
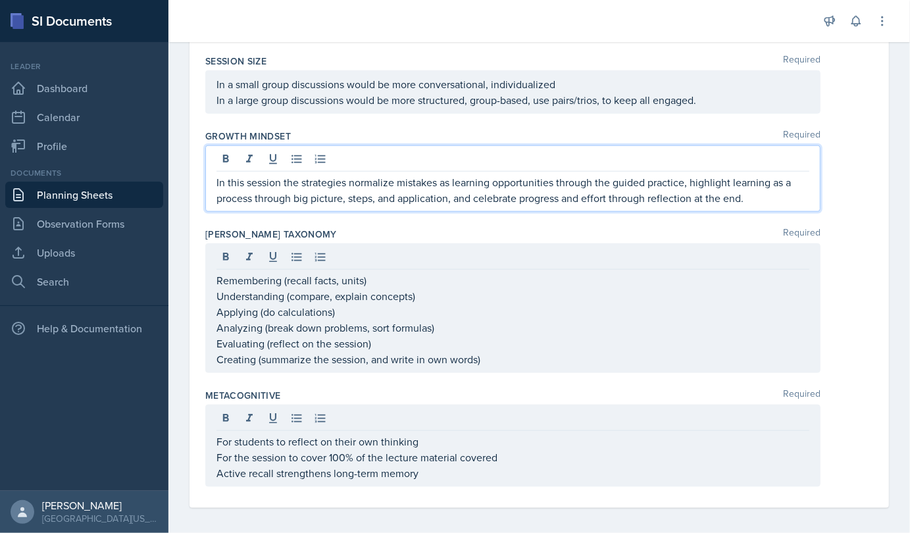
click at [486, 178] on p "In this session the strategies normalize mistakes as learning opportunities thr…" at bounding box center [512, 190] width 593 height 32
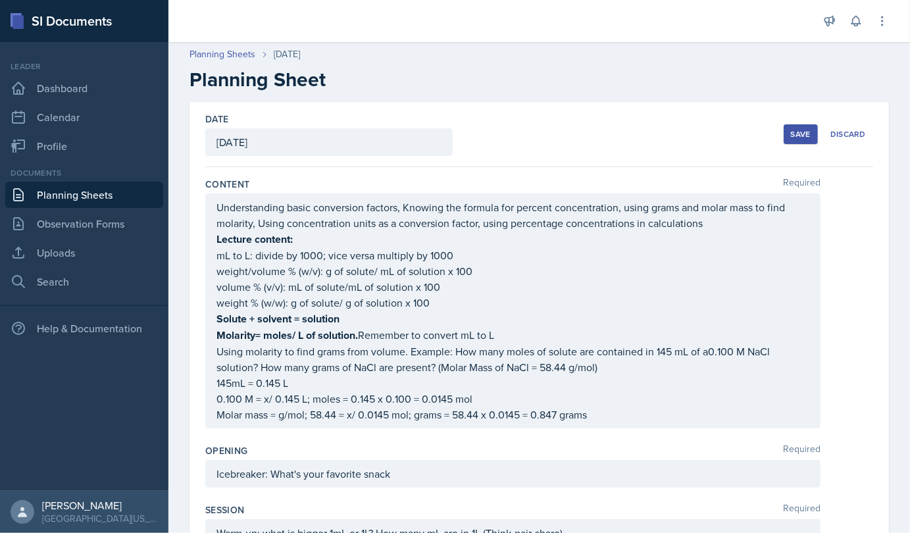
scroll to position [0, 0]
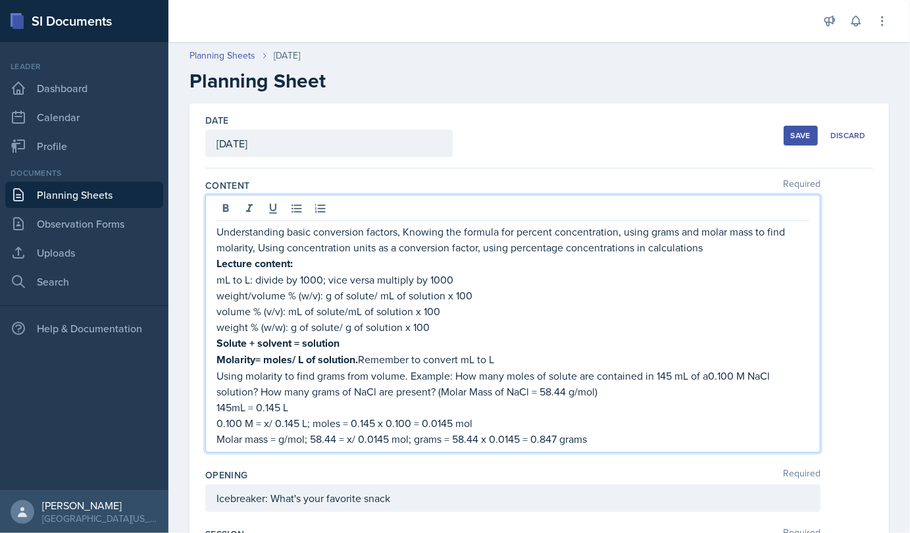
click at [534, 224] on p "Understanding basic conversion factors, Knowing the formula for percent concent…" at bounding box center [512, 240] width 593 height 32
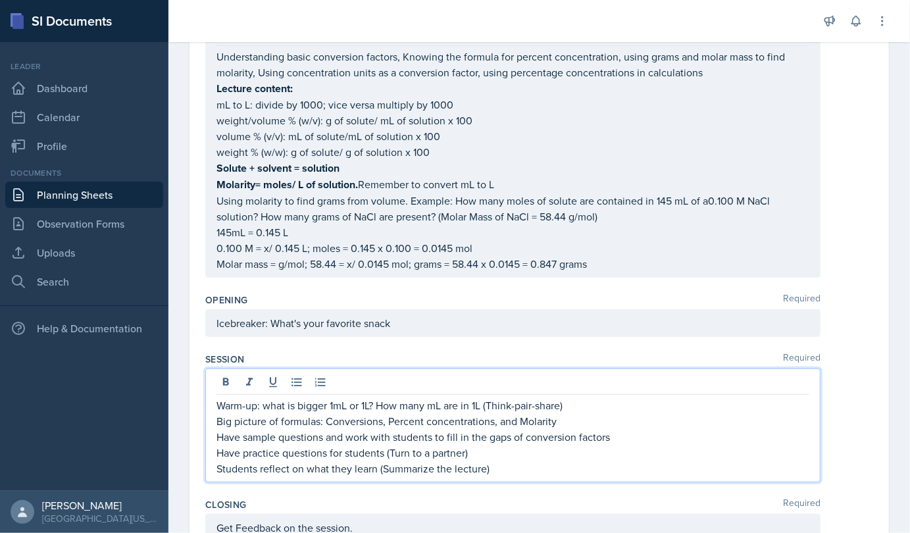
click at [527, 397] on p "Warm-up: what is bigger 1mL or 1L? How many mL are in 1L (Think-pair-share)" at bounding box center [512, 405] width 593 height 16
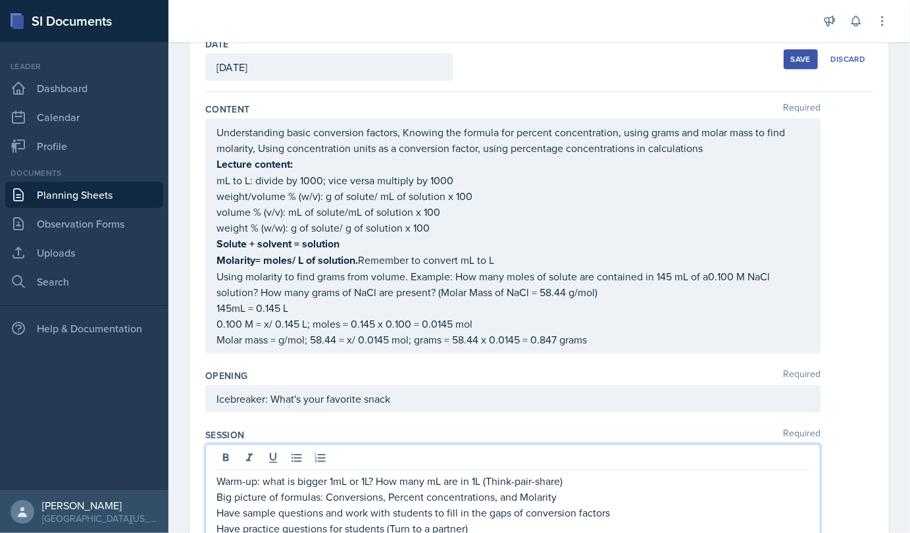
scroll to position [1, 0]
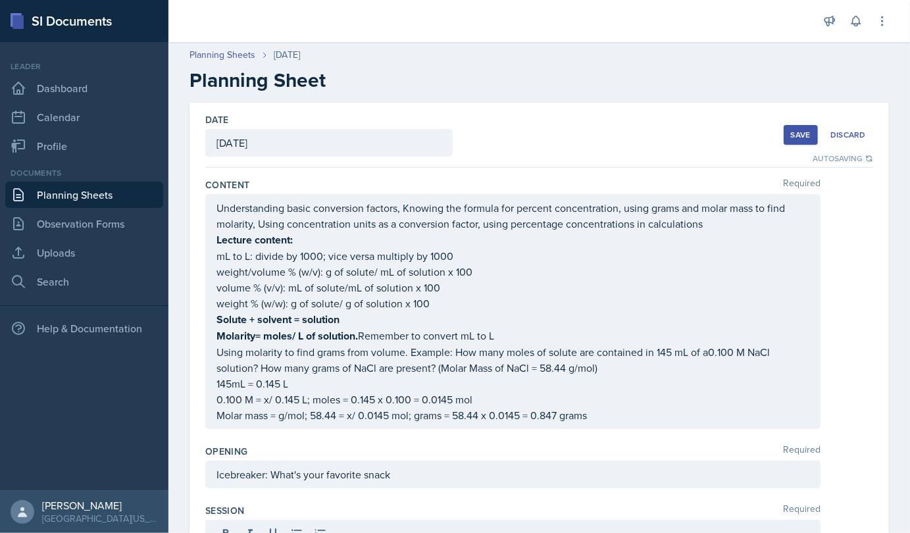
click at [803, 138] on button "Save" at bounding box center [801, 135] width 34 height 20
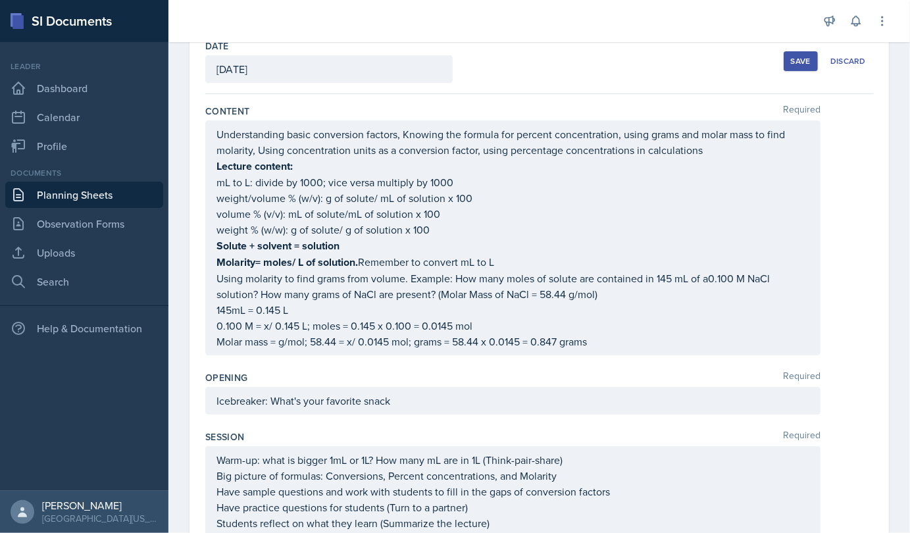
scroll to position [97, 0]
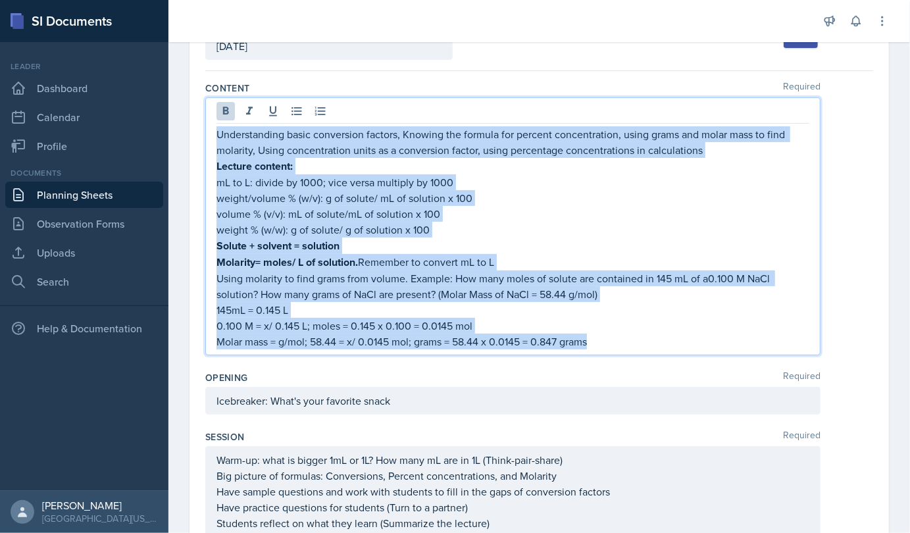
drag, startPoint x: 216, startPoint y: 136, endPoint x: 613, endPoint y: 341, distance: 447.0
click at [613, 341] on div "Understanding basic conversion factors, Knowing the formula for percent concent…" at bounding box center [512, 237] width 593 height 223
copy div "Understanding basic conversion factors, Knowing the formula for percent concent…"
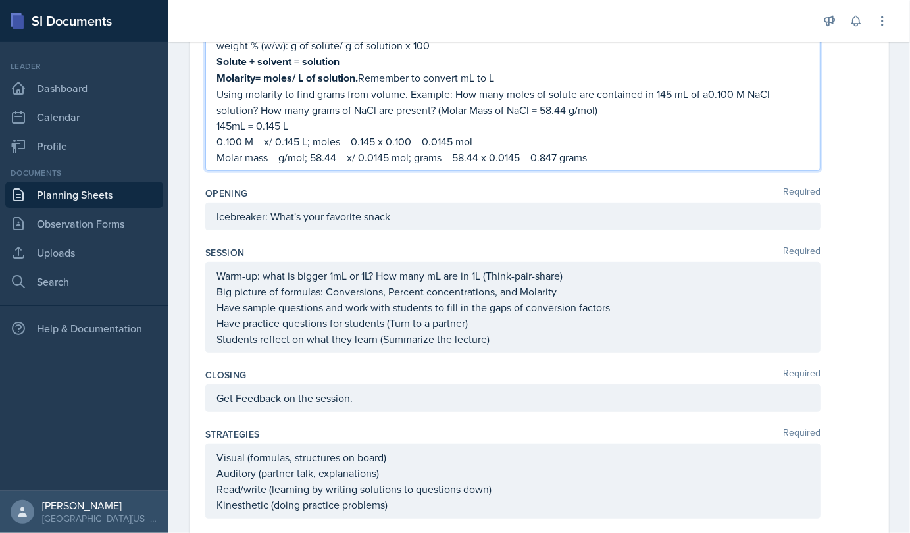
scroll to position [304, 0]
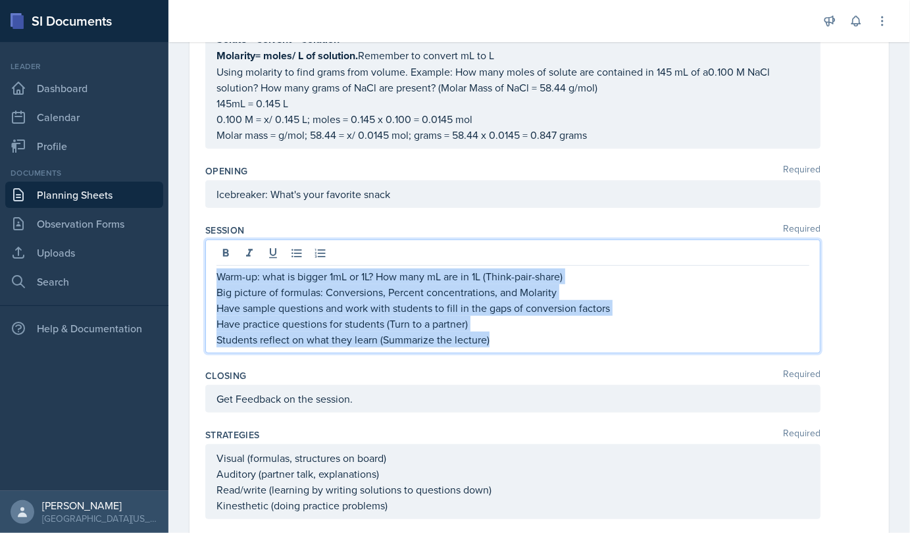
drag, startPoint x: 216, startPoint y: 275, endPoint x: 503, endPoint y: 345, distance: 295.2
click at [503, 345] on div "Warm-up: what is bigger 1mL or 1L? How many mL are in 1L (Think-pair-share) Big…" at bounding box center [512, 296] width 615 height 114
copy div "Warm-up: what is bigger 1mL or 1L? How many mL are in 1L (Think-pair-share) Big…"
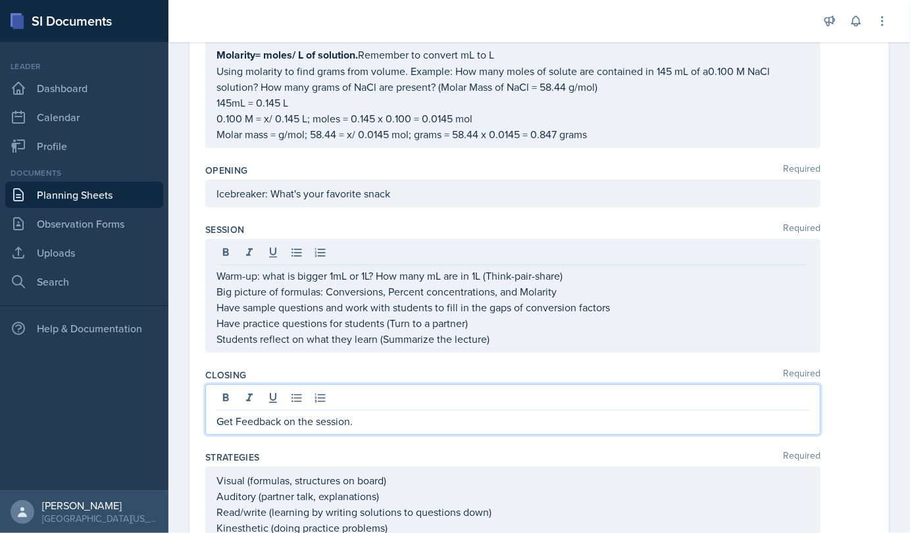
click at [217, 396] on div "Get Feedback on the session." at bounding box center [512, 409] width 615 height 51
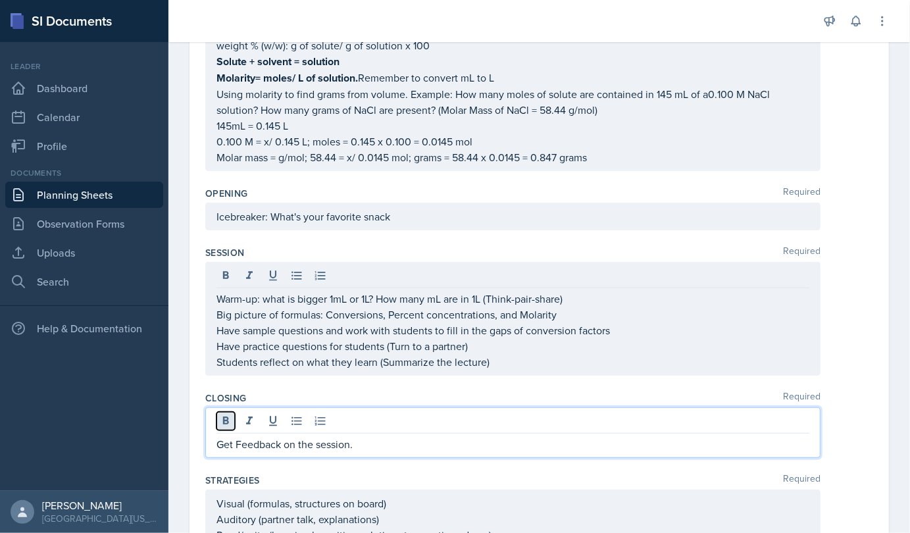
click at [217, 412] on button at bounding box center [225, 421] width 18 height 18
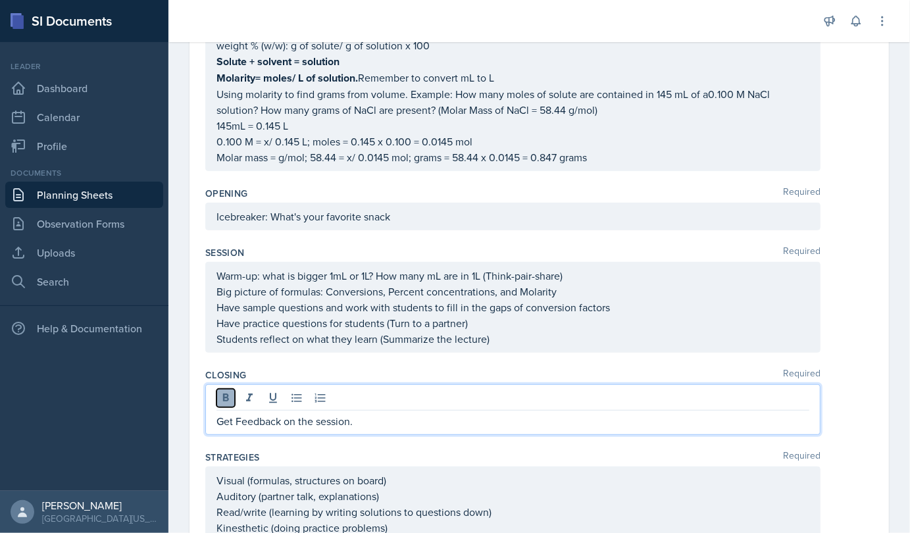
click at [226, 394] on icon at bounding box center [226, 397] width 6 height 8
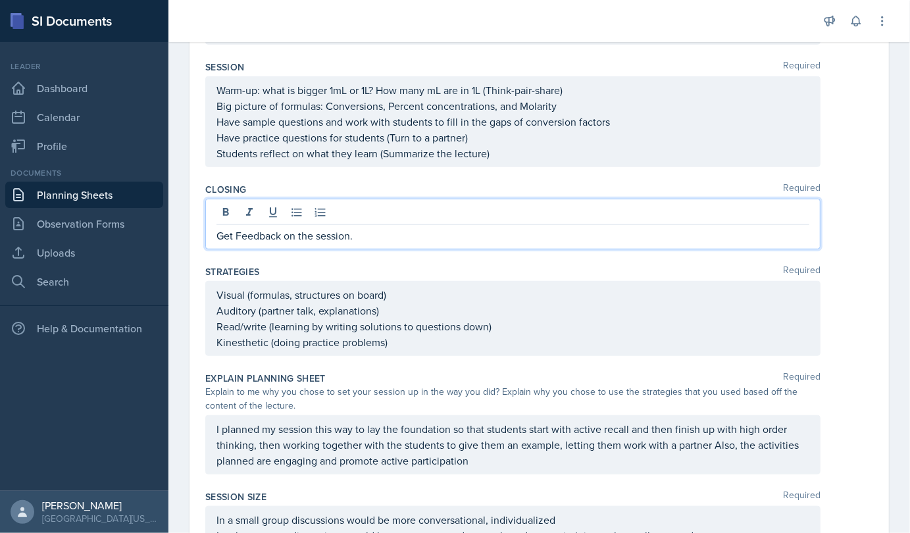
scroll to position [445, 0]
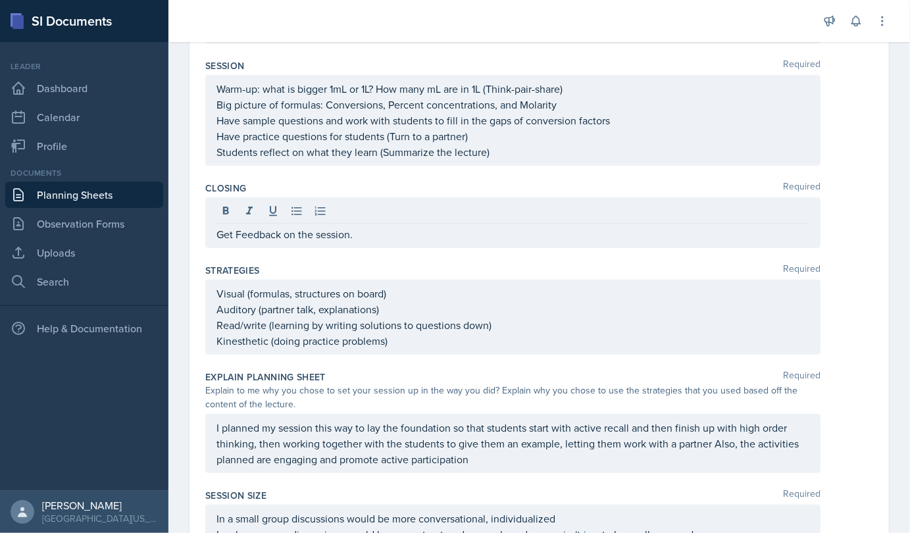
click at [218, 288] on div "Visual (formulas, structures on board) Auditory (partner talk, explanations) Re…" at bounding box center [512, 317] width 615 height 75
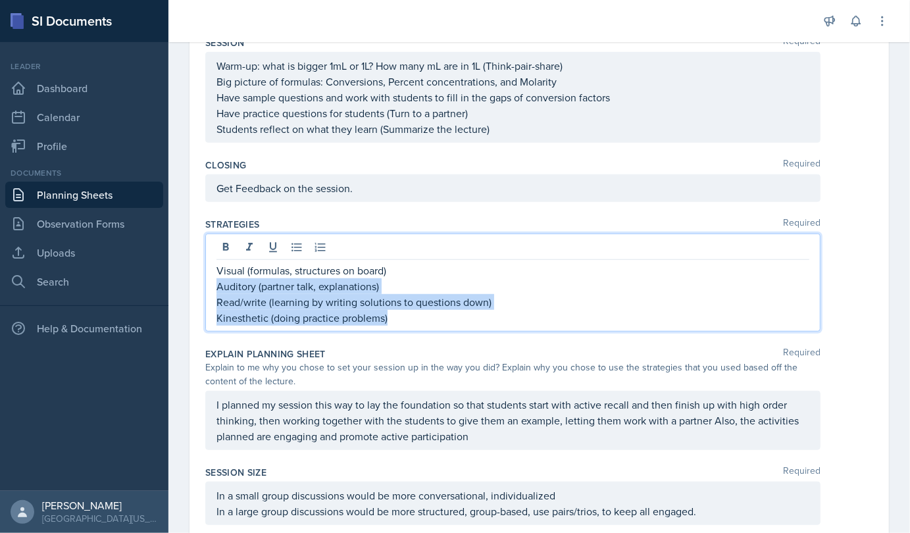
drag, startPoint x: 218, startPoint y: 288, endPoint x: 395, endPoint y: 325, distance: 181.4
click at [395, 325] on div "Visual (formulas, structures on board) Auditory (partner talk, explanations) Re…" at bounding box center [512, 283] width 615 height 98
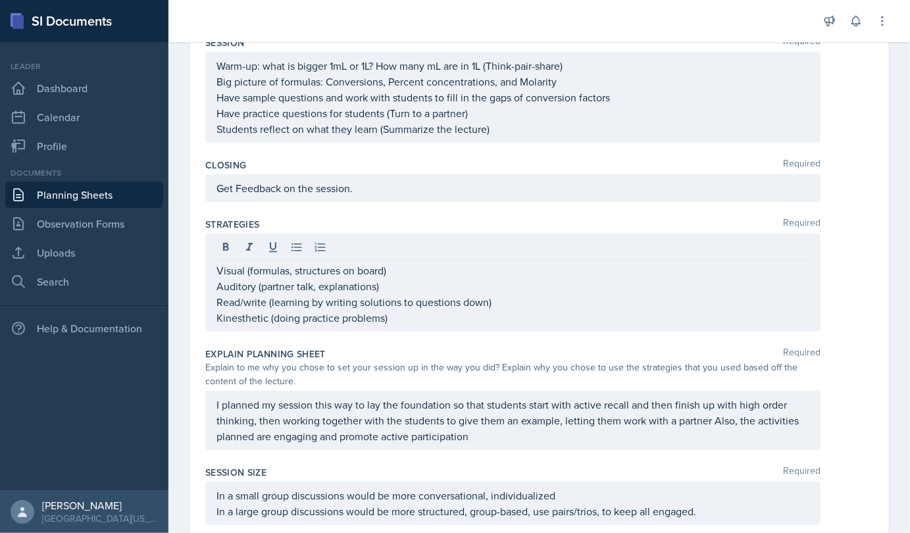
click at [395, 325] on div "Visual (formulas, structures on board) Auditory (partner talk, explanations) Re…" at bounding box center [512, 283] width 615 height 98
drag, startPoint x: 215, startPoint y: 264, endPoint x: 222, endPoint y: 268, distance: 7.7
click at [222, 268] on div "Visual (formulas, structures on board) Auditory (partner talk, explanations) Re…" at bounding box center [512, 283] width 615 height 98
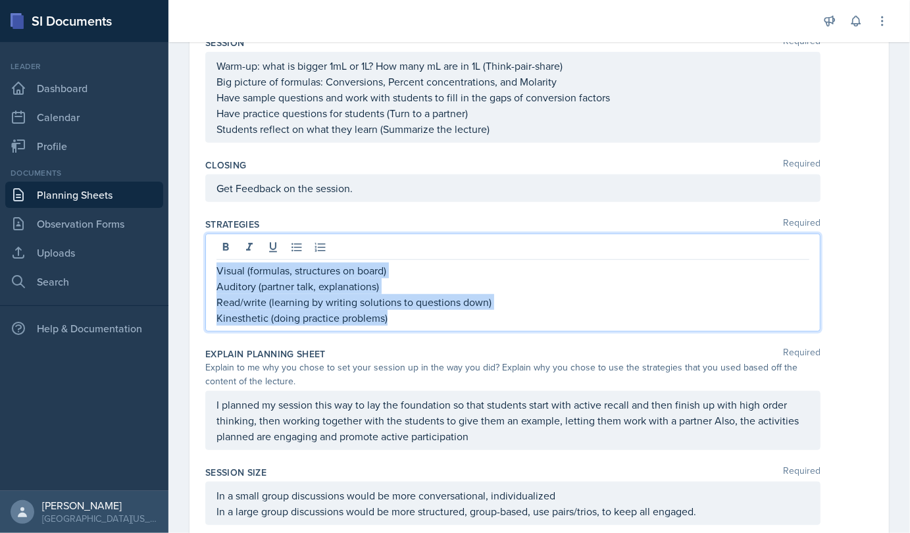
drag, startPoint x: 218, startPoint y: 266, endPoint x: 443, endPoint y: 319, distance: 230.4
click at [443, 319] on div "Visual (formulas, structures on board) Auditory (partner talk, explanations) Re…" at bounding box center [512, 294] width 593 height 63
copy div "Visual (formulas, structures on board) Auditory (partner talk, explanations) Re…"
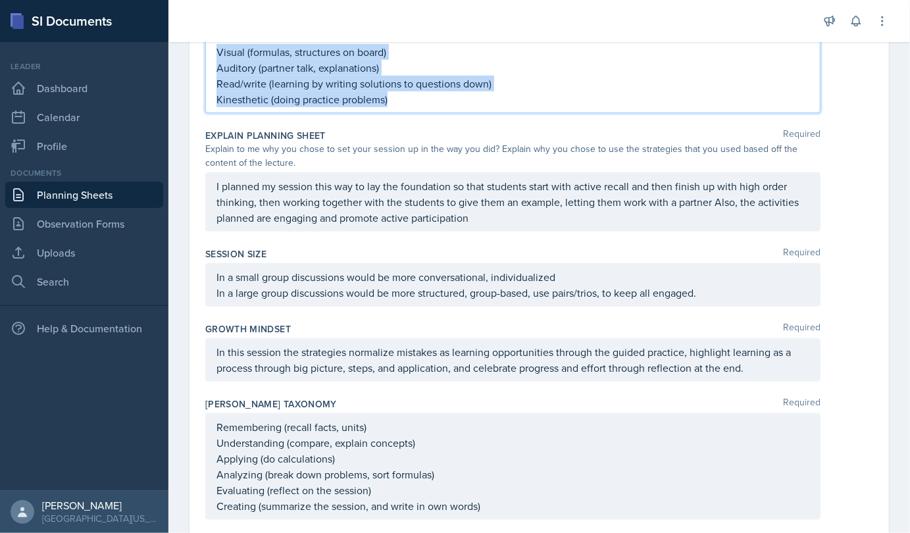
scroll to position [694, 0]
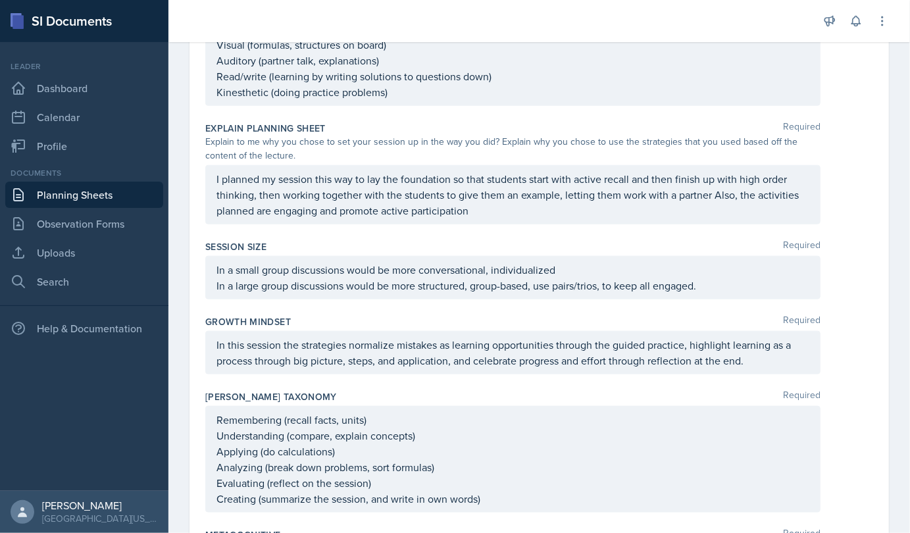
click at [219, 171] on div "I planned my session this way to lay the foundation so that students start with…" at bounding box center [512, 194] width 615 height 59
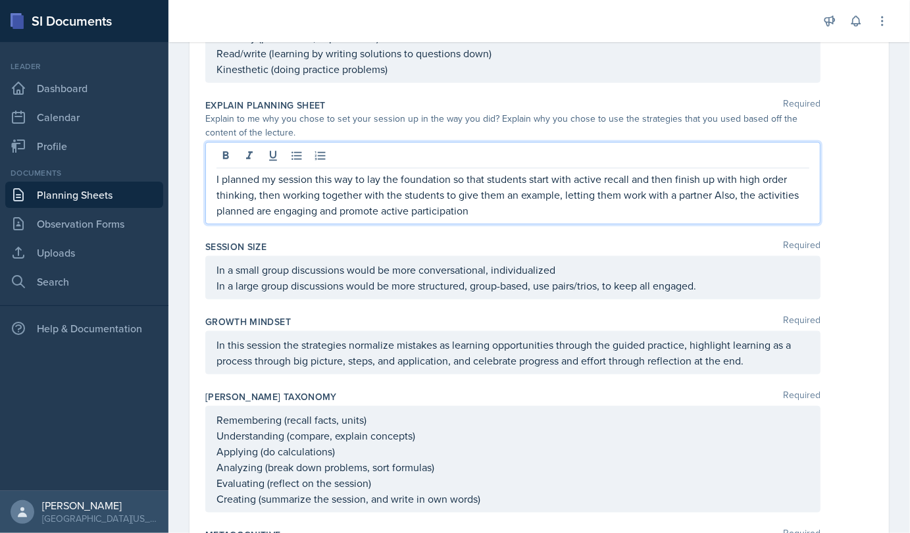
click at [219, 171] on p "I planned my session this way to lay the foundation so that students start with…" at bounding box center [512, 194] width 593 height 47
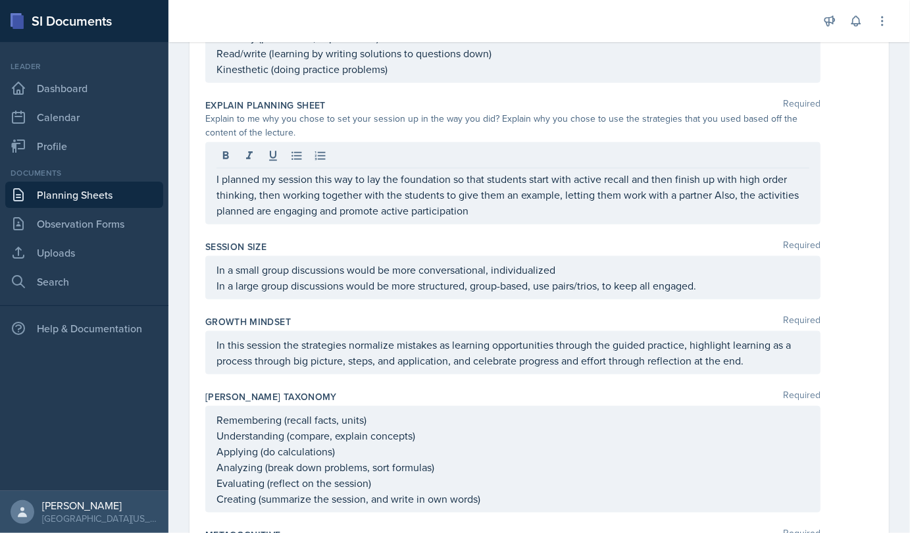
click at [211, 176] on div "I planned my session this way to lay the foundation so that students start with…" at bounding box center [512, 183] width 615 height 82
click at [213, 176] on div "I planned my session this way to lay the foundation so that students start with…" at bounding box center [512, 183] width 615 height 82
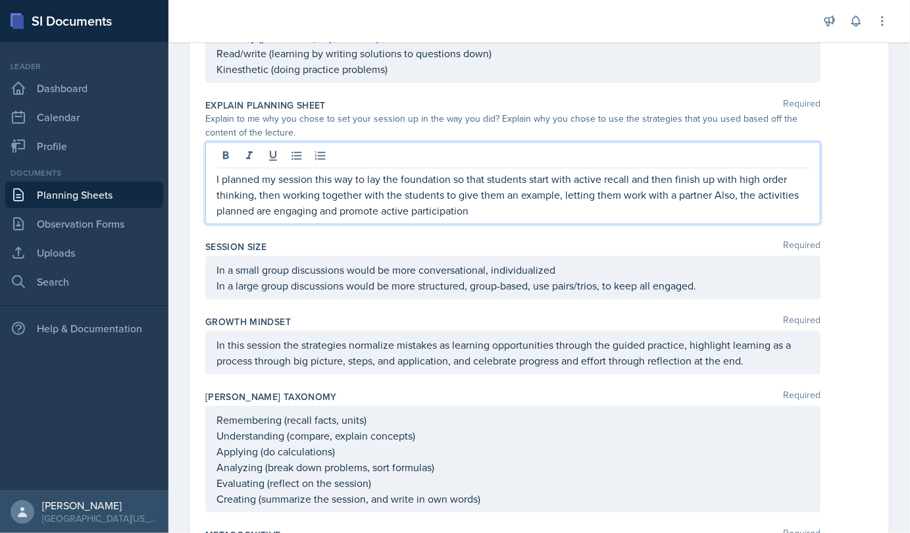
click at [213, 176] on div "I planned my session this way to lay the foundation so that students start with…" at bounding box center [512, 183] width 615 height 82
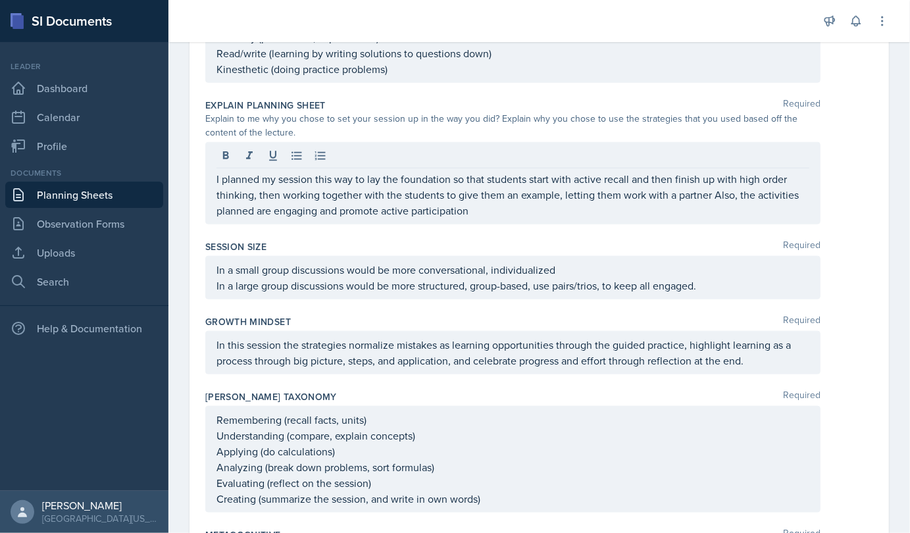
drag, startPoint x: 213, startPoint y: 175, endPoint x: 220, endPoint y: 172, distance: 7.1
click at [220, 172] on div "I planned my session this way to lay the foundation so that students start with…" at bounding box center [512, 183] width 615 height 82
click at [220, 174] on div "I planned my session this way to lay the foundation so that students start with…" at bounding box center [512, 183] width 615 height 82
click at [214, 174] on div "I planned my session this way to lay the foundation so that students start with…" at bounding box center [512, 183] width 615 height 82
click at [218, 174] on div "I planned my session this way to lay the foundation so that students start with…" at bounding box center [512, 183] width 615 height 82
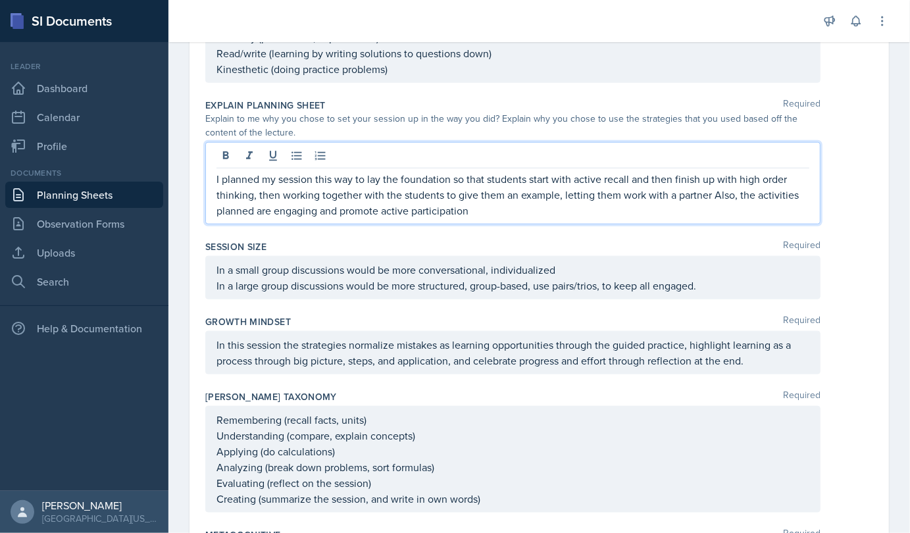
drag, startPoint x: 216, startPoint y: 175, endPoint x: 535, endPoint y: 220, distance: 321.6
click at [535, 220] on div "Explain Planning Sheet Required Explain to me why you chose to set your session…" at bounding box center [539, 163] width 668 height 141
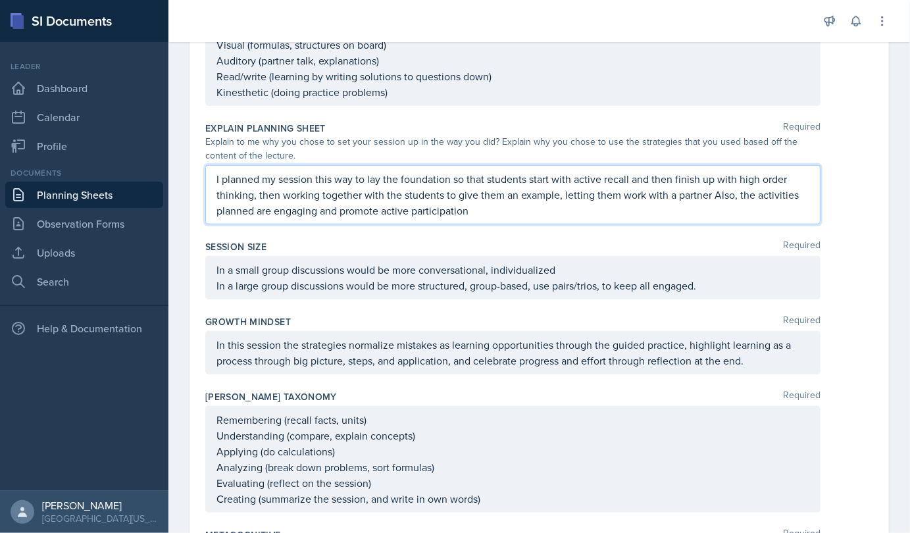
copy p "I planned my session this way to lay the foundation so that students start with…"
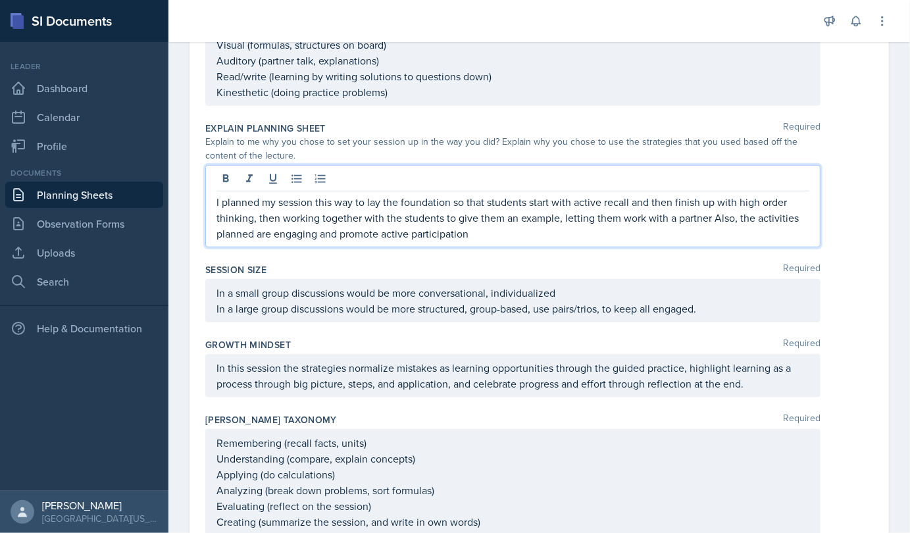
scroll to position [694, 0]
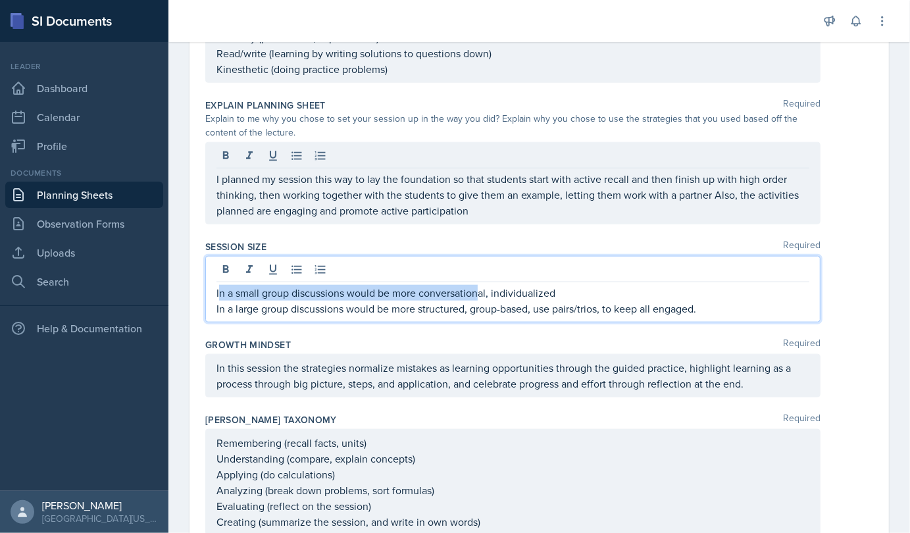
drag, startPoint x: 218, startPoint y: 267, endPoint x: 482, endPoint y: 293, distance: 265.7
click at [482, 293] on p "In a small group discussions would be more conversational, individualized" at bounding box center [512, 293] width 593 height 16
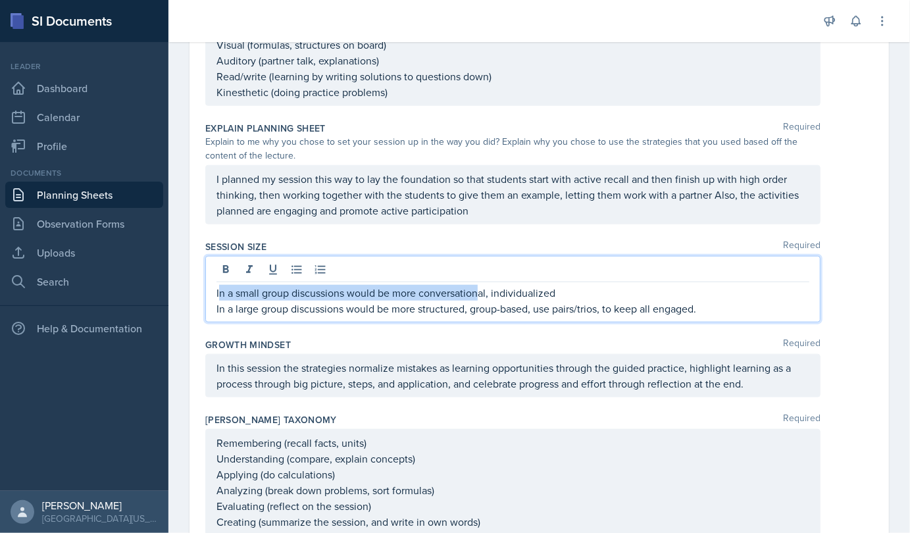
click at [482, 293] on p "In a small group discussions would be more conversational, individualized" at bounding box center [512, 293] width 593 height 16
drag, startPoint x: 218, startPoint y: 288, endPoint x: 384, endPoint y: 308, distance: 167.0
click at [384, 308] on div "In a small group discussions would be more conversational, individualized In a …" at bounding box center [512, 301] width 593 height 32
click at [384, 308] on p "In a large group discussions would be more structured, group-based, use pairs/t…" at bounding box center [512, 309] width 593 height 16
drag, startPoint x: 218, startPoint y: 288, endPoint x: 280, endPoint y: 293, distance: 62.0
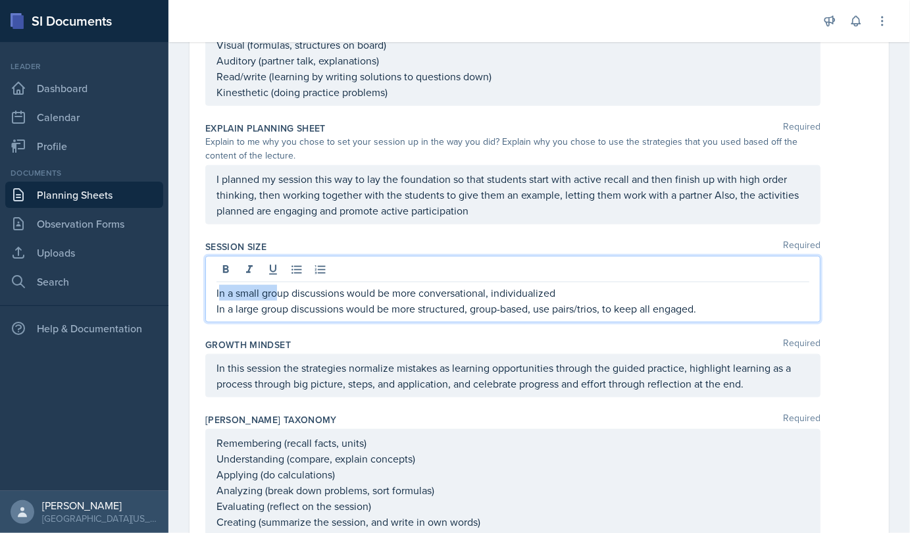
click at [280, 293] on p "In a small group discussions would be more conversational, individualized" at bounding box center [512, 293] width 593 height 16
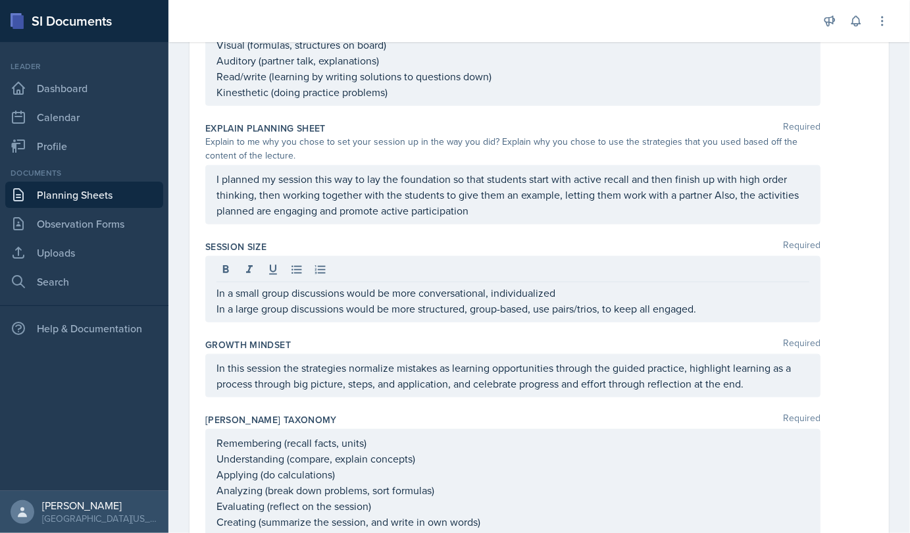
click at [218, 289] on div "In a small group discussions would be more conversational, individualized In a …" at bounding box center [512, 289] width 615 height 66
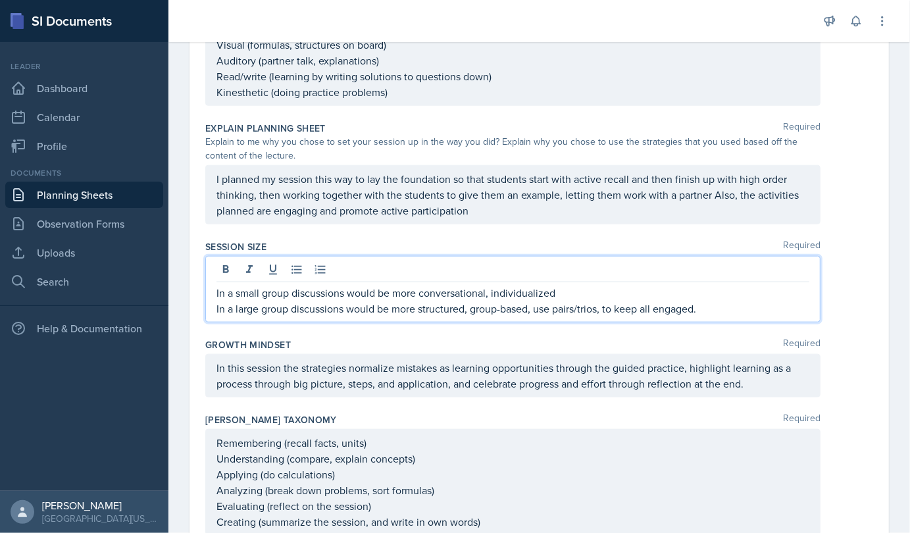
click at [218, 289] on p "In a small group discussions would be more conversational, individualized" at bounding box center [512, 293] width 593 height 16
click at [218, 291] on p "In a small group discussions would be more conversational, individualized" at bounding box center [512, 293] width 593 height 16
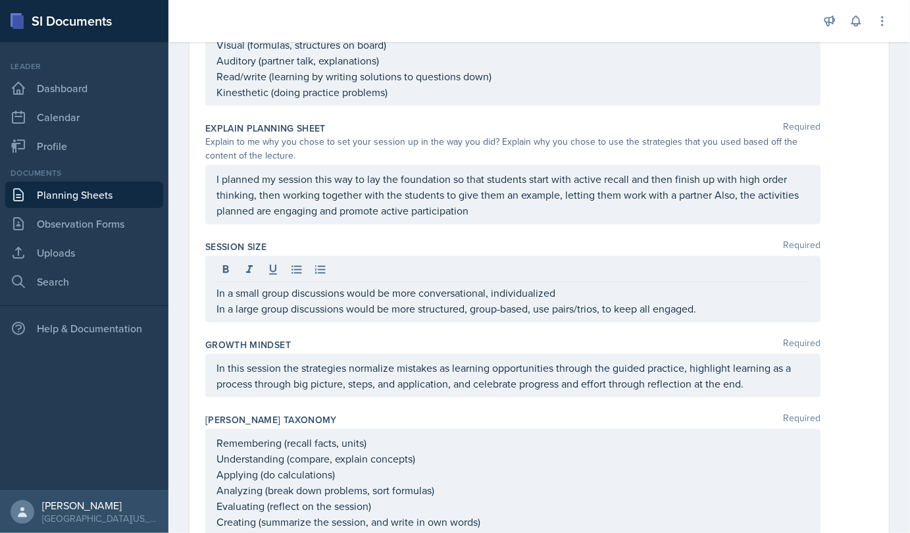
click at [215, 287] on div "In a small group discussions would be more conversational, individualized In a …" at bounding box center [512, 289] width 615 height 66
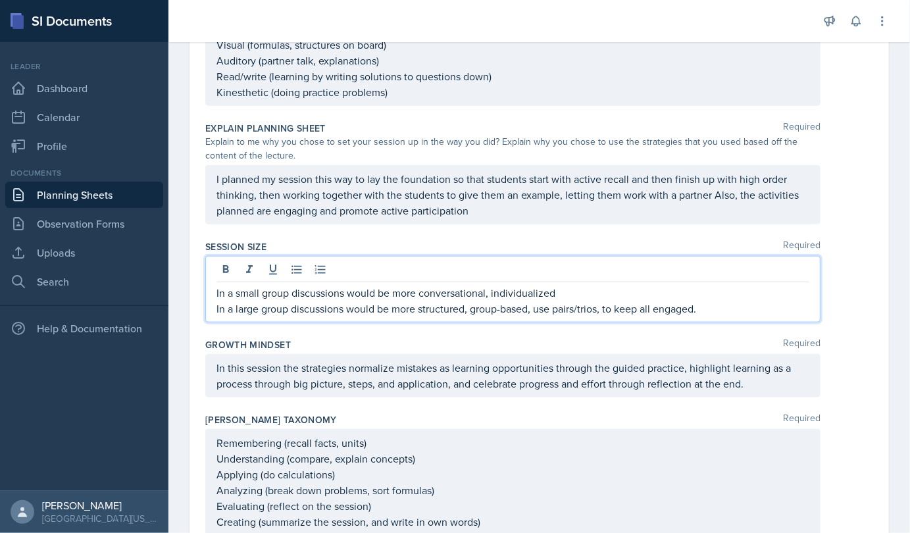
click at [218, 289] on p "In a small group discussions would be more conversational, individualized" at bounding box center [512, 293] width 593 height 16
click at [216, 289] on p "In a small group discussions would be more conversational, individualized" at bounding box center [512, 293] width 593 height 16
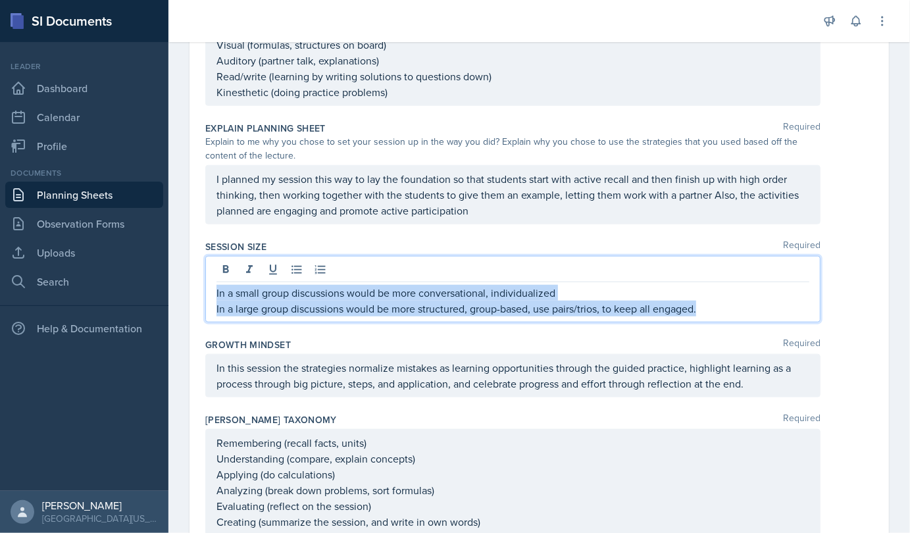
drag, startPoint x: 216, startPoint y: 287, endPoint x: 712, endPoint y: 309, distance: 495.9
click at [712, 309] on div "In a small group discussions would be more conversational, individualized In a …" at bounding box center [512, 301] width 593 height 32
copy div "In a small group discussions would be more conversational, individualized In a …"
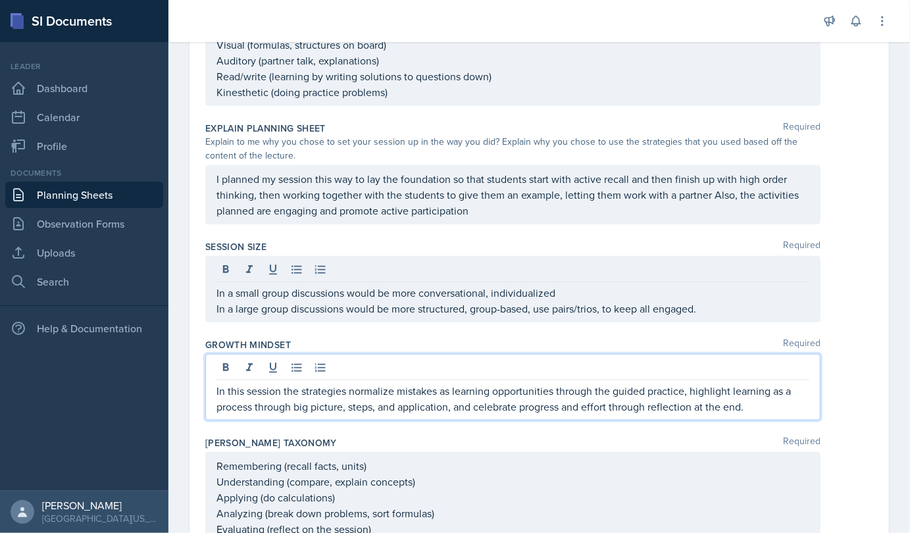
scroll to position [694, 0]
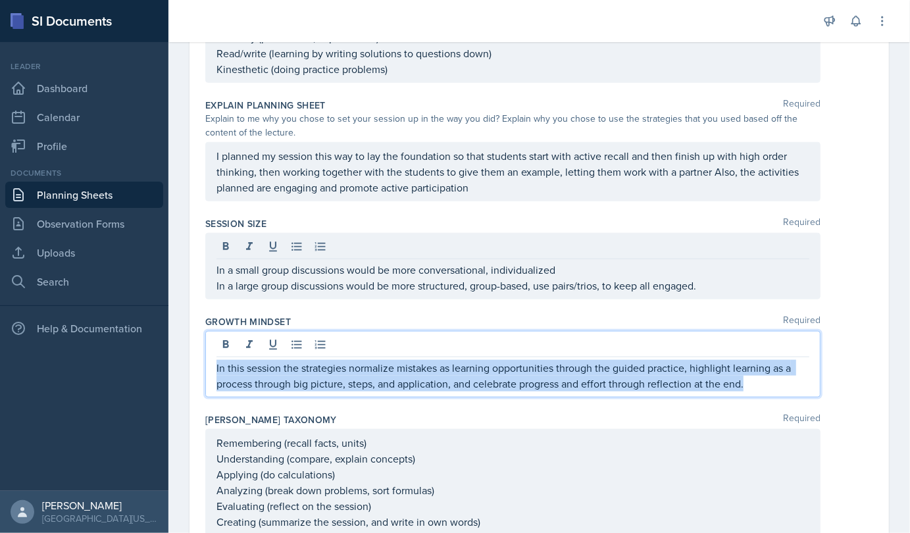
drag, startPoint x: 216, startPoint y: 364, endPoint x: 768, endPoint y: 373, distance: 551.4
click at [768, 373] on p "In this session the strategies normalize mistakes as learning opportunities thr…" at bounding box center [512, 376] width 593 height 32
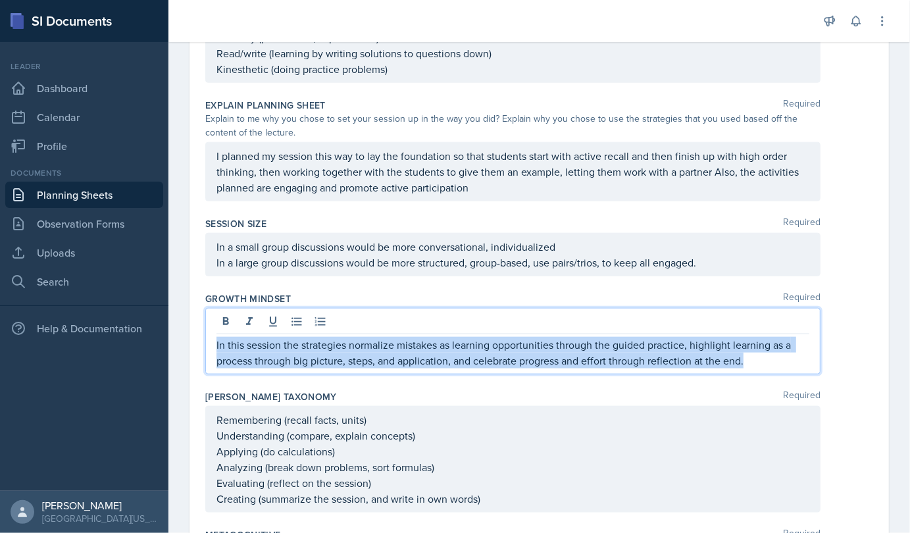
scroll to position [671, 0]
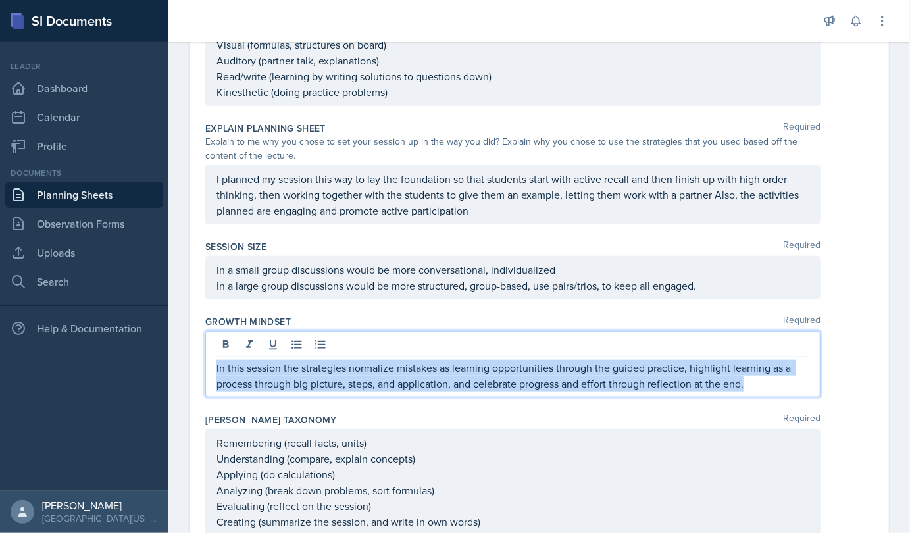
copy p "In this session the strategies normalize mistakes as learning opportunities thr…"
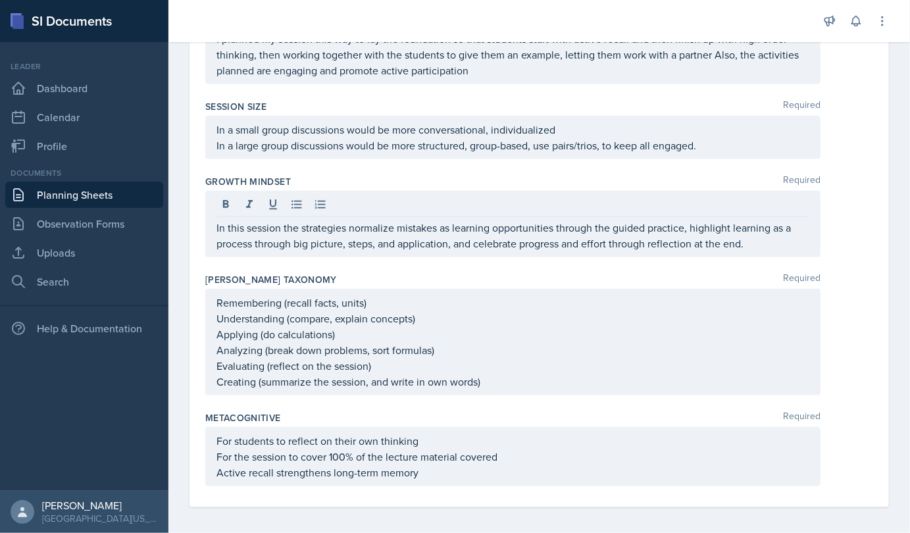
click at [216, 295] on div "Remembering (recall facts, units) Understanding (compare, explain concepts) App…" at bounding box center [512, 342] width 615 height 107
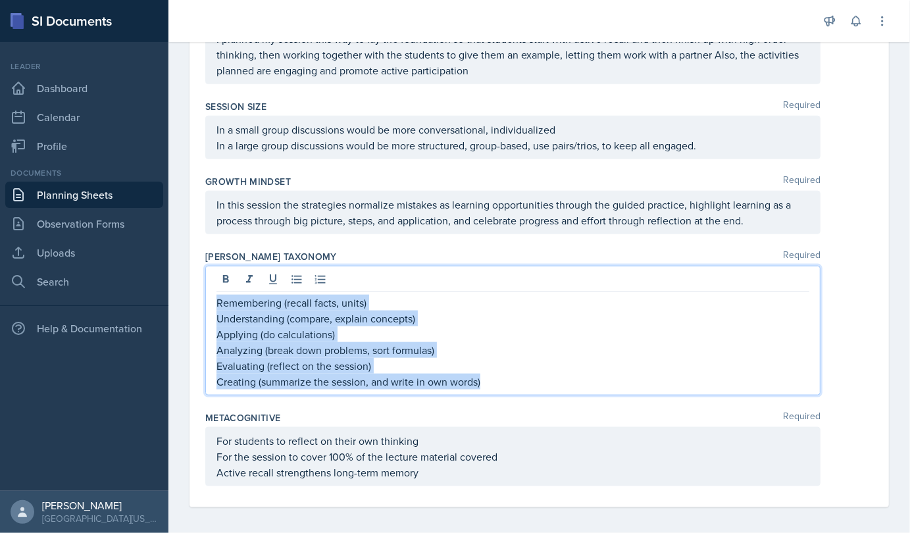
drag, startPoint x: 216, startPoint y: 295, endPoint x: 490, endPoint y: 379, distance: 287.0
click at [490, 379] on div "Remembering (recall facts, units) Understanding (compare, explain concepts) App…" at bounding box center [512, 342] width 593 height 95
copy div "Remembering (recall facts, units) Understanding (compare, explain concepts) App…"
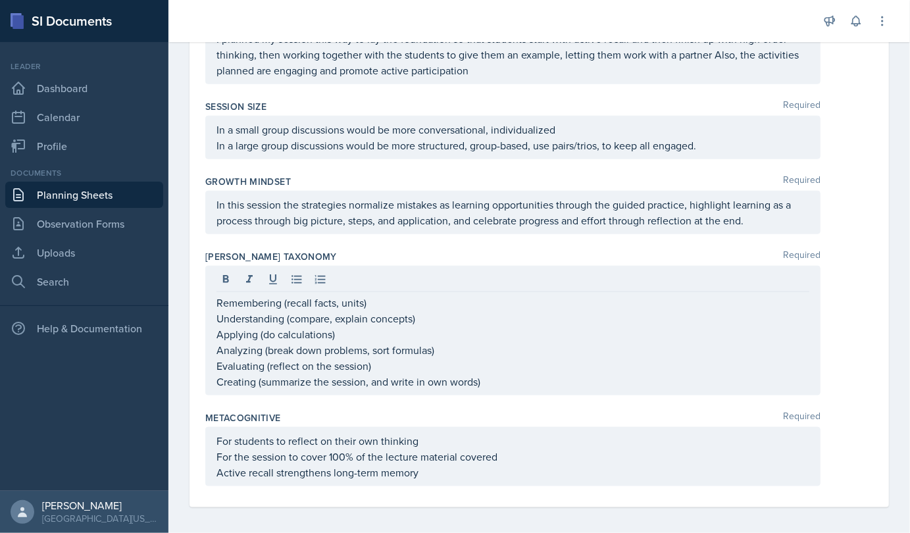
drag, startPoint x: 212, startPoint y: 434, endPoint x: 393, endPoint y: 453, distance: 181.9
click at [393, 453] on div "For students to reflect on their own thinking For the session to cover 100% of …" at bounding box center [512, 456] width 615 height 59
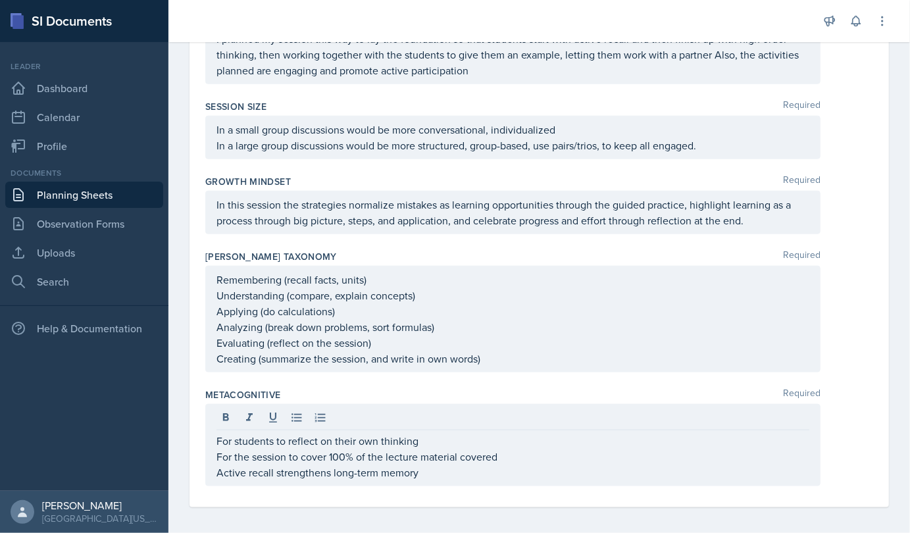
click at [212, 437] on div "For students to reflect on their own thinking For the session to cover 100% of …" at bounding box center [512, 445] width 615 height 82
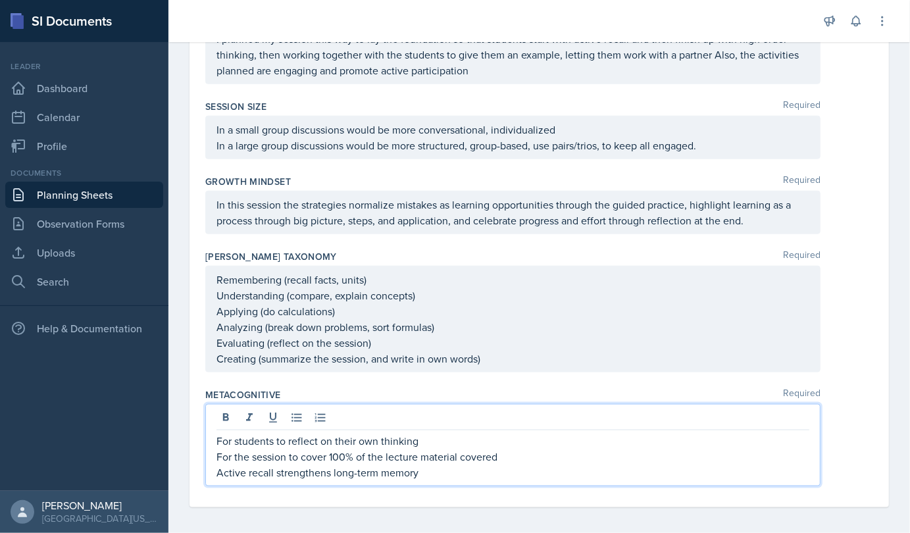
click at [212, 437] on div "For students to reflect on their own thinking For the session to cover 100% of …" at bounding box center [512, 445] width 615 height 82
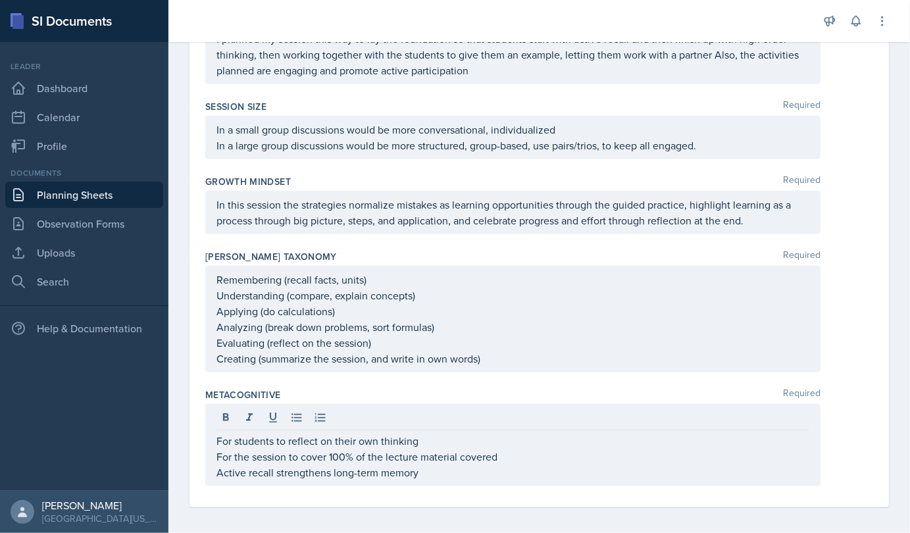
drag, startPoint x: 213, startPoint y: 437, endPoint x: 413, endPoint y: 476, distance: 204.4
click at [413, 476] on div "For students to reflect on their own thinking For the session to cover 100% of …" at bounding box center [512, 445] width 615 height 82
drag, startPoint x: 215, startPoint y: 434, endPoint x: 197, endPoint y: 428, distance: 19.2
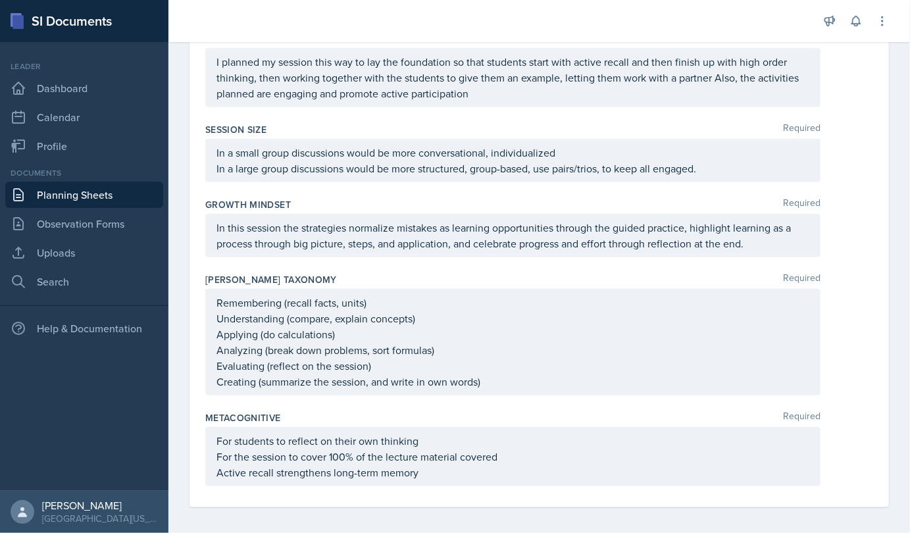
click at [214, 432] on div "For students to reflect on their own thinking For the session to cover 100% of …" at bounding box center [512, 456] width 615 height 59
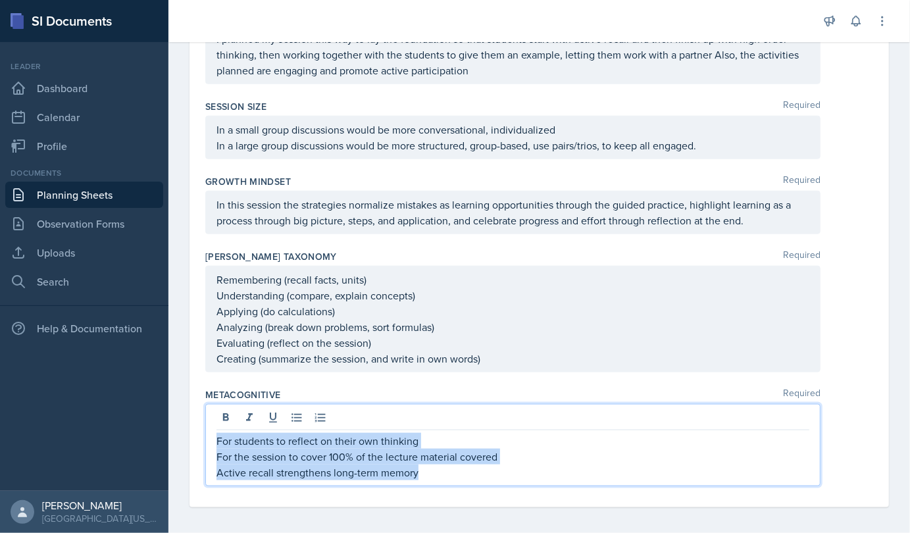
drag, startPoint x: 216, startPoint y: 434, endPoint x: 478, endPoint y: 488, distance: 267.2
click at [478, 488] on div "Metacognitive Required For students to reflect on their own thinking For the se…" at bounding box center [539, 440] width 668 height 114
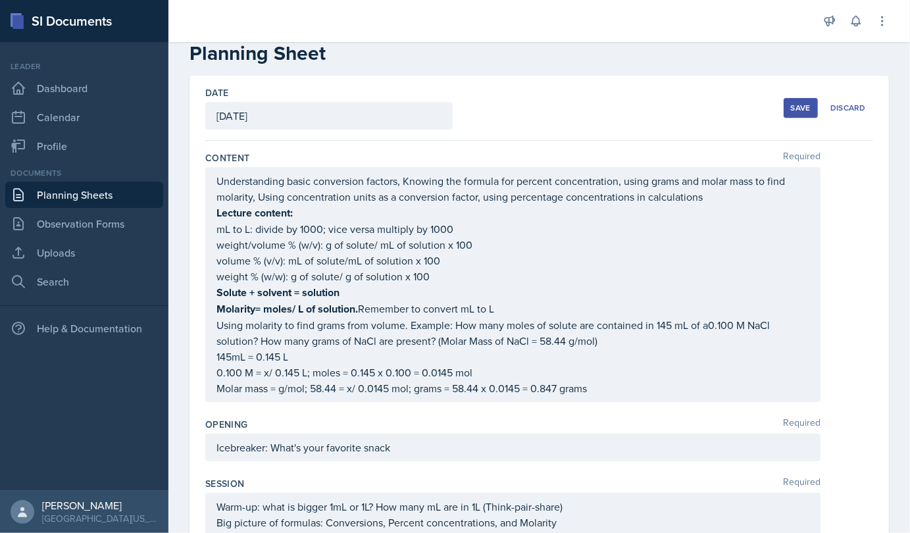
scroll to position [0, 0]
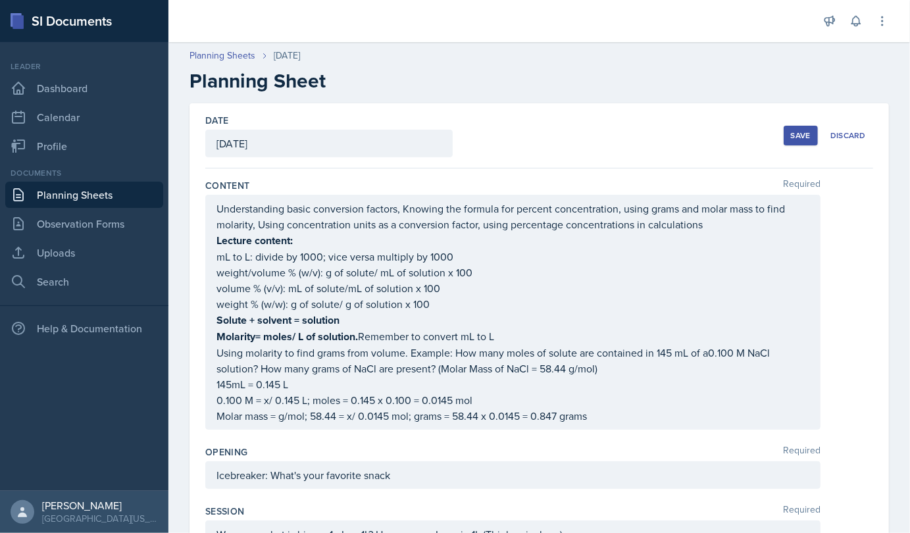
click at [791, 134] on div "Save" at bounding box center [801, 135] width 20 height 11
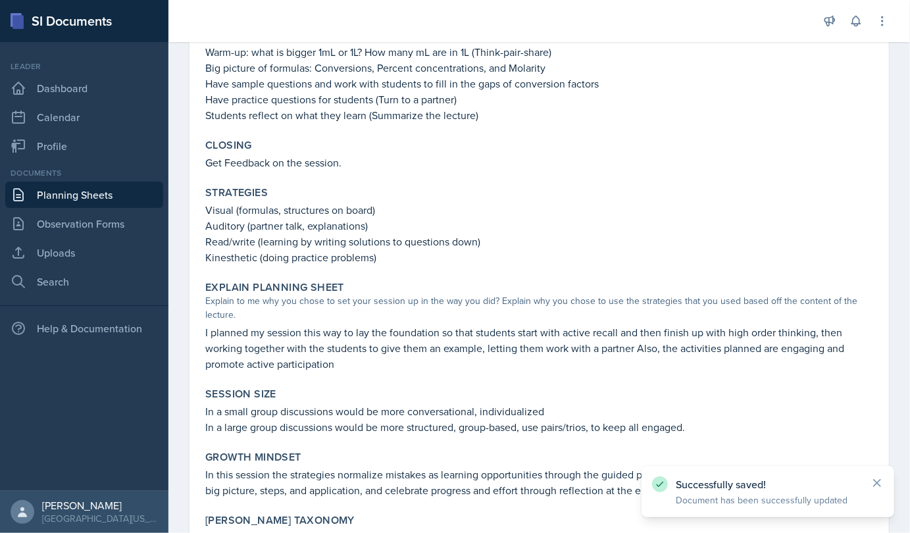
scroll to position [705, 0]
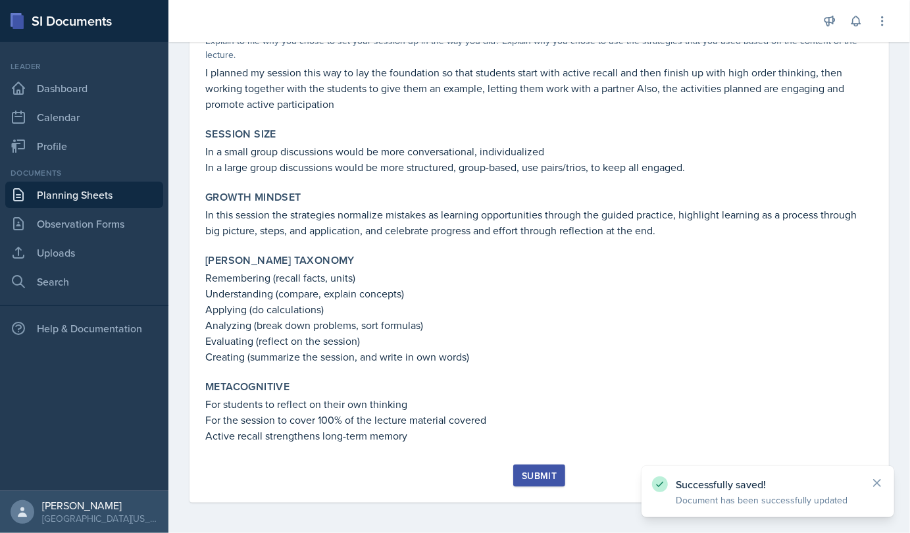
click at [523, 484] on button "Submit" at bounding box center [539, 475] width 52 height 22
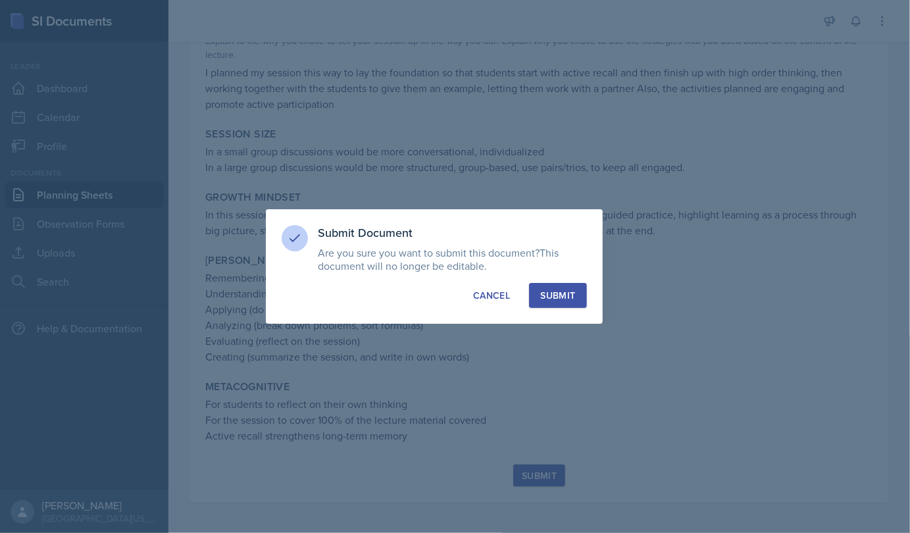
click at [570, 290] on div "Submit" at bounding box center [557, 295] width 35 height 13
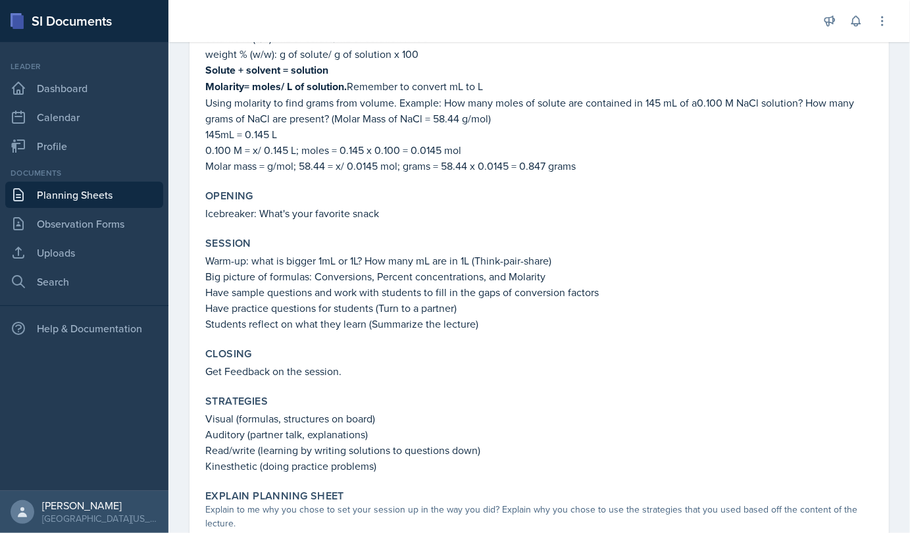
scroll to position [0, 0]
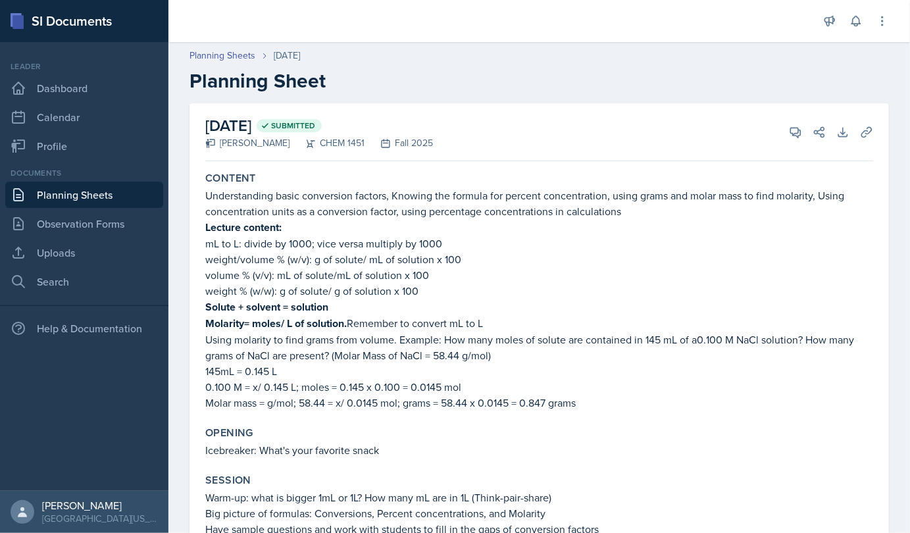
click at [132, 193] on link "Planning Sheets" at bounding box center [84, 195] width 158 height 26
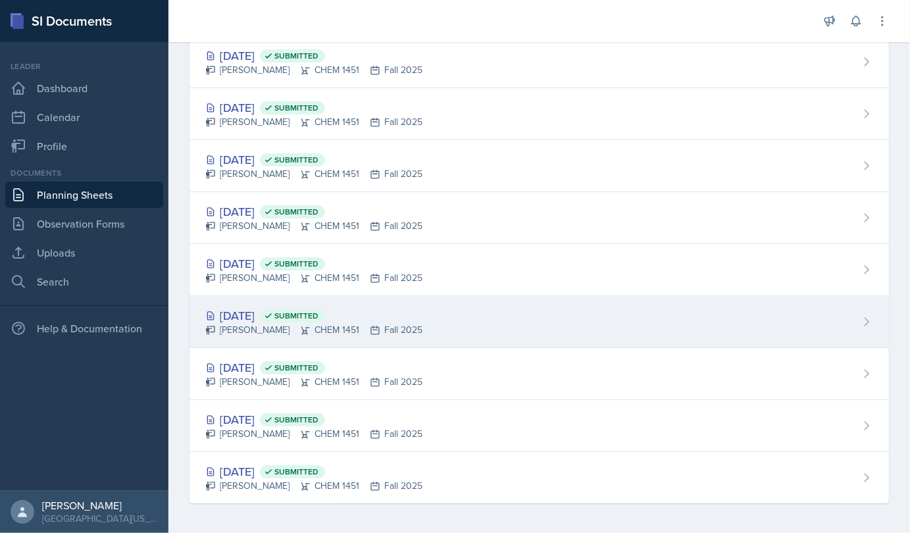
scroll to position [97, 0]
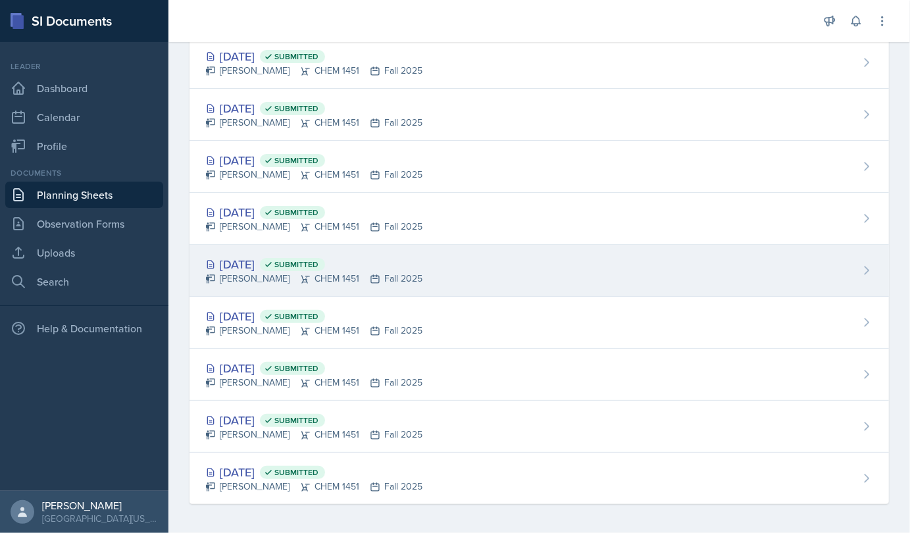
click at [273, 264] on div "Sep 22nd, 2025 Submitted" at bounding box center [313, 264] width 217 height 18
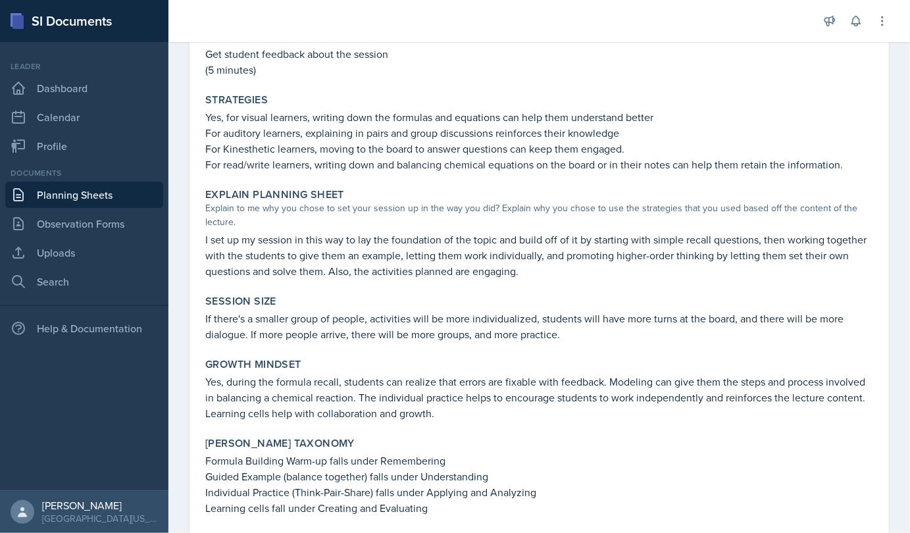
scroll to position [797, 0]
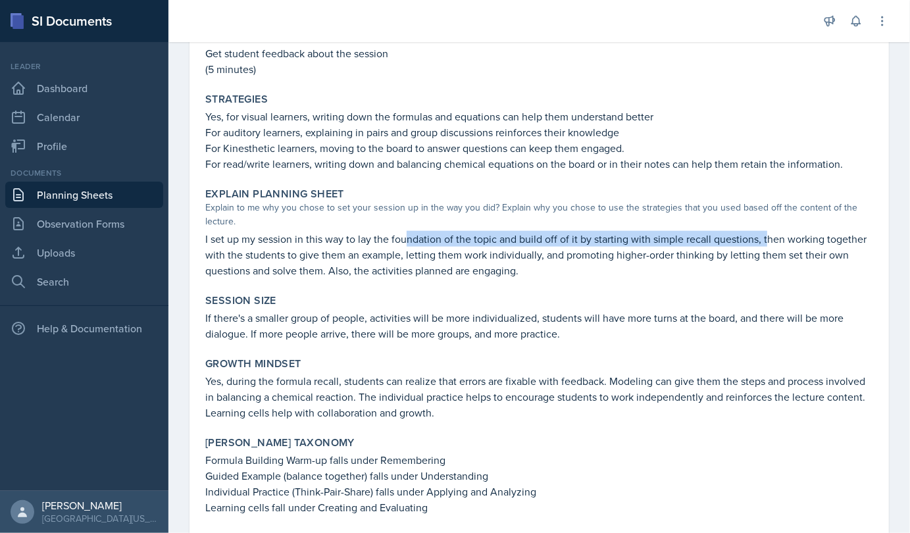
drag, startPoint x: 764, startPoint y: 237, endPoint x: 409, endPoint y: 241, distance: 356.0
click at [409, 241] on p "I set up my session in this way to lay the foundation of the topic and build of…" at bounding box center [539, 254] width 668 height 47
drag, startPoint x: 409, startPoint y: 241, endPoint x: 381, endPoint y: 267, distance: 37.7
click at [381, 267] on p "I set up my session in this way to lay the foundation of the topic and build of…" at bounding box center [539, 254] width 668 height 47
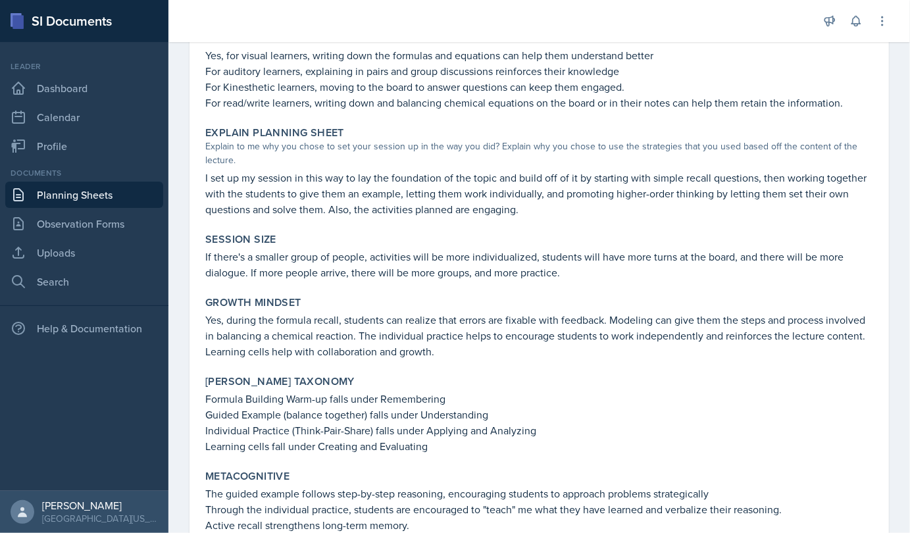
scroll to position [859, 0]
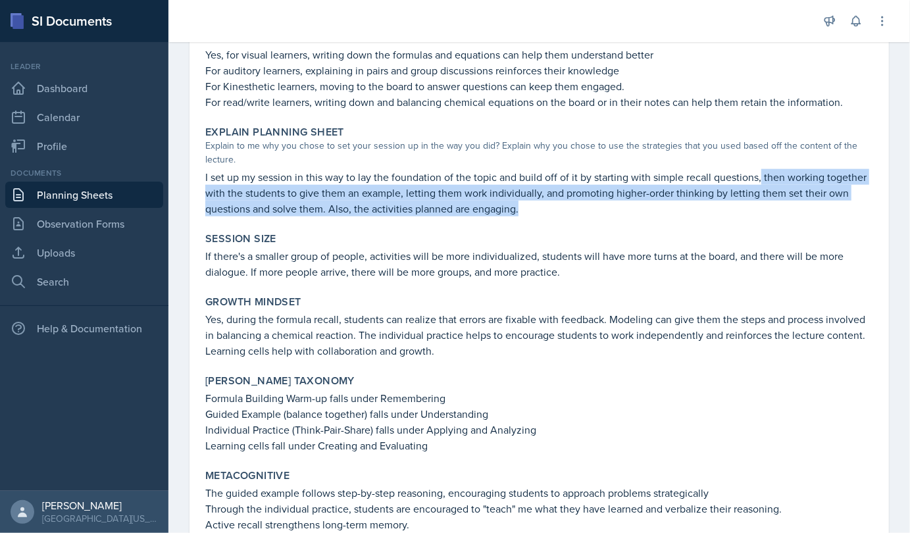
drag, startPoint x: 759, startPoint y: 176, endPoint x: 576, endPoint y: 203, distance: 184.9
click at [576, 203] on p "I set up my session in this way to lay the foundation of the topic and build of…" at bounding box center [539, 192] width 668 height 47
copy p "then working together with the students to give them an example, letting them w…"
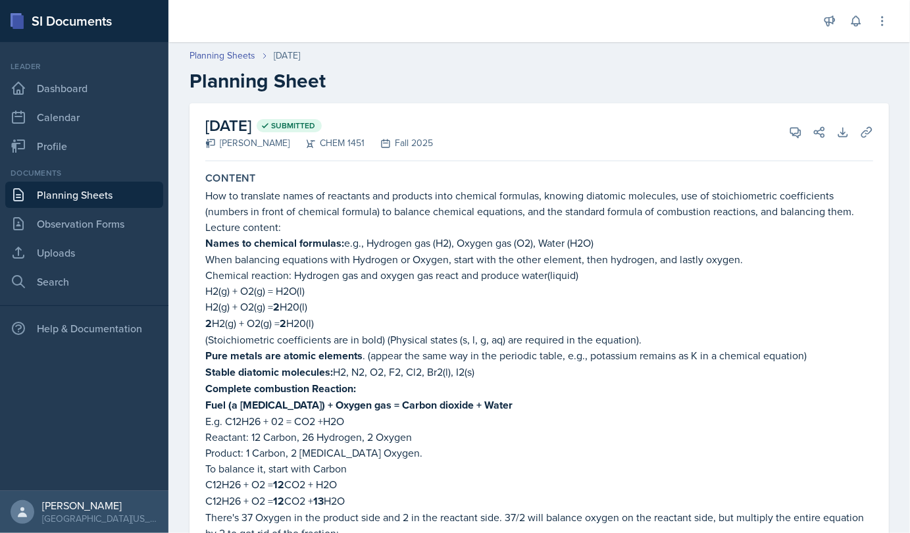
scroll to position [924, 0]
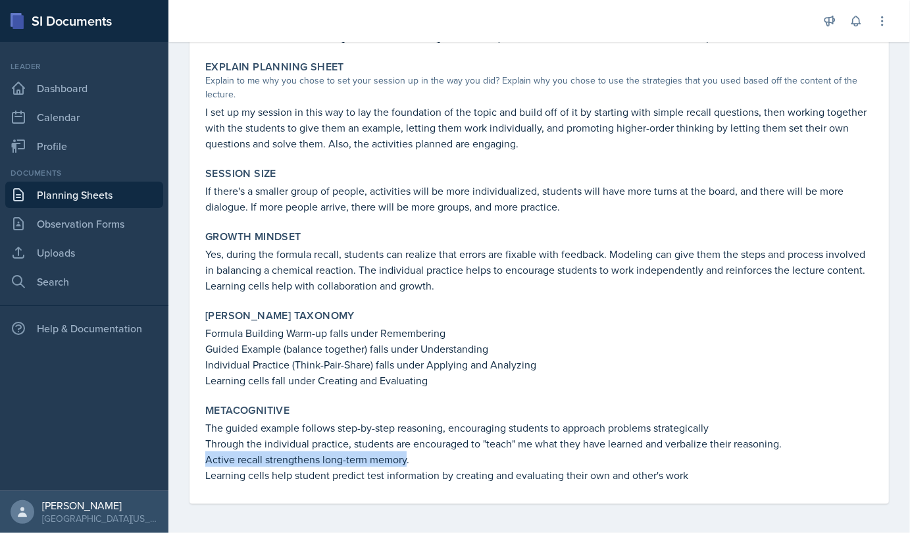
drag, startPoint x: 207, startPoint y: 459, endPoint x: 407, endPoint y: 459, distance: 200.7
click at [407, 459] on p "Active recall strengthens long-term memory." at bounding box center [539, 459] width 668 height 16
drag, startPoint x: 407, startPoint y: 459, endPoint x: 365, endPoint y: 458, distance: 42.1
copy p "Active recall strengthens long-term memory"
